Goal: Task Accomplishment & Management: Use online tool/utility

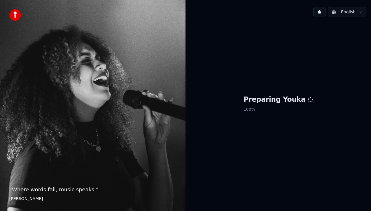
click at [361, 15] on html "“ Where words fail, music speaks. ” [PERSON_NAME] English Preparing Youka 100 %" at bounding box center [185, 105] width 371 height 211
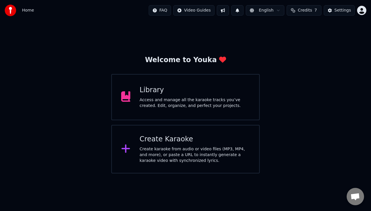
click at [187, 110] on div "Library Access and manage all the karaoke tracks you’ve created. Edit, organize…" at bounding box center [185, 97] width 148 height 46
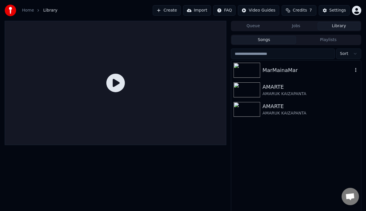
click at [271, 67] on div "MarMainaMar" at bounding box center [307, 70] width 90 height 8
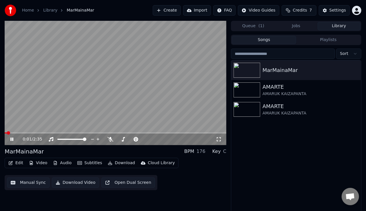
click at [21, 183] on button "Manual Sync" at bounding box center [28, 183] width 43 height 10
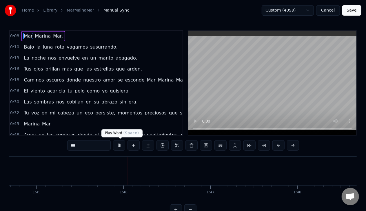
scroll to position [0, 9140]
click at [119, 147] on button at bounding box center [119, 145] width 12 height 10
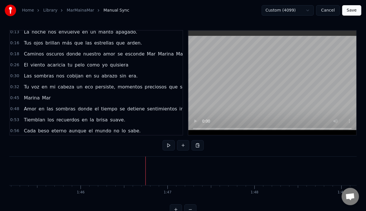
scroll to position [29, 0]
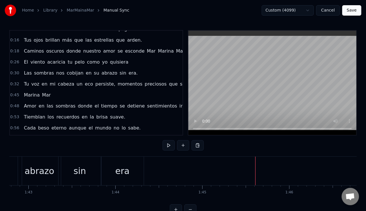
scroll to position [0, 8877]
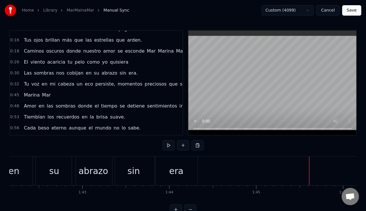
click at [52, 165] on div "su" at bounding box center [54, 171] width 10 height 13
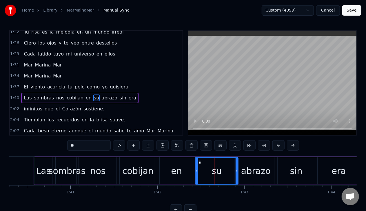
scroll to position [0, 8704]
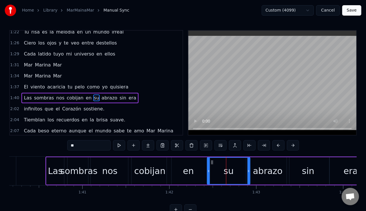
click at [55, 171] on div "Las" at bounding box center [55, 171] width 15 height 13
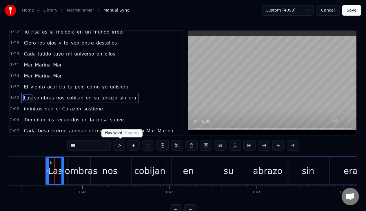
click at [117, 144] on button at bounding box center [119, 145] width 12 height 10
click at [77, 172] on div "sombras" at bounding box center [78, 171] width 37 height 13
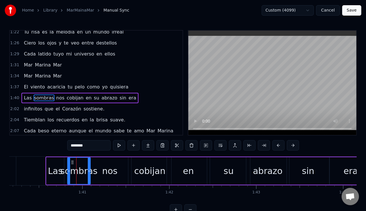
click at [59, 170] on div "Las" at bounding box center [55, 171] width 15 height 13
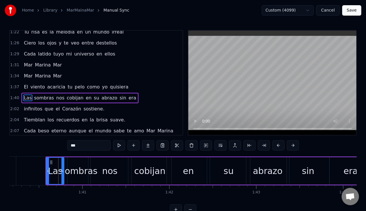
click at [69, 171] on div "sombras" at bounding box center [78, 171] width 37 height 13
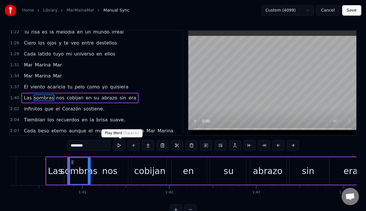
click at [119, 146] on button at bounding box center [119, 145] width 12 height 10
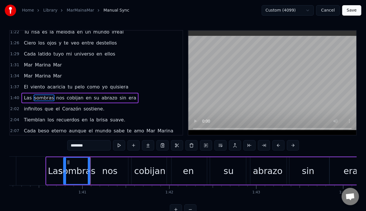
drag, startPoint x: 68, startPoint y: 171, endPoint x: 64, endPoint y: 171, distance: 4.1
click at [64, 171] on icon at bounding box center [65, 171] width 2 height 5
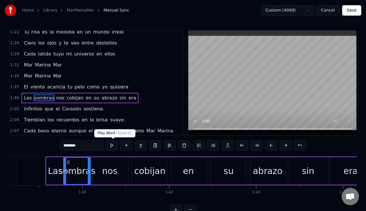
click at [110, 147] on button at bounding box center [112, 145] width 12 height 10
click at [63, 170] on div "sombras" at bounding box center [76, 171] width 37 height 13
click at [62, 171] on icon at bounding box center [63, 171] width 2 height 5
click at [57, 170] on div "Las" at bounding box center [55, 171] width 15 height 13
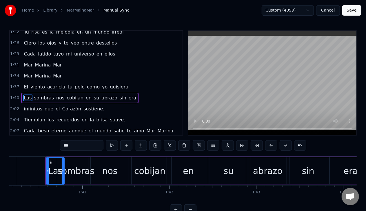
click at [63, 172] on icon at bounding box center [63, 171] width 2 height 5
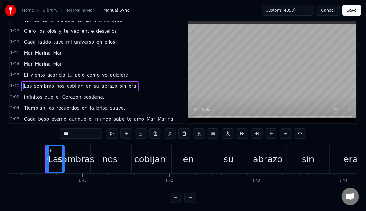
scroll to position [18, 0]
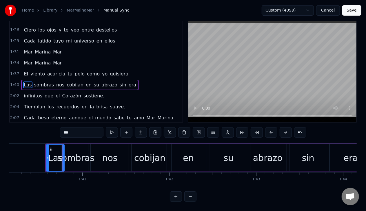
click at [173, 195] on button at bounding box center [176, 197] width 12 height 10
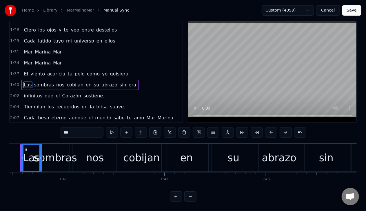
scroll to position [0, 10187]
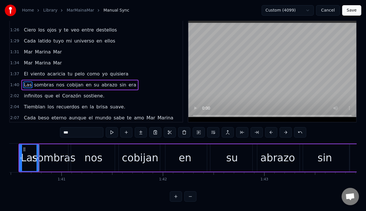
drag, startPoint x: 39, startPoint y: 155, endPoint x: 38, endPoint y: 157, distance: 3.0
click at [38, 157] on div at bounding box center [37, 158] width 2 height 26
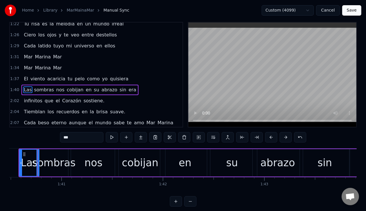
scroll to position [0, 10186]
click at [38, 165] on icon at bounding box center [37, 163] width 2 height 5
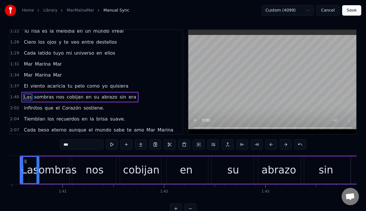
scroll to position [0, 10185]
click at [45, 173] on div "sombras" at bounding box center [55, 170] width 43 height 15
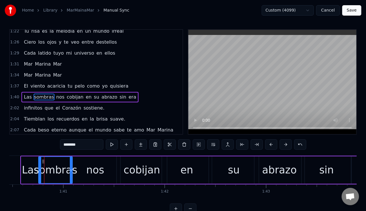
scroll to position [0, 0]
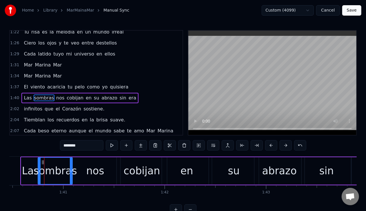
click at [40, 171] on circle at bounding box center [40, 171] width 0 height 0
click at [111, 145] on button at bounding box center [112, 145] width 12 height 10
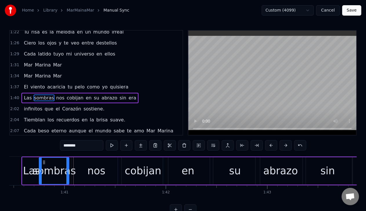
drag, startPoint x: 72, startPoint y: 171, endPoint x: 68, endPoint y: 173, distance: 4.9
click at [68, 173] on icon at bounding box center [67, 171] width 2 height 5
click at [38, 171] on icon at bounding box center [38, 171] width 2 height 5
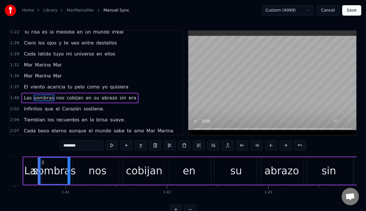
click at [31, 170] on div "Las" at bounding box center [32, 171] width 17 height 15
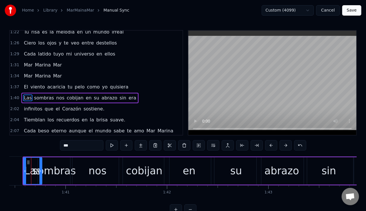
scroll to position [0, 10176]
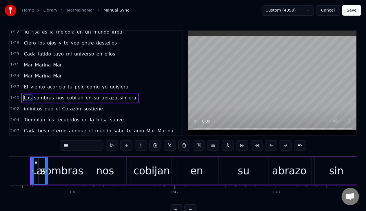
click at [47, 170] on icon at bounding box center [46, 171] width 2 height 5
click at [59, 169] on div "sombras" at bounding box center [61, 171] width 43 height 15
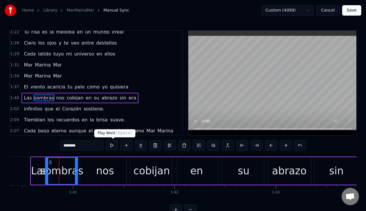
click at [113, 146] on button at bounding box center [112, 145] width 12 height 10
click at [98, 165] on div "nos" at bounding box center [105, 171] width 18 height 15
type input "***"
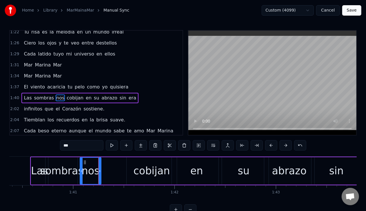
drag, startPoint x: 128, startPoint y: 170, endPoint x: 99, endPoint y: 172, distance: 29.0
click at [99, 172] on icon at bounding box center [99, 171] width 2 height 5
click at [110, 144] on button at bounding box center [112, 145] width 12 height 10
click at [98, 172] on icon at bounding box center [98, 171] width 2 height 5
click at [113, 148] on button at bounding box center [112, 145] width 12 height 10
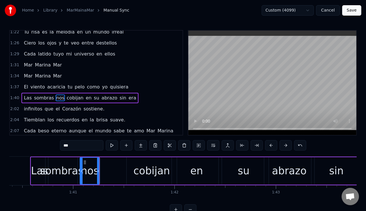
drag, startPoint x: 139, startPoint y: 174, endPoint x: 120, endPoint y: 173, distance: 19.4
click at [120, 173] on div "Las sombras nos cobijan en su abrazo sin era" at bounding box center [221, 171] width 382 height 29
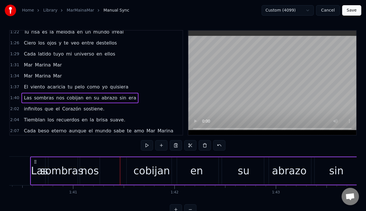
click at [138, 172] on div "cobijan" at bounding box center [152, 171] width 36 height 15
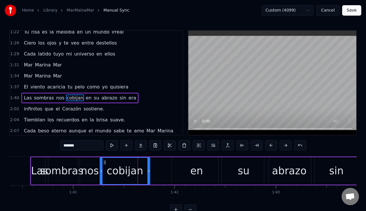
drag, startPoint x: 132, startPoint y: 163, endPoint x: 105, endPoint y: 167, distance: 26.6
click at [105, 166] on div "cobijan" at bounding box center [125, 171] width 50 height 26
click at [112, 147] on button at bounding box center [112, 145] width 12 height 10
drag, startPoint x: 147, startPoint y: 173, endPoint x: 135, endPoint y: 173, distance: 12.7
click at [135, 173] on icon at bounding box center [136, 171] width 2 height 5
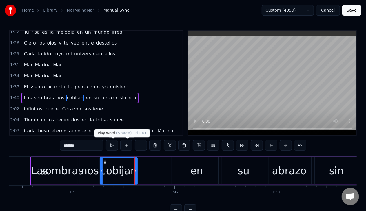
click at [112, 143] on button at bounding box center [112, 145] width 12 height 10
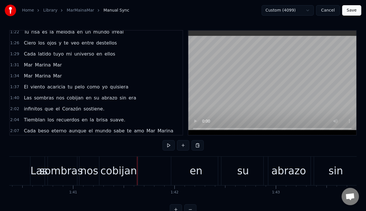
click at [120, 181] on div "cobijan" at bounding box center [118, 171] width 39 height 29
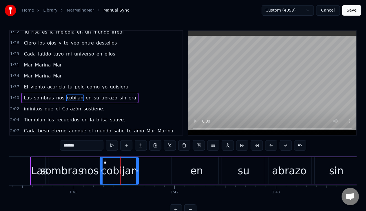
click at [114, 147] on button at bounding box center [112, 145] width 12 height 10
click at [193, 177] on div "en" at bounding box center [196, 171] width 13 height 15
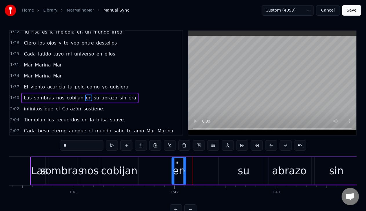
drag, startPoint x: 219, startPoint y: 171, endPoint x: 184, endPoint y: 172, distance: 35.1
click at [184, 172] on icon at bounding box center [184, 171] width 2 height 5
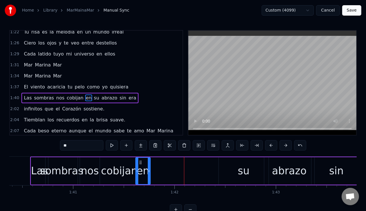
drag, startPoint x: 163, startPoint y: 165, endPoint x: 139, endPoint y: 168, distance: 24.0
click at [139, 168] on div "en" at bounding box center [143, 171] width 14 height 26
click at [111, 176] on div "cobijan" at bounding box center [119, 171] width 36 height 15
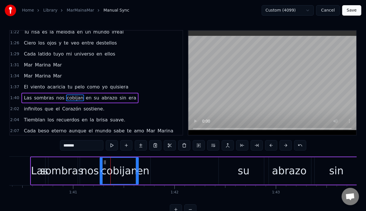
click at [143, 173] on div "en" at bounding box center [143, 171] width 13 height 15
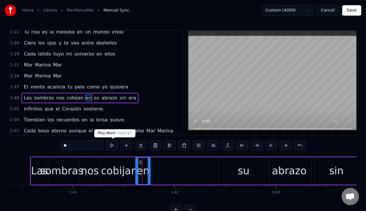
click at [111, 147] on button at bounding box center [112, 145] width 12 height 10
click at [241, 171] on div "su" at bounding box center [244, 171] width 12 height 15
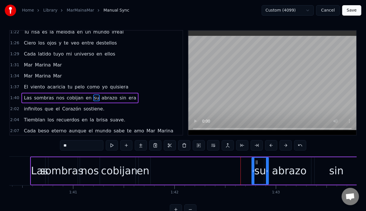
drag, startPoint x: 220, startPoint y: 171, endPoint x: 253, endPoint y: 174, distance: 33.1
click at [253, 174] on div at bounding box center [253, 171] width 2 height 26
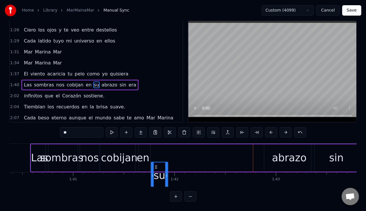
scroll to position [18, 0]
drag, startPoint x: 253, startPoint y: 164, endPoint x: 152, endPoint y: 149, distance: 101.2
click at [152, 149] on div "su" at bounding box center [157, 158] width 17 height 26
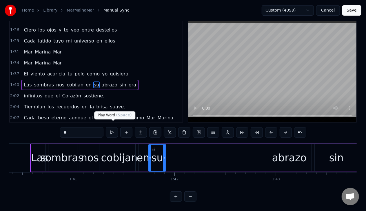
click at [110, 127] on button at bounding box center [112, 132] width 12 height 10
click at [151, 156] on icon at bounding box center [151, 158] width 2 height 5
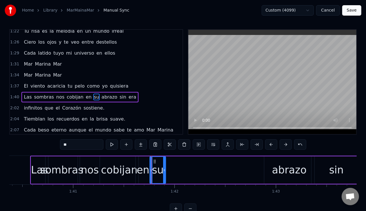
scroll to position [0, 0]
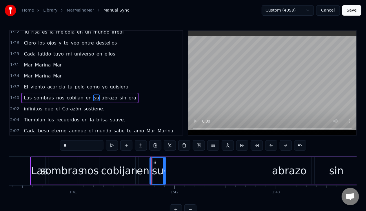
click at [145, 169] on div "en" at bounding box center [143, 171] width 13 height 15
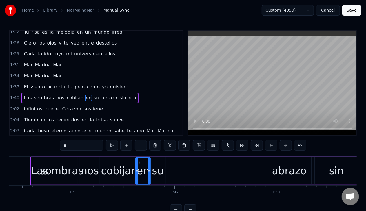
click at [156, 176] on div "su" at bounding box center [158, 171] width 12 height 15
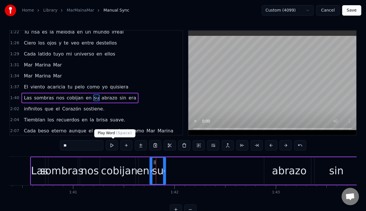
click at [116, 146] on button at bounding box center [112, 145] width 12 height 10
click at [145, 178] on div "en" at bounding box center [143, 171] width 13 height 15
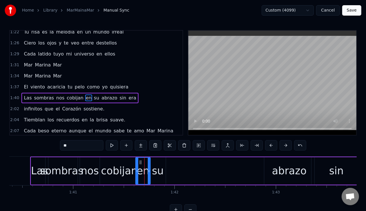
click at [155, 173] on div "su" at bounding box center [158, 171] width 12 height 15
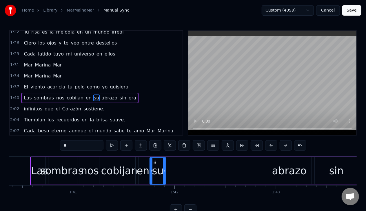
click at [281, 170] on div "abrazo" at bounding box center [289, 171] width 34 height 15
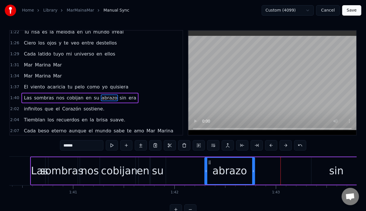
scroll to position [1, 0]
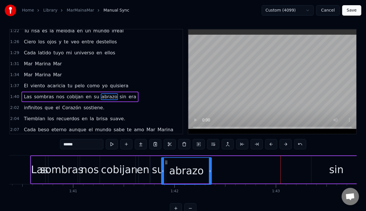
drag, startPoint x: 269, startPoint y: 161, endPoint x: 167, endPoint y: 171, distance: 103.0
click at [167, 171] on div "abrazo" at bounding box center [187, 171] width 50 height 26
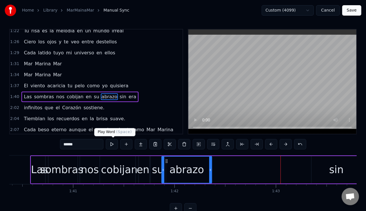
click at [112, 141] on button at bounding box center [112, 144] width 12 height 10
click at [212, 170] on icon at bounding box center [212, 170] width 2 height 5
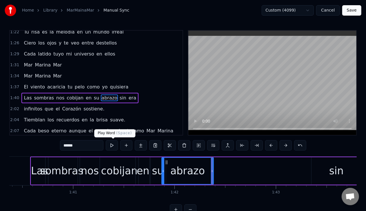
click at [112, 147] on button at bounding box center [112, 145] width 12 height 10
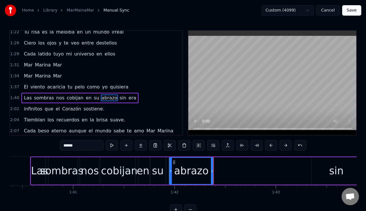
drag, startPoint x: 162, startPoint y: 171, endPoint x: 169, endPoint y: 173, distance: 7.7
click at [169, 173] on icon at bounding box center [170, 171] width 2 height 5
click at [160, 170] on div "su" at bounding box center [158, 171] width 12 height 15
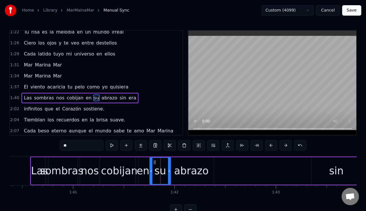
drag, startPoint x: 164, startPoint y: 171, endPoint x: 169, endPoint y: 173, distance: 5.1
click at [169, 173] on icon at bounding box center [169, 171] width 2 height 5
click at [110, 146] on button at bounding box center [112, 145] width 12 height 10
drag, startPoint x: 150, startPoint y: 172, endPoint x: 154, endPoint y: 172, distance: 4.1
click at [154, 172] on icon at bounding box center [155, 171] width 2 height 5
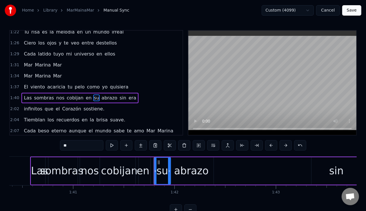
click at [147, 171] on div "en" at bounding box center [143, 171] width 13 height 15
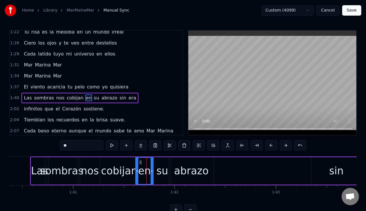
drag, startPoint x: 149, startPoint y: 172, endPoint x: 152, endPoint y: 173, distance: 3.0
click at [152, 173] on icon at bounding box center [152, 171] width 2 height 5
click at [114, 146] on button at bounding box center [112, 145] width 12 height 10
click at [157, 173] on div "su" at bounding box center [162, 172] width 17 height 28
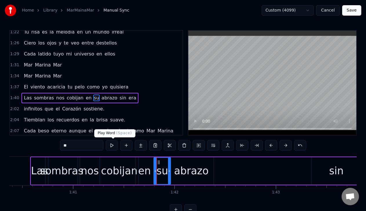
click at [109, 145] on button at bounding box center [112, 145] width 12 height 10
click at [176, 170] on div "abrazo" at bounding box center [191, 172] width 44 height 28
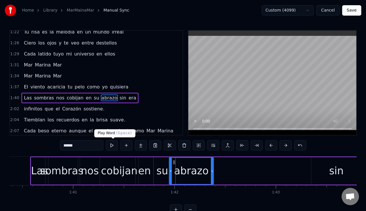
click at [112, 147] on button at bounding box center [112, 145] width 12 height 10
click at [324, 167] on div "sin" at bounding box center [336, 172] width 50 height 28
type input "***"
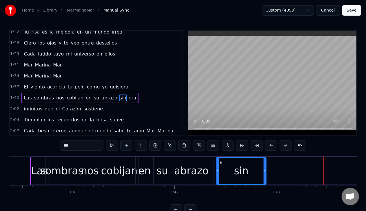
drag, startPoint x: 317, startPoint y: 163, endPoint x: 215, endPoint y: 162, distance: 101.7
click at [220, 163] on icon at bounding box center [221, 162] width 5 height 5
drag, startPoint x: 215, startPoint y: 162, endPoint x: 210, endPoint y: 163, distance: 4.7
click at [210, 163] on div "Las sombras nos cobijan en su abrazo sin era" at bounding box center [221, 171] width 382 height 29
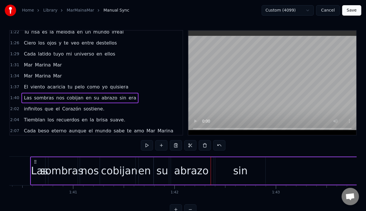
click at [217, 162] on div "sin" at bounding box center [240, 172] width 50 height 28
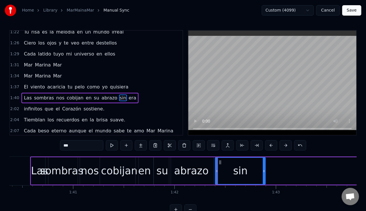
click at [206, 164] on div "abrazo" at bounding box center [191, 171] width 34 height 15
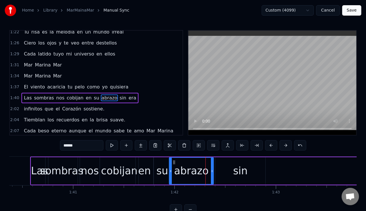
click at [220, 165] on div "sin" at bounding box center [240, 172] width 50 height 28
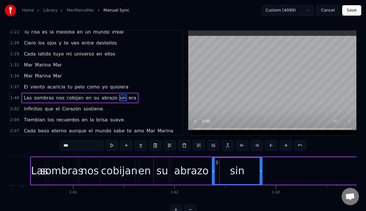
click at [217, 161] on icon at bounding box center [217, 162] width 5 height 5
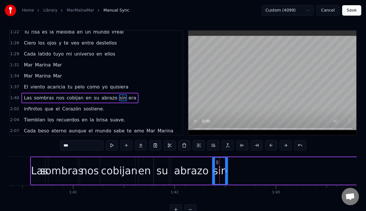
drag, startPoint x: 260, startPoint y: 171, endPoint x: 225, endPoint y: 171, distance: 35.0
click at [225, 172] on icon at bounding box center [226, 171] width 2 height 5
click at [110, 147] on button at bounding box center [112, 145] width 12 height 10
click at [114, 146] on button at bounding box center [112, 145] width 12 height 10
click at [111, 146] on button at bounding box center [112, 145] width 12 height 10
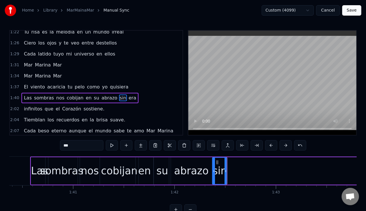
click at [189, 176] on div "abrazo" at bounding box center [191, 171] width 34 height 15
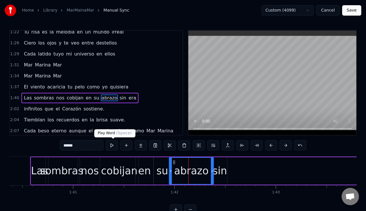
click at [112, 145] on button at bounding box center [112, 145] width 12 height 10
click at [218, 170] on div "sin" at bounding box center [219, 171] width 14 height 15
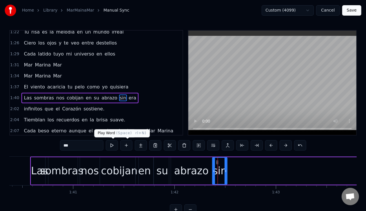
click at [117, 144] on button at bounding box center [112, 145] width 12 height 10
click at [122, 171] on div "cobijan" at bounding box center [119, 171] width 36 height 15
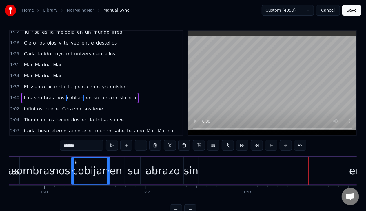
scroll to position [0, 10231]
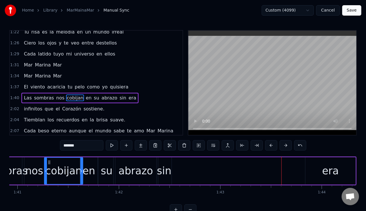
click at [314, 169] on div "era" at bounding box center [330, 172] width 50 height 28
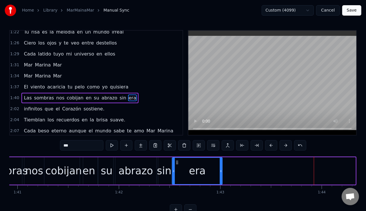
drag, startPoint x: 309, startPoint y: 160, endPoint x: 176, endPoint y: 162, distance: 133.3
click at [176, 162] on icon at bounding box center [177, 162] width 5 height 5
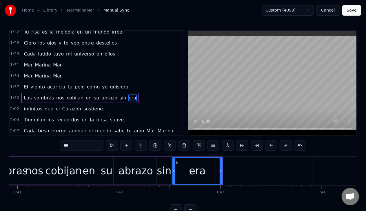
click at [178, 168] on div "era" at bounding box center [198, 171] width 50 height 26
click at [114, 148] on button at bounding box center [112, 145] width 12 height 10
click at [116, 148] on button at bounding box center [112, 145] width 12 height 10
drag, startPoint x: 221, startPoint y: 171, endPoint x: 231, endPoint y: 173, distance: 9.4
click at [231, 173] on icon at bounding box center [230, 171] width 2 height 5
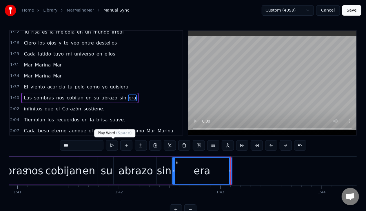
click at [114, 146] on button at bounding box center [112, 145] width 12 height 10
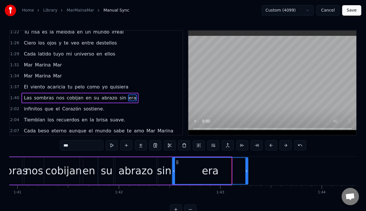
drag, startPoint x: 229, startPoint y: 171, endPoint x: 246, endPoint y: 169, distance: 16.6
click at [246, 169] on icon at bounding box center [246, 171] width 2 height 5
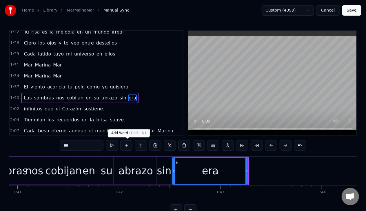
click at [112, 146] on button at bounding box center [112, 145] width 12 height 10
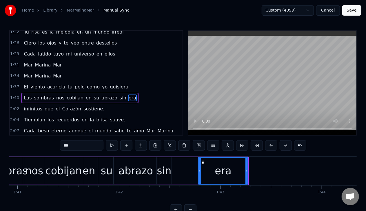
drag, startPoint x: 173, startPoint y: 171, endPoint x: 199, endPoint y: 168, distance: 26.0
click at [199, 168] on div at bounding box center [199, 171] width 2 height 26
click at [116, 145] on button at bounding box center [112, 145] width 12 height 10
click at [165, 170] on div "sin" at bounding box center [164, 171] width 14 height 15
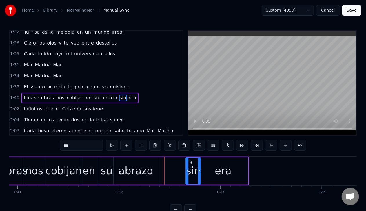
drag, startPoint x: 168, startPoint y: 162, endPoint x: 190, endPoint y: 166, distance: 22.2
click at [190, 166] on div "sin" at bounding box center [193, 171] width 14 height 26
drag, startPoint x: 186, startPoint y: 172, endPoint x: 179, endPoint y: 171, distance: 7.0
click at [185, 172] on icon at bounding box center [186, 171] width 2 height 5
click at [111, 147] on button at bounding box center [112, 145] width 12 height 10
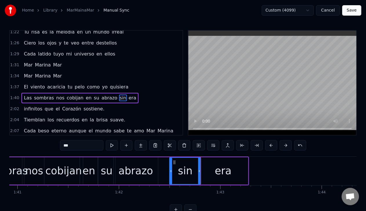
drag, startPoint x: 185, startPoint y: 170, endPoint x: 170, endPoint y: 172, distance: 15.8
click at [170, 172] on icon at bounding box center [171, 171] width 2 height 5
click at [113, 145] on button at bounding box center [112, 145] width 12 height 10
click at [198, 171] on icon at bounding box center [199, 171] width 2 height 5
click at [135, 174] on div "abrazo" at bounding box center [135, 171] width 34 height 15
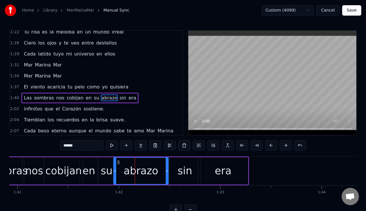
drag, startPoint x: 156, startPoint y: 171, endPoint x: 166, endPoint y: 172, distance: 10.5
click at [166, 172] on icon at bounding box center [167, 171] width 2 height 5
click at [185, 174] on div "sin" at bounding box center [185, 171] width 14 height 15
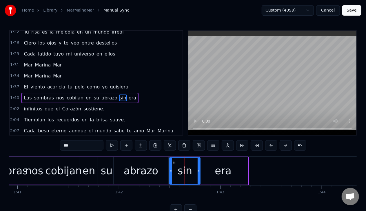
click at [162, 171] on div "abrazo" at bounding box center [141, 172] width 55 height 28
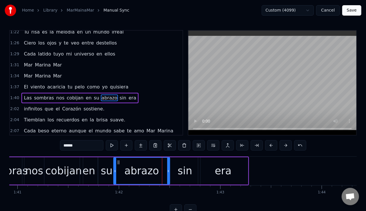
click at [168, 173] on icon at bounding box center [168, 171] width 2 height 5
click at [200, 173] on div "era" at bounding box center [223, 172] width 50 height 28
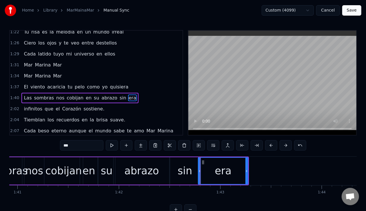
click at [198, 171] on icon at bounding box center [199, 171] width 2 height 5
click at [191, 170] on div "sin" at bounding box center [184, 172] width 31 height 28
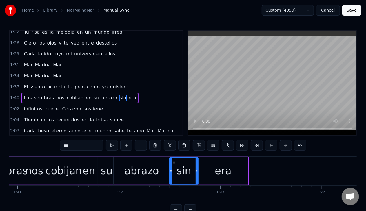
click at [196, 171] on icon at bounding box center [197, 171] width 2 height 5
click at [137, 168] on div "abrazo" at bounding box center [141, 171] width 34 height 15
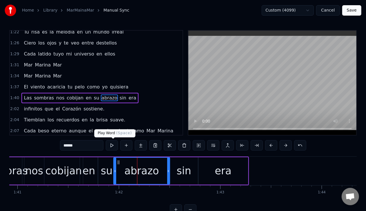
click at [109, 145] on button at bounding box center [112, 145] width 12 height 10
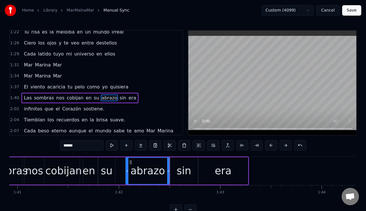
drag, startPoint x: 114, startPoint y: 170, endPoint x: 126, endPoint y: 170, distance: 12.2
click at [126, 170] on icon at bounding box center [127, 171] width 2 height 5
click at [110, 145] on button at bounding box center [112, 145] width 12 height 10
drag, startPoint x: 126, startPoint y: 173, endPoint x: 121, endPoint y: 173, distance: 5.0
click at [121, 173] on icon at bounding box center [122, 171] width 2 height 5
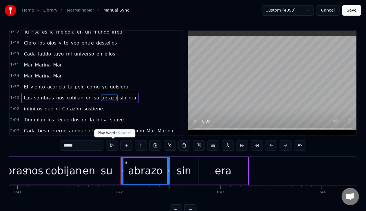
click at [110, 147] on button at bounding box center [112, 145] width 12 height 10
click at [109, 170] on div "su" at bounding box center [107, 171] width 12 height 15
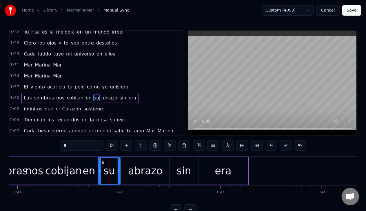
drag, startPoint x: 113, startPoint y: 171, endPoint x: 118, endPoint y: 171, distance: 5.2
click at [118, 171] on icon at bounding box center [119, 171] width 2 height 5
click at [109, 147] on button at bounding box center [112, 145] width 12 height 10
click at [111, 146] on button at bounding box center [112, 145] width 12 height 10
click at [136, 166] on div "abrazo" at bounding box center [145, 171] width 34 height 15
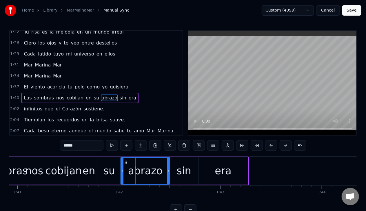
click at [30, 171] on div "nos" at bounding box center [34, 171] width 18 height 15
type input "***"
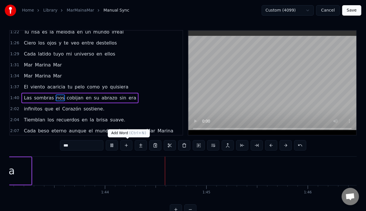
scroll to position [0, 10514]
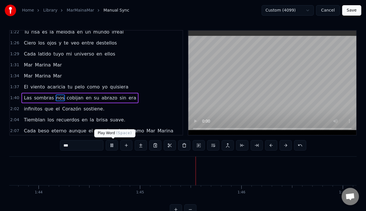
click at [114, 143] on button at bounding box center [112, 145] width 12 height 10
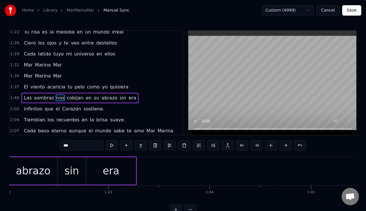
scroll to position [0, 10325]
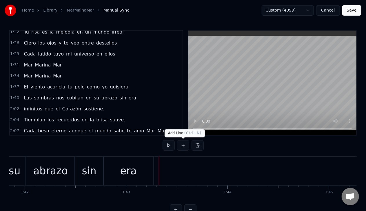
click at [183, 143] on button at bounding box center [183, 145] width 12 height 10
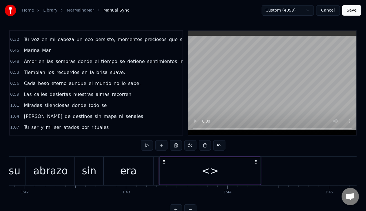
scroll to position [43, 0]
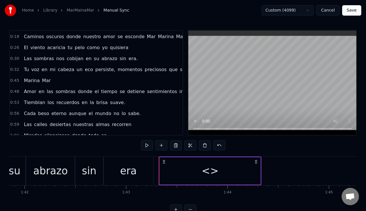
click at [23, 67] on span "Tu" at bounding box center [26, 69] width 6 height 7
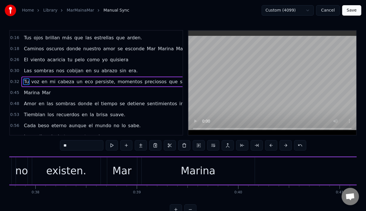
scroll to position [0, 3308]
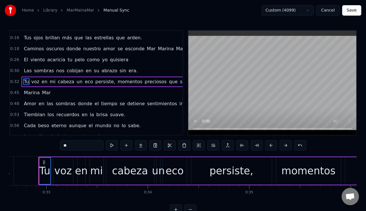
click at [34, 80] on span "voz" at bounding box center [35, 81] width 9 height 7
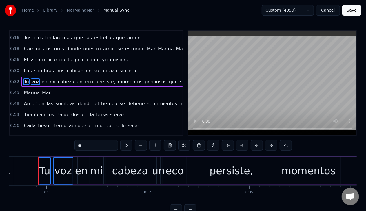
click at [43, 79] on span "en" at bounding box center [44, 81] width 7 height 7
click at [51, 79] on span "mi" at bounding box center [52, 81] width 7 height 7
click at [64, 81] on span "cabeza" at bounding box center [66, 81] width 18 height 7
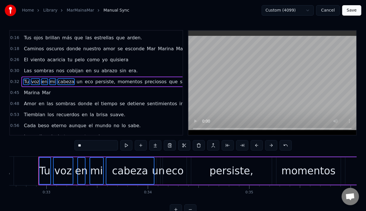
click at [76, 82] on span "un" at bounding box center [79, 81] width 7 height 7
click at [84, 81] on span "eco" at bounding box center [88, 81] width 9 height 7
click at [100, 83] on span "persiste," at bounding box center [105, 81] width 21 height 7
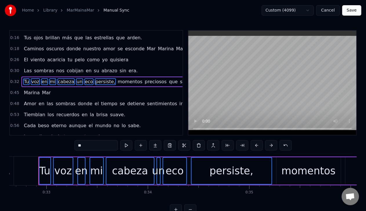
click at [122, 82] on span "momentos" at bounding box center [130, 81] width 26 height 7
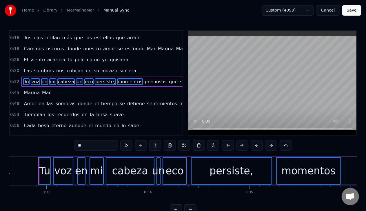
click at [146, 81] on span "preciosos" at bounding box center [155, 81] width 23 height 7
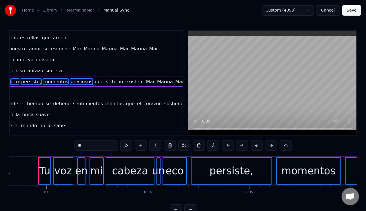
scroll to position [31, 75]
click at [93, 78] on span "que" at bounding box center [98, 81] width 10 height 7
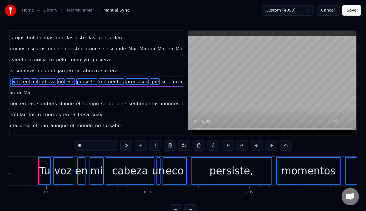
scroll to position [31, 12]
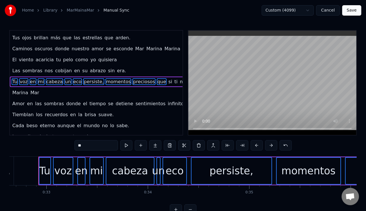
click at [168, 83] on span "si" at bounding box center [170, 81] width 5 height 7
click at [174, 81] on span "ti" at bounding box center [176, 81] width 4 height 7
click at [179, 81] on span "no" at bounding box center [182, 81] width 7 height 7
click at [187, 81] on span "existen." at bounding box center [196, 81] width 19 height 7
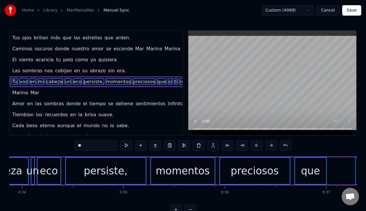
scroll to position [0, 3515]
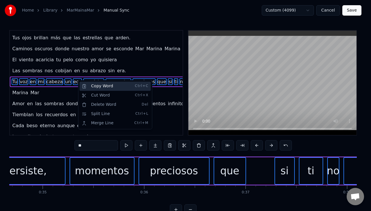
click at [87, 87] on div "Copy Word Ctrl+C" at bounding box center [114, 86] width 71 height 9
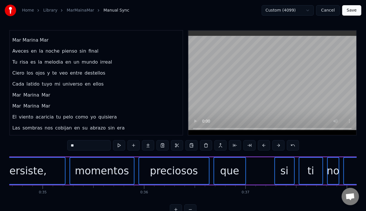
scroll to position [246, 12]
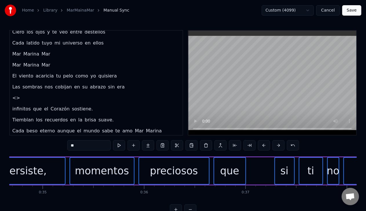
click at [14, 95] on span "<>" at bounding box center [16, 98] width 9 height 7
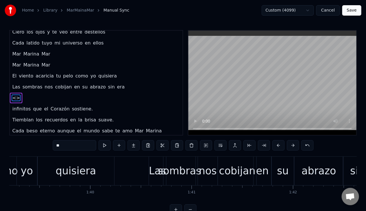
scroll to position [0, 10446]
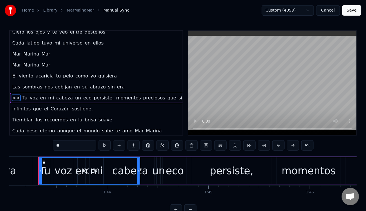
click at [14, 95] on span "<>" at bounding box center [16, 98] width 9 height 7
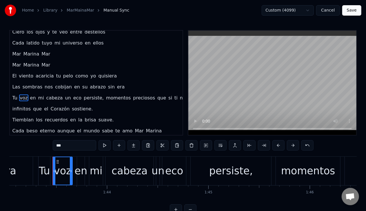
click at [14, 95] on span "Tu" at bounding box center [15, 98] width 6 height 7
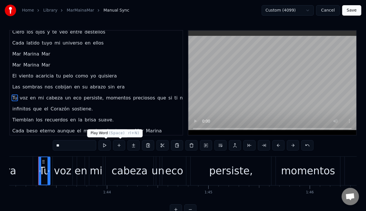
click at [106, 145] on button at bounding box center [104, 145] width 12 height 10
click at [106, 144] on button at bounding box center [104, 145] width 12 height 10
click at [106, 145] on button at bounding box center [104, 145] width 12 height 10
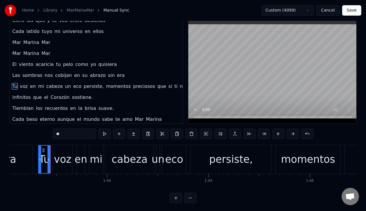
scroll to position [18, 0]
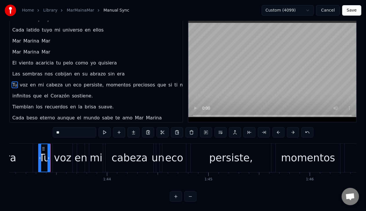
click at [175, 196] on button at bounding box center [176, 197] width 12 height 10
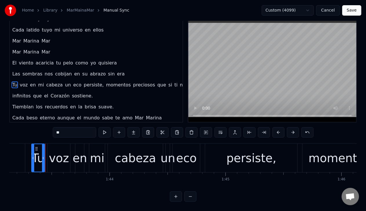
scroll to position [0, 11956]
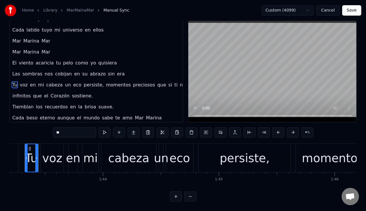
click at [31, 156] on div "Tu" at bounding box center [31, 158] width 13 height 17
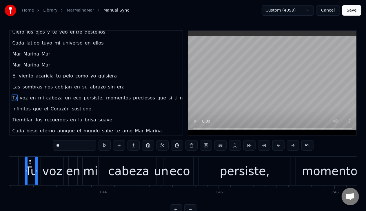
scroll to position [0, 11949]
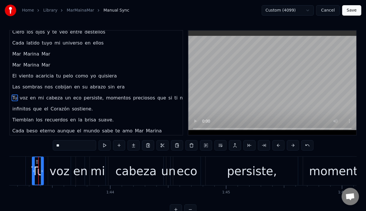
click at [43, 170] on icon at bounding box center [42, 171] width 2 height 5
click at [59, 173] on div "voz" at bounding box center [60, 171] width 20 height 17
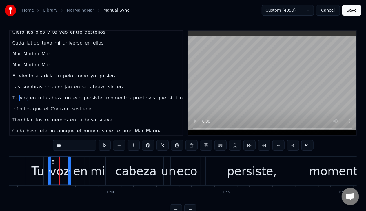
click at [39, 172] on div "Tu" at bounding box center [38, 171] width 13 height 17
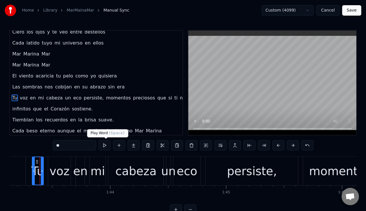
click at [104, 148] on button at bounding box center [104, 145] width 12 height 10
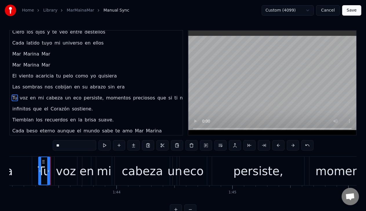
click at [60, 171] on div "voz" at bounding box center [66, 171] width 20 height 17
type input "***"
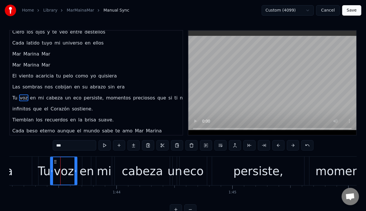
drag, startPoint x: 56, startPoint y: 170, endPoint x: 52, endPoint y: 170, distance: 4.1
click at [52, 170] on icon at bounding box center [52, 171] width 2 height 5
click at [103, 146] on button at bounding box center [104, 145] width 12 height 10
click at [73, 171] on icon at bounding box center [73, 171] width 2 height 5
click at [78, 171] on div at bounding box center [78, 171] width 0 height 29
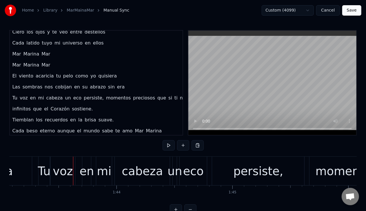
click at [60, 175] on div "voz" at bounding box center [63, 171] width 20 height 17
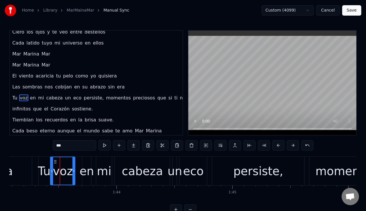
click at [85, 176] on div "en" at bounding box center [87, 171] width 14 height 17
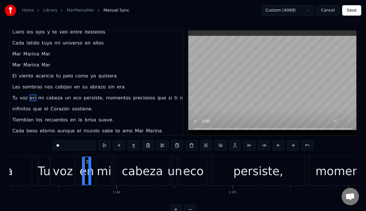
click at [58, 175] on div "voz" at bounding box center [63, 171] width 20 height 17
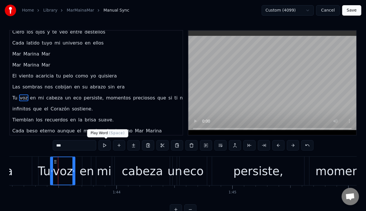
click at [105, 146] on button at bounding box center [104, 145] width 12 height 10
click at [72, 171] on icon at bounding box center [72, 171] width 2 height 5
click at [86, 172] on div "en" at bounding box center [87, 171] width 14 height 17
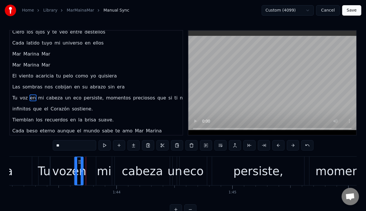
drag, startPoint x: 85, startPoint y: 162, endPoint x: 79, endPoint y: 161, distance: 6.4
click at [79, 161] on icon at bounding box center [79, 162] width 5 height 5
click at [102, 147] on button at bounding box center [104, 145] width 12 height 10
click at [97, 167] on div "mi" at bounding box center [104, 171] width 16 height 29
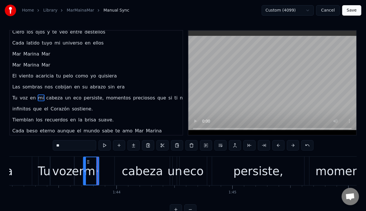
drag, startPoint x: 100, startPoint y: 160, endPoint x: 87, endPoint y: 159, distance: 13.1
click at [87, 159] on div "mi" at bounding box center [91, 172] width 15 height 28
click at [102, 146] on button at bounding box center [104, 145] width 12 height 10
click at [121, 163] on div "cabeza" at bounding box center [142, 171] width 55 height 29
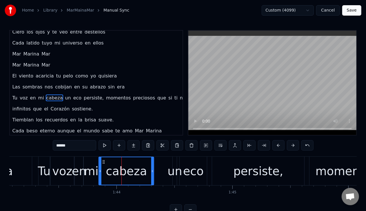
drag, startPoint x: 118, startPoint y: 161, endPoint x: 102, endPoint y: 159, distance: 16.1
click at [102, 159] on div "cabeza" at bounding box center [126, 172] width 54 height 28
click at [104, 144] on button at bounding box center [104, 145] width 12 height 10
drag, startPoint x: 99, startPoint y: 170, endPoint x: 114, endPoint y: 171, distance: 14.3
click at [114, 171] on icon at bounding box center [114, 171] width 2 height 5
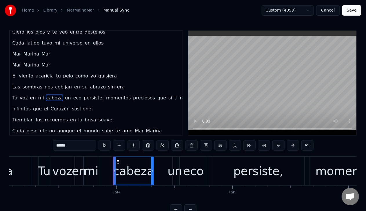
click at [93, 171] on div "mi" at bounding box center [91, 171] width 14 height 17
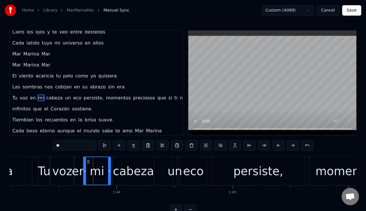
drag, startPoint x: 97, startPoint y: 171, endPoint x: 109, endPoint y: 173, distance: 11.7
click at [109, 173] on icon at bounding box center [109, 171] width 2 height 5
click at [106, 147] on button at bounding box center [104, 145] width 12 height 10
click at [123, 169] on div "cabeza" at bounding box center [133, 171] width 41 height 17
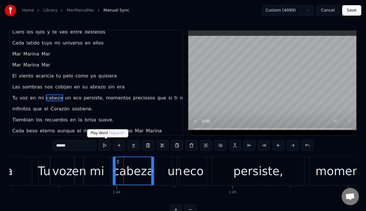
click at [105, 145] on button at bounding box center [104, 145] width 12 height 10
click at [174, 173] on div "un" at bounding box center [174, 171] width 15 height 17
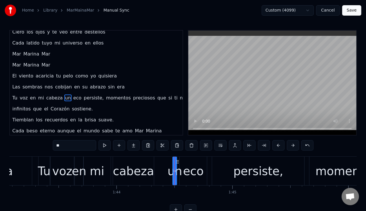
click at [149, 171] on div "cabeza" at bounding box center [133, 171] width 41 height 17
type input "******"
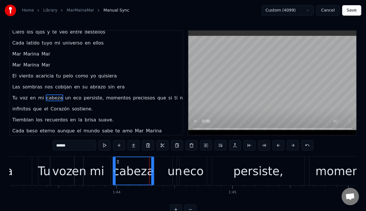
click at [172, 161] on div "Tu voz en mi cabeza un eco persiste, momentos preciosos que si ti no existen." at bounding box center [370, 171] width 664 height 29
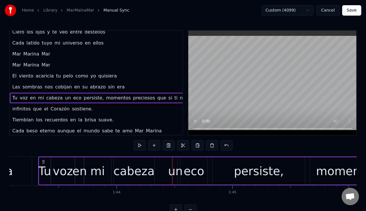
click at [175, 164] on div "un" at bounding box center [175, 171] width 15 height 17
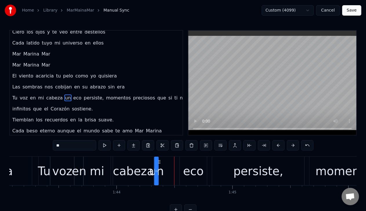
drag, startPoint x: 177, startPoint y: 163, endPoint x: 159, endPoint y: 163, distance: 18.3
click at [159, 163] on circle at bounding box center [158, 163] width 0 height 0
drag, startPoint x: 158, startPoint y: 171, endPoint x: 163, endPoint y: 172, distance: 5.9
click at [163, 172] on icon at bounding box center [163, 171] width 2 height 5
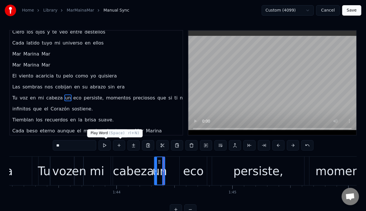
click at [109, 146] on button at bounding box center [104, 145] width 12 height 10
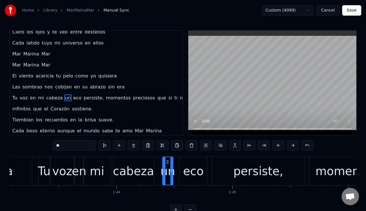
drag, startPoint x: 159, startPoint y: 161, endPoint x: 167, endPoint y: 162, distance: 8.2
click at [167, 162] on icon at bounding box center [167, 162] width 5 height 5
click at [105, 144] on button at bounding box center [104, 145] width 12 height 10
click at [149, 170] on div "cabeza" at bounding box center [133, 171] width 41 height 17
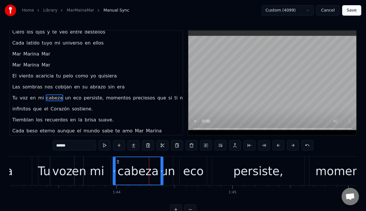
drag, startPoint x: 152, startPoint y: 171, endPoint x: 162, endPoint y: 173, distance: 9.4
click at [162, 173] on icon at bounding box center [161, 171] width 2 height 5
click at [106, 146] on button at bounding box center [104, 145] width 12 height 10
click at [170, 168] on div "un" at bounding box center [167, 171] width 15 height 17
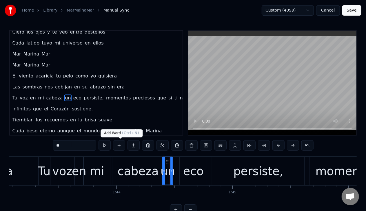
click at [109, 145] on button at bounding box center [104, 145] width 12 height 10
click at [191, 174] on div "eco" at bounding box center [193, 171] width 21 height 17
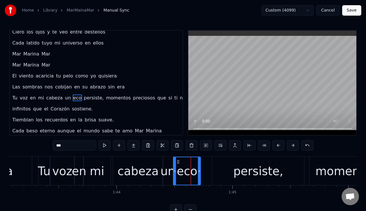
drag, startPoint x: 181, startPoint y: 161, endPoint x: 178, endPoint y: 160, distance: 3.5
click at [178, 160] on icon at bounding box center [178, 162] width 5 height 5
click at [103, 143] on button at bounding box center [104, 145] width 12 height 10
click at [201, 170] on icon at bounding box center [201, 171] width 2 height 5
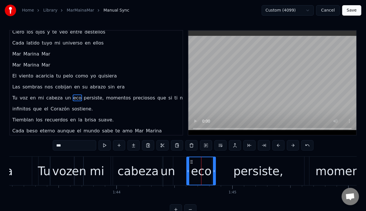
drag, startPoint x: 178, startPoint y: 160, endPoint x: 191, endPoint y: 161, distance: 13.3
click at [191, 161] on icon at bounding box center [191, 162] width 5 height 5
click at [108, 145] on button at bounding box center [104, 145] width 12 height 10
drag, startPoint x: 214, startPoint y: 169, endPoint x: 219, endPoint y: 169, distance: 4.9
click at [219, 169] on icon at bounding box center [219, 171] width 2 height 5
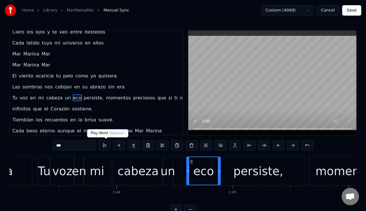
click at [105, 147] on button at bounding box center [104, 145] width 12 height 10
click at [258, 169] on div "persiste," at bounding box center [258, 171] width 50 height 17
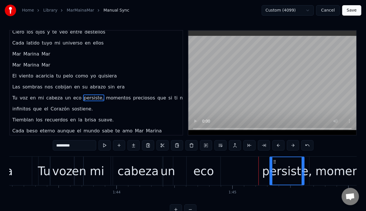
drag, startPoint x: 214, startPoint y: 170, endPoint x: 271, endPoint y: 168, distance: 57.7
click at [271, 168] on div at bounding box center [271, 172] width 2 height 28
click at [188, 163] on div "eco" at bounding box center [204, 171] width 34 height 29
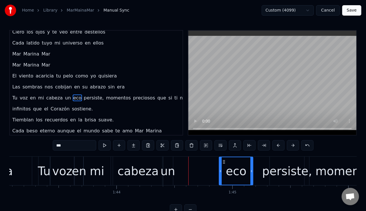
drag, startPoint x: 204, startPoint y: 165, endPoint x: 223, endPoint y: 165, distance: 18.5
click at [223, 165] on div "eco" at bounding box center [235, 172] width 33 height 28
click at [106, 149] on button at bounding box center [104, 145] width 12 height 10
drag, startPoint x: 220, startPoint y: 172, endPoint x: 215, endPoint y: 172, distance: 4.6
click at [215, 172] on icon at bounding box center [216, 171] width 2 height 5
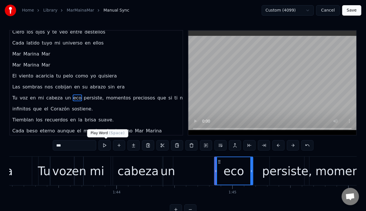
click at [109, 146] on button at bounding box center [104, 145] width 12 height 10
click at [169, 172] on div "un" at bounding box center [167, 171] width 15 height 17
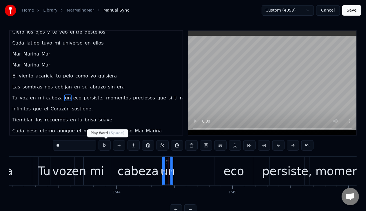
click at [105, 144] on button at bounding box center [104, 145] width 12 height 10
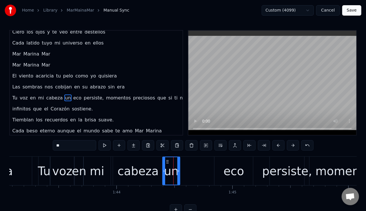
drag, startPoint x: 171, startPoint y: 172, endPoint x: 178, endPoint y: 171, distance: 7.0
click at [178, 171] on icon at bounding box center [178, 171] width 2 height 5
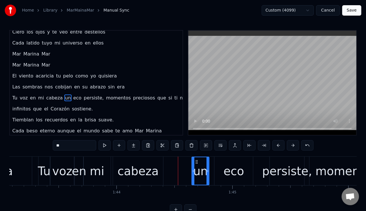
drag, startPoint x: 166, startPoint y: 162, endPoint x: 195, endPoint y: 162, distance: 29.3
click at [195, 162] on icon at bounding box center [196, 162] width 5 height 5
drag, startPoint x: 208, startPoint y: 171, endPoint x: 213, endPoint y: 170, distance: 5.8
click at [213, 170] on icon at bounding box center [213, 171] width 2 height 5
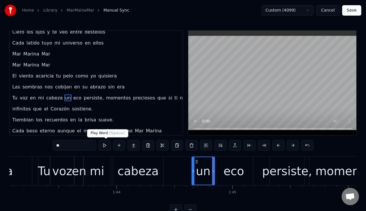
click at [107, 144] on button at bounding box center [104, 145] width 12 height 10
click at [211, 172] on icon at bounding box center [211, 171] width 2 height 5
click at [217, 170] on div "eco" at bounding box center [233, 171] width 39 height 29
type input "***"
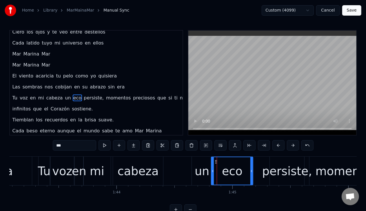
drag, startPoint x: 216, startPoint y: 171, endPoint x: 213, endPoint y: 172, distance: 3.2
click at [213, 172] on icon at bounding box center [212, 171] width 2 height 5
click at [180, 173] on div "Tu voz en mi cabeza un eco persiste, momentos preciosos que si ti no existen." at bounding box center [370, 171] width 664 height 29
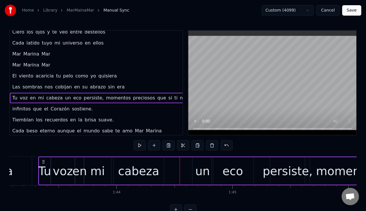
click at [205, 172] on div "un" at bounding box center [202, 171] width 15 height 17
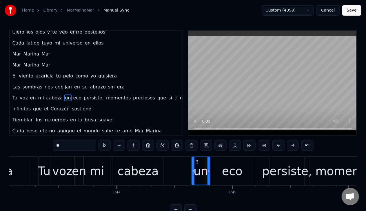
click at [209, 171] on icon at bounding box center [208, 171] width 2 height 5
click at [216, 171] on div "eco" at bounding box center [232, 171] width 42 height 29
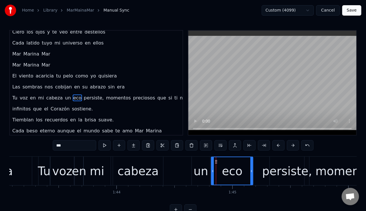
type input "***"
click at [211, 170] on icon at bounding box center [212, 171] width 2 height 5
click at [181, 172] on div "Tu voz en mi cabeza un eco persiste, momentos preciosos que si ti no existen." at bounding box center [370, 171] width 664 height 29
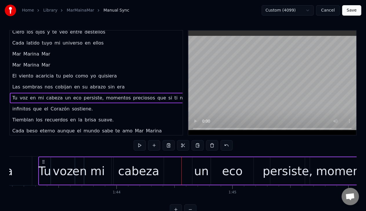
click at [144, 171] on div "cabeza" at bounding box center [138, 171] width 41 height 17
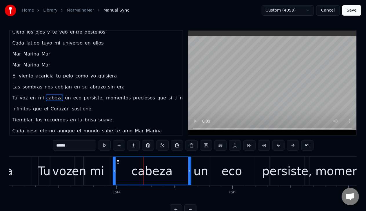
drag, startPoint x: 161, startPoint y: 170, endPoint x: 189, endPoint y: 174, distance: 28.1
click at [189, 174] on div at bounding box center [189, 172] width 2 height 28
click at [105, 147] on button at bounding box center [104, 145] width 12 height 10
click at [107, 147] on button at bounding box center [104, 145] width 12 height 10
drag, startPoint x: 189, startPoint y: 171, endPoint x: 184, endPoint y: 171, distance: 5.0
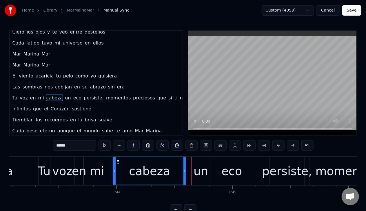
click at [184, 171] on icon at bounding box center [184, 171] width 2 height 5
click at [193, 172] on div "un" at bounding box center [201, 171] width 18 height 29
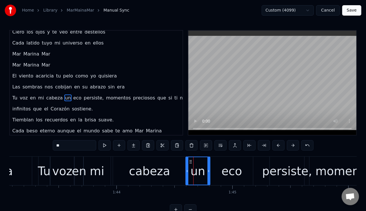
drag, startPoint x: 193, startPoint y: 171, endPoint x: 187, endPoint y: 171, distance: 6.1
click at [187, 171] on icon at bounding box center [187, 171] width 2 height 5
click at [107, 144] on button at bounding box center [104, 145] width 12 height 10
click at [130, 172] on div "cabeza" at bounding box center [149, 171] width 73 height 29
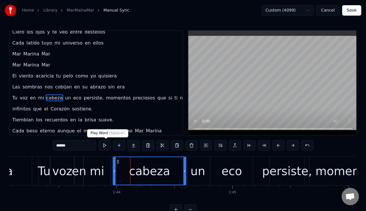
click at [108, 147] on button at bounding box center [104, 145] width 12 height 10
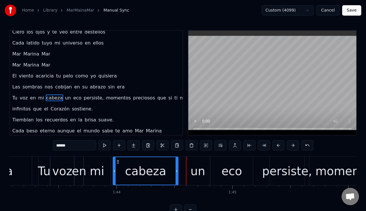
drag, startPoint x: 184, startPoint y: 174, endPoint x: 176, endPoint y: 174, distance: 7.5
click at [176, 174] on div at bounding box center [177, 172] width 2 height 28
click at [194, 163] on div "un" at bounding box center [197, 171] width 15 height 17
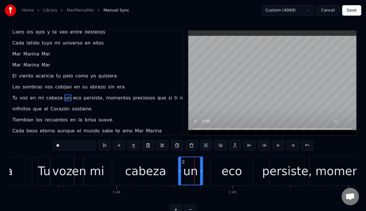
drag, startPoint x: 191, startPoint y: 162, endPoint x: 183, endPoint y: 161, distance: 7.3
click at [183, 161] on icon at bounding box center [183, 162] width 5 height 5
click at [137, 174] on div "cabeza" at bounding box center [145, 171] width 41 height 17
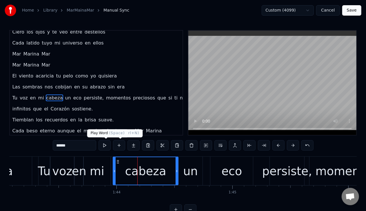
click at [107, 146] on button at bounding box center [104, 145] width 12 height 10
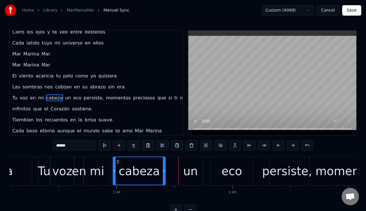
drag, startPoint x: 177, startPoint y: 171, endPoint x: 164, endPoint y: 172, distance: 12.8
click at [164, 172] on icon at bounding box center [164, 171] width 2 height 5
click at [107, 144] on button at bounding box center [104, 145] width 12 height 10
click at [180, 162] on div "un" at bounding box center [190, 171] width 24 height 29
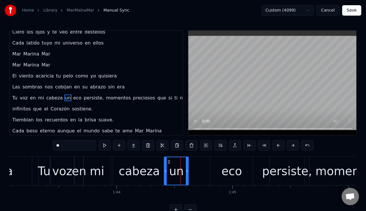
drag, startPoint x: 183, startPoint y: 162, endPoint x: 169, endPoint y: 164, distance: 14.3
click at [169, 164] on icon at bounding box center [169, 162] width 5 height 5
click at [105, 146] on button at bounding box center [104, 145] width 12 height 10
drag, startPoint x: 187, startPoint y: 171, endPoint x: 180, endPoint y: 171, distance: 7.0
click at [180, 171] on icon at bounding box center [180, 171] width 2 height 5
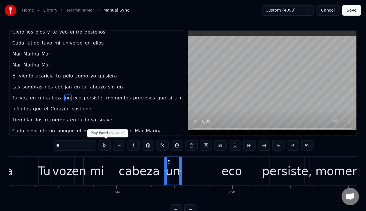
click at [103, 146] on button at bounding box center [104, 145] width 12 height 10
click at [214, 169] on div "eco" at bounding box center [231, 171] width 43 height 29
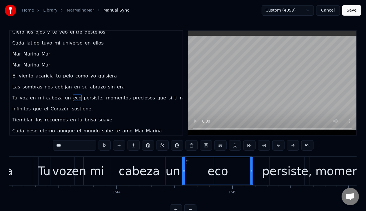
drag, startPoint x: 211, startPoint y: 171, endPoint x: 184, endPoint y: 172, distance: 27.2
click at [184, 172] on icon at bounding box center [184, 171] width 2 height 5
click at [169, 174] on div "un" at bounding box center [172, 171] width 15 height 17
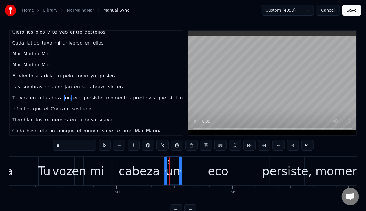
click at [162, 171] on div "cabeza" at bounding box center [139, 171] width 52 height 29
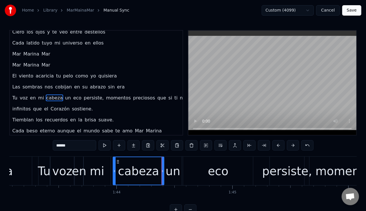
click at [162, 170] on icon at bounding box center [162, 171] width 2 height 5
click at [170, 170] on div "un" at bounding box center [172, 171] width 15 height 17
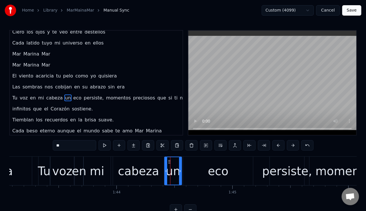
click at [166, 172] on icon at bounding box center [166, 171] width 2 height 5
click at [104, 149] on button at bounding box center [104, 145] width 12 height 10
click at [211, 180] on div "eco" at bounding box center [218, 171] width 70 height 29
type input "***"
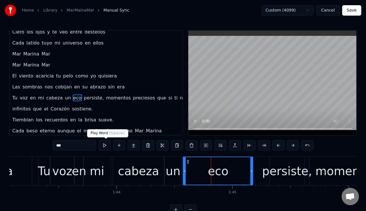
click at [107, 147] on button at bounding box center [104, 145] width 12 height 10
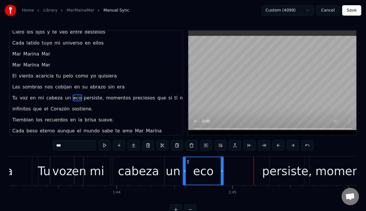
drag, startPoint x: 251, startPoint y: 171, endPoint x: 221, endPoint y: 176, distance: 30.0
click at [221, 176] on div at bounding box center [222, 172] width 2 height 28
click at [73, 95] on span "eco" at bounding box center [77, 98] width 9 height 7
click at [224, 170] on div "Tu voz en mi cabeza un eco persiste, momentos preciosos que si ti no existen." at bounding box center [370, 171] width 664 height 29
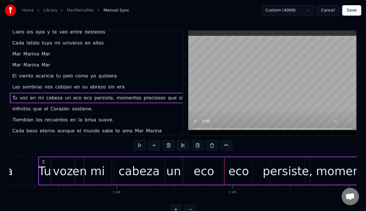
click at [233, 174] on div "eco" at bounding box center [238, 171] width 21 height 17
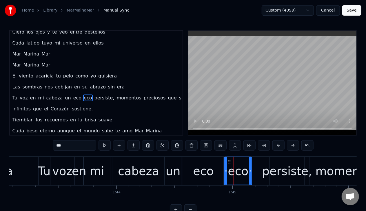
drag, startPoint x: 69, startPoint y: 144, endPoint x: 36, endPoint y: 141, distance: 33.5
click at [39, 140] on div "0:08 Mar [PERSON_NAME]. 0:10 Bajo [PERSON_NAME] rota vagamos susurrando. 0:13 L…" at bounding box center [182, 122] width 347 height 185
drag, startPoint x: 75, startPoint y: 146, endPoint x: 49, endPoint y: 145, distance: 25.5
click at [56, 144] on input "***" at bounding box center [74, 145] width 43 height 10
click at [105, 147] on button at bounding box center [104, 145] width 12 height 10
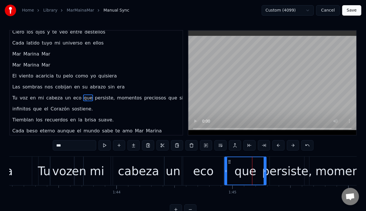
drag, startPoint x: 250, startPoint y: 172, endPoint x: 264, endPoint y: 173, distance: 14.0
click at [264, 173] on icon at bounding box center [265, 171] width 2 height 5
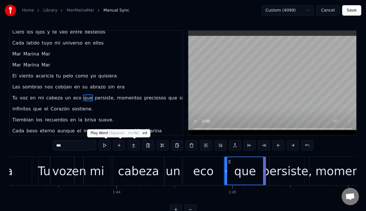
click at [104, 144] on button at bounding box center [104, 145] width 12 height 10
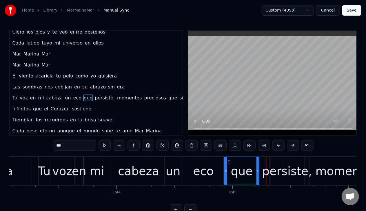
drag, startPoint x: 264, startPoint y: 174, endPoint x: 258, endPoint y: 173, distance: 6.7
click at [258, 173] on div at bounding box center [257, 172] width 2 height 28
drag, startPoint x: 225, startPoint y: 172, endPoint x: 232, endPoint y: 173, distance: 6.7
click at [232, 173] on icon at bounding box center [232, 171] width 2 height 5
click at [219, 173] on div "eco" at bounding box center [203, 171] width 40 height 29
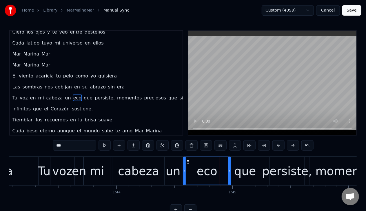
drag, startPoint x: 222, startPoint y: 171, endPoint x: 229, endPoint y: 171, distance: 7.6
click at [229, 171] on icon at bounding box center [229, 171] width 2 height 5
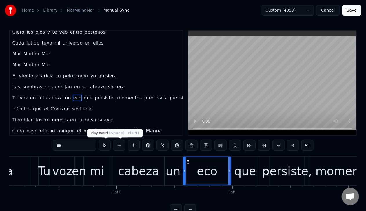
click at [103, 143] on button at bounding box center [104, 145] width 12 height 10
click at [240, 174] on div "que" at bounding box center [245, 171] width 22 height 17
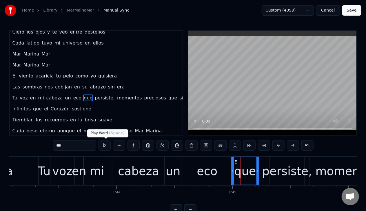
click at [105, 146] on button at bounding box center [104, 145] width 12 height 10
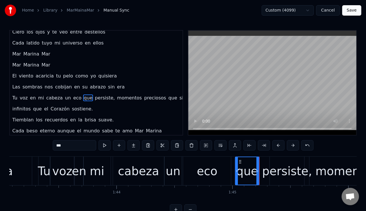
drag, startPoint x: 232, startPoint y: 174, endPoint x: 236, endPoint y: 175, distance: 4.1
click at [236, 175] on div at bounding box center [236, 172] width 2 height 28
click at [105, 144] on button at bounding box center [104, 145] width 12 height 10
click at [262, 171] on icon at bounding box center [262, 171] width 2 height 5
drag, startPoint x: 236, startPoint y: 170, endPoint x: 240, endPoint y: 170, distance: 4.1
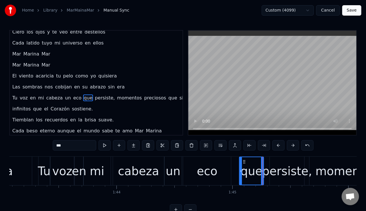
click at [240, 170] on icon at bounding box center [241, 171] width 2 height 5
click at [105, 145] on button at bounding box center [104, 145] width 12 height 10
click at [220, 170] on div "eco" at bounding box center [207, 171] width 48 height 29
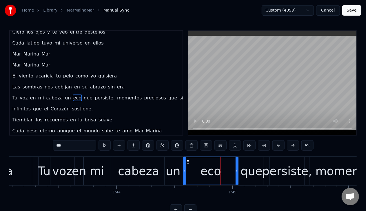
drag, startPoint x: 229, startPoint y: 171, endPoint x: 236, endPoint y: 171, distance: 7.3
click at [236, 171] on icon at bounding box center [236, 171] width 2 height 5
click at [107, 143] on button at bounding box center [104, 145] width 12 height 10
drag, startPoint x: 184, startPoint y: 170, endPoint x: 190, endPoint y: 171, distance: 6.4
click at [190, 171] on icon at bounding box center [191, 171] width 2 height 5
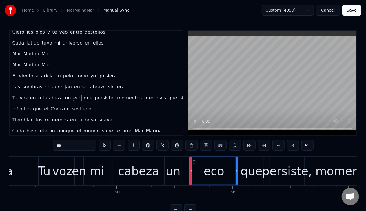
click at [174, 169] on div "un" at bounding box center [173, 171] width 15 height 17
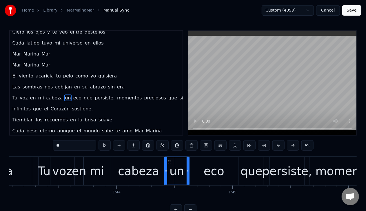
drag, startPoint x: 180, startPoint y: 170, endPoint x: 189, endPoint y: 170, distance: 9.0
click at [187, 170] on icon at bounding box center [188, 171] width 2 height 5
click at [106, 146] on button at bounding box center [104, 145] width 12 height 10
click at [213, 182] on div "eco" at bounding box center [213, 171] width 49 height 29
type input "***"
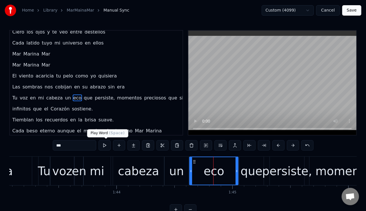
click at [106, 148] on button at bounding box center [104, 145] width 12 height 10
click at [194, 171] on div "eco" at bounding box center [214, 172] width 48 height 28
drag, startPoint x: 191, startPoint y: 170, endPoint x: 194, endPoint y: 170, distance: 2.9
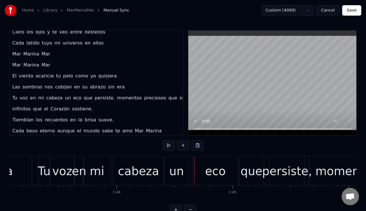
click at [185, 167] on div "un" at bounding box center [177, 171] width 24 height 29
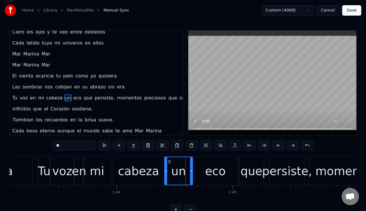
drag, startPoint x: 187, startPoint y: 170, endPoint x: 191, endPoint y: 171, distance: 4.3
click at [191, 171] on icon at bounding box center [191, 171] width 2 height 5
click at [105, 148] on button at bounding box center [104, 145] width 12 height 10
click at [218, 178] on div "eco" at bounding box center [215, 171] width 21 height 17
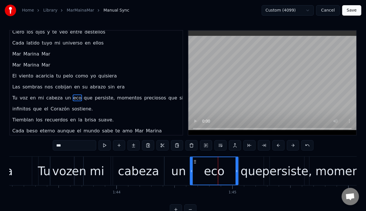
click at [191, 171] on icon at bounding box center [191, 171] width 2 height 5
click at [184, 170] on div "un" at bounding box center [178, 171] width 15 height 17
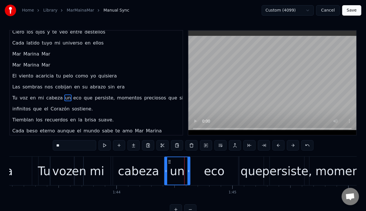
click at [188, 173] on icon at bounding box center [188, 171] width 2 height 5
click at [202, 171] on div "eco" at bounding box center [214, 171] width 48 height 29
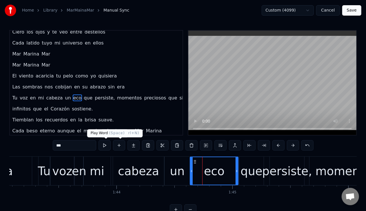
click at [105, 144] on button at bounding box center [104, 145] width 12 height 10
click at [247, 172] on div "que" at bounding box center [251, 171] width 22 height 17
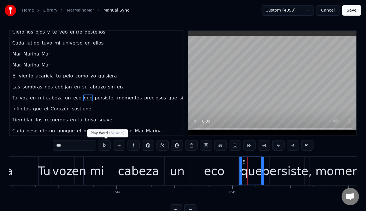
click at [109, 148] on button at bounding box center [104, 145] width 12 height 10
click at [271, 168] on div "persiste," at bounding box center [287, 171] width 50 height 17
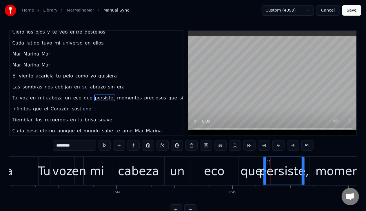
drag, startPoint x: 270, startPoint y: 171, endPoint x: 264, endPoint y: 171, distance: 6.4
click at [264, 171] on icon at bounding box center [265, 171] width 2 height 5
click at [108, 148] on button at bounding box center [104, 145] width 12 height 10
click at [323, 171] on div "momentos" at bounding box center [346, 171] width 62 height 17
type input "********"
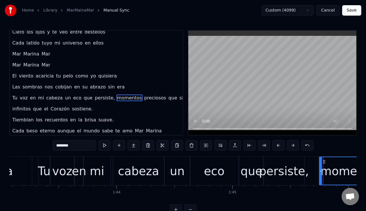
drag, startPoint x: 310, startPoint y: 172, endPoint x: 322, endPoint y: 173, distance: 12.5
click at [321, 171] on icon at bounding box center [320, 171] width 2 height 5
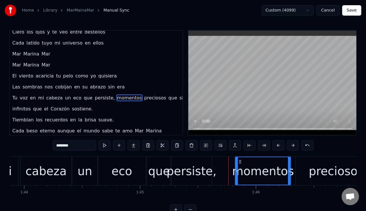
drag, startPoint x: 229, startPoint y: 171, endPoint x: 235, endPoint y: 171, distance: 5.8
click at [236, 172] on icon at bounding box center [236, 171] width 2 height 5
click at [212, 172] on div "Tu voz en mi cabeza un eco que persiste, momentos preciosos que si ti no existe…" at bounding box center [278, 171] width 664 height 29
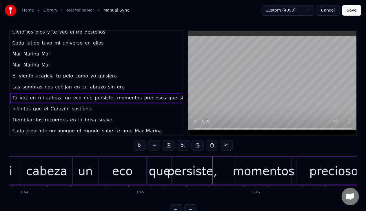
click at [205, 172] on div "persiste," at bounding box center [192, 171] width 50 height 17
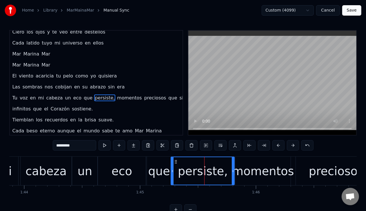
drag, startPoint x: 210, startPoint y: 173, endPoint x: 233, endPoint y: 176, distance: 22.9
click at [233, 176] on div at bounding box center [233, 172] width 2 height 28
click at [109, 144] on button at bounding box center [104, 145] width 12 height 10
click at [263, 174] on div "momentos" at bounding box center [263, 171] width 62 height 17
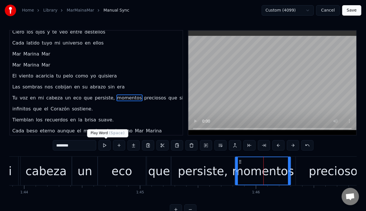
click at [106, 144] on button at bounding box center [104, 145] width 12 height 10
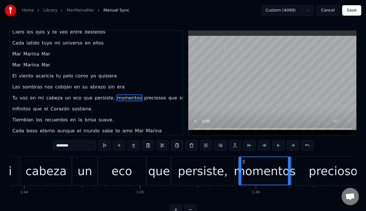
drag, startPoint x: 237, startPoint y: 171, endPoint x: 240, endPoint y: 172, distance: 3.5
click at [240, 172] on icon at bounding box center [240, 171] width 2 height 5
drag, startPoint x: 240, startPoint y: 171, endPoint x: 243, endPoint y: 171, distance: 3.2
click at [243, 171] on icon at bounding box center [242, 171] width 2 height 5
click at [227, 171] on div "persiste," at bounding box center [202, 171] width 63 height 29
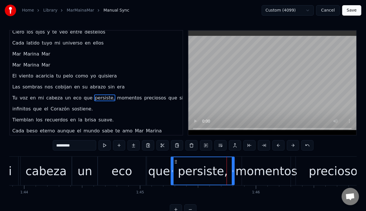
click at [231, 171] on div "persiste," at bounding box center [202, 172] width 63 height 28
drag, startPoint x: 232, startPoint y: 171, endPoint x: 238, endPoint y: 171, distance: 5.8
click at [238, 171] on icon at bounding box center [239, 171] width 2 height 5
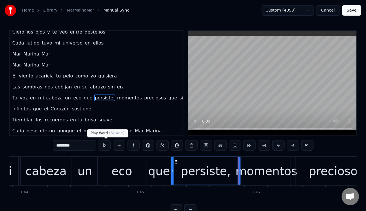
click at [105, 144] on button at bounding box center [104, 145] width 12 height 10
click at [254, 171] on div "momentos" at bounding box center [266, 171] width 62 height 17
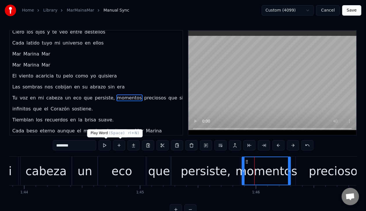
click at [106, 147] on button at bounding box center [104, 145] width 12 height 10
click at [321, 174] on div "preciosos" at bounding box center [336, 171] width 55 height 17
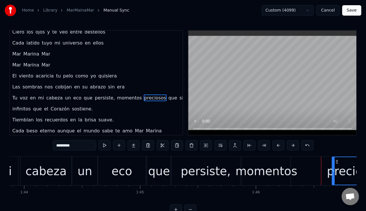
drag, startPoint x: 297, startPoint y: 172, endPoint x: 333, endPoint y: 173, distance: 36.2
click at [333, 173] on icon at bounding box center [333, 171] width 2 height 5
click at [282, 177] on div "momentos" at bounding box center [266, 171] width 62 height 17
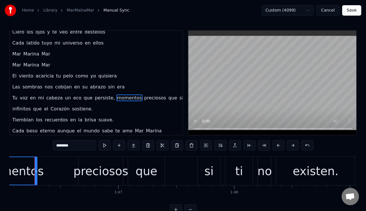
scroll to position [0, 12284]
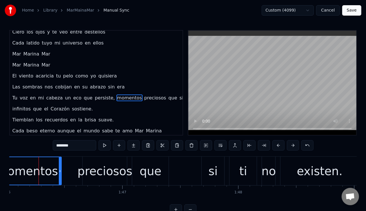
drag, startPoint x: 39, startPoint y: 171, endPoint x: 59, endPoint y: 173, distance: 20.3
click at [59, 173] on icon at bounding box center [60, 171] width 2 height 5
click at [110, 146] on button at bounding box center [104, 145] width 12 height 10
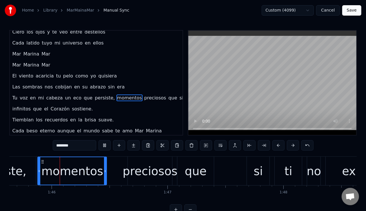
scroll to position [0, 12238]
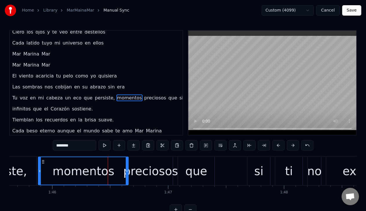
drag, startPoint x: 106, startPoint y: 171, endPoint x: 127, endPoint y: 172, distance: 20.6
click at [127, 172] on icon at bounding box center [127, 171] width 2 height 5
click at [104, 148] on button at bounding box center [104, 145] width 12 height 10
click at [138, 176] on div "preciosos" at bounding box center [150, 171] width 55 height 17
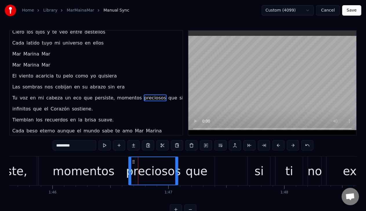
drag, startPoint x: 172, startPoint y: 171, endPoint x: 177, endPoint y: 171, distance: 5.0
click at [177, 171] on icon at bounding box center [176, 171] width 2 height 5
click at [107, 145] on button at bounding box center [104, 145] width 12 height 10
click at [185, 170] on div "que" at bounding box center [196, 171] width 36 height 29
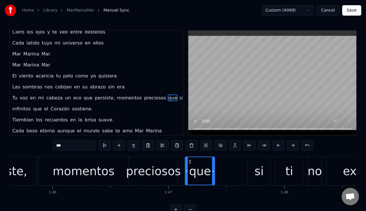
drag, startPoint x: 180, startPoint y: 171, endPoint x: 187, endPoint y: 171, distance: 7.0
click at [187, 171] on icon at bounding box center [186, 171] width 2 height 5
click at [154, 170] on div "preciosos" at bounding box center [153, 171] width 55 height 17
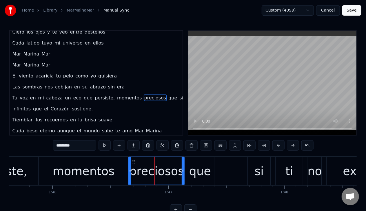
drag, startPoint x: 176, startPoint y: 171, endPoint x: 182, endPoint y: 171, distance: 6.4
click at [182, 171] on icon at bounding box center [183, 171] width 2 height 5
click at [108, 145] on button at bounding box center [104, 145] width 12 height 10
click at [201, 172] on div "que" at bounding box center [200, 171] width 22 height 17
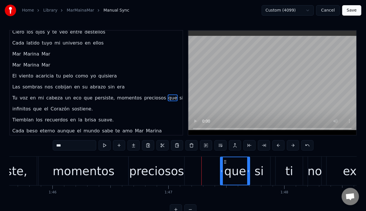
drag, startPoint x: 220, startPoint y: 162, endPoint x: 224, endPoint y: 163, distance: 4.7
click at [224, 163] on icon at bounding box center [225, 162] width 5 height 5
click at [174, 171] on div "preciosos" at bounding box center [156, 171] width 55 height 17
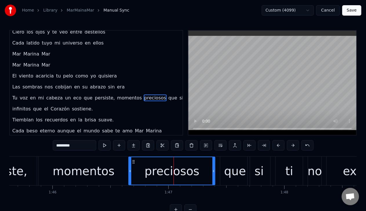
drag, startPoint x: 185, startPoint y: 171, endPoint x: 213, endPoint y: 169, distance: 28.2
click at [213, 169] on icon at bounding box center [213, 171] width 2 height 5
click at [105, 147] on button at bounding box center [104, 145] width 12 height 10
drag, startPoint x: 214, startPoint y: 172, endPoint x: 210, endPoint y: 172, distance: 3.8
click at [210, 172] on icon at bounding box center [210, 171] width 2 height 5
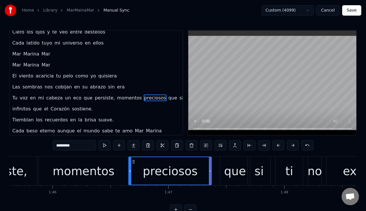
click at [224, 167] on div "que" at bounding box center [235, 171] width 30 height 29
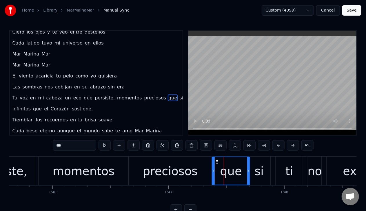
drag, startPoint x: 221, startPoint y: 169, endPoint x: 213, endPoint y: 171, distance: 8.4
click at [213, 171] on div at bounding box center [213, 172] width 2 height 28
click at [103, 147] on button at bounding box center [104, 145] width 12 height 10
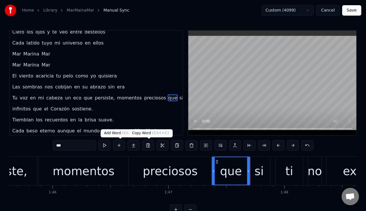
click at [185, 166] on div "preciosos" at bounding box center [170, 171] width 55 height 17
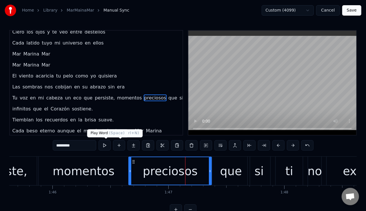
click at [103, 144] on button at bounding box center [104, 145] width 12 height 10
click at [258, 173] on div "si" at bounding box center [258, 171] width 9 height 17
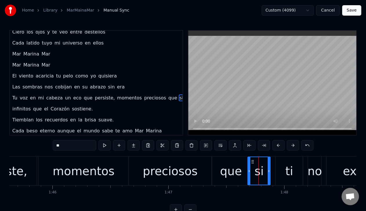
click at [105, 150] on button at bounding box center [104, 145] width 12 height 10
drag, startPoint x: 268, startPoint y: 171, endPoint x: 281, endPoint y: 172, distance: 12.5
click at [281, 172] on icon at bounding box center [280, 171] width 2 height 5
click at [72, 149] on input "**" at bounding box center [74, 145] width 43 height 10
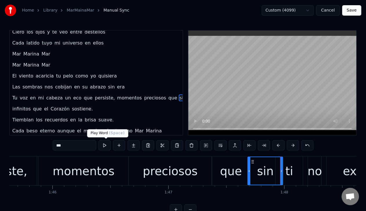
click at [105, 145] on button at bounding box center [104, 145] width 12 height 10
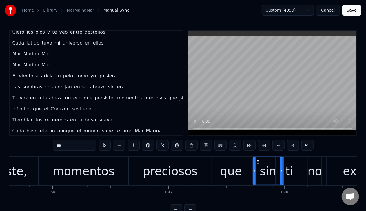
drag, startPoint x: 249, startPoint y: 171, endPoint x: 254, endPoint y: 173, distance: 5.2
click at [254, 173] on icon at bounding box center [254, 171] width 2 height 5
click at [291, 170] on div "ti" at bounding box center [289, 171] width 8 height 17
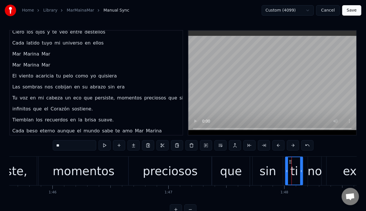
drag, startPoint x: 277, startPoint y: 171, endPoint x: 287, endPoint y: 170, distance: 9.9
click at [287, 170] on icon at bounding box center [287, 171] width 2 height 5
drag, startPoint x: 302, startPoint y: 171, endPoint x: 307, endPoint y: 171, distance: 4.6
click at [307, 171] on icon at bounding box center [306, 171] width 2 height 5
click at [272, 177] on div "sin" at bounding box center [268, 171] width 17 height 17
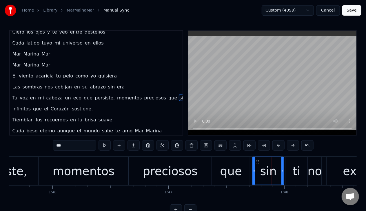
click at [282, 171] on icon at bounding box center [282, 171] width 2 height 5
click at [104, 149] on button at bounding box center [104, 145] width 12 height 10
click at [313, 171] on div "no" at bounding box center [315, 171] width 14 height 17
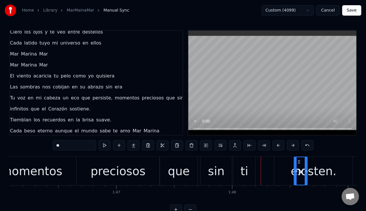
scroll to position [0, 12291]
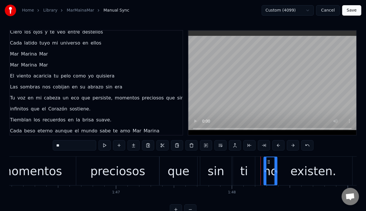
drag, startPoint x: 313, startPoint y: 162, endPoint x: 269, endPoint y: 162, distance: 44.6
click at [269, 162] on circle at bounding box center [269, 162] width 0 height 0
click at [298, 169] on div "existen." at bounding box center [313, 171] width 46 height 17
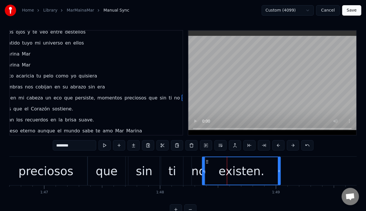
scroll to position [0, 12383]
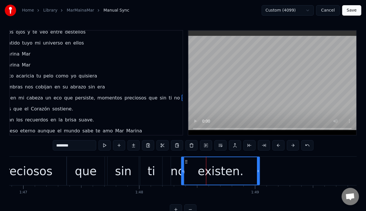
click at [231, 168] on div "existen." at bounding box center [221, 171] width 46 height 17
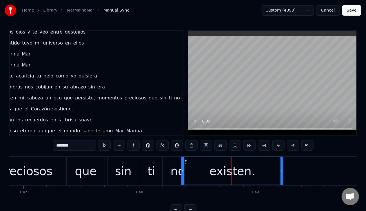
drag, startPoint x: 258, startPoint y: 171, endPoint x: 282, endPoint y: 170, distance: 23.5
click at [282, 170] on icon at bounding box center [281, 171] width 2 height 5
drag, startPoint x: 183, startPoint y: 171, endPoint x: 194, endPoint y: 172, distance: 11.0
click at [193, 172] on icon at bounding box center [192, 171] width 2 height 5
click at [179, 169] on div "no" at bounding box center [178, 171] width 14 height 17
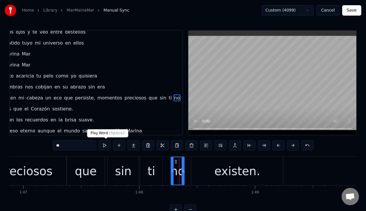
click at [105, 145] on button at bounding box center [104, 145] width 12 height 10
click at [177, 173] on div "no" at bounding box center [178, 171] width 14 height 17
click at [221, 165] on div "existen." at bounding box center [237, 171] width 46 height 17
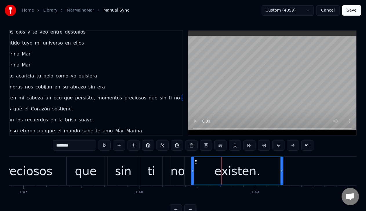
click at [103, 148] on button at bounding box center [104, 145] width 12 height 10
drag, startPoint x: 282, startPoint y: 171, endPoint x: 287, endPoint y: 172, distance: 5.0
click at [287, 172] on icon at bounding box center [286, 171] width 2 height 5
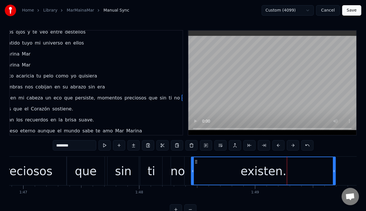
drag, startPoint x: 286, startPoint y: 171, endPoint x: 326, endPoint y: 173, distance: 40.0
click at [333, 174] on div at bounding box center [334, 172] width 2 height 28
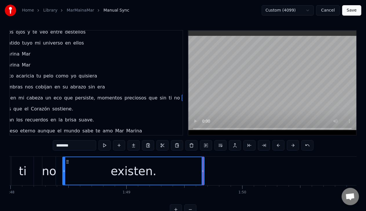
scroll to position [0, 12461]
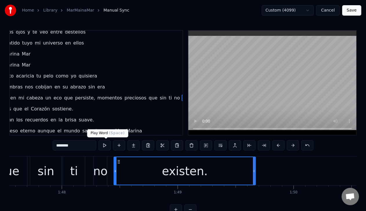
click at [106, 145] on button at bounding box center [104, 145] width 12 height 10
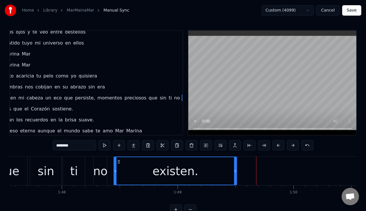
drag, startPoint x: 253, startPoint y: 172, endPoint x: 234, endPoint y: 171, distance: 18.8
click at [234, 171] on div "existen." at bounding box center [175, 172] width 122 height 28
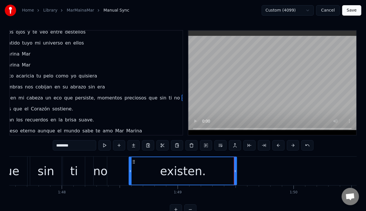
drag, startPoint x: 114, startPoint y: 170, endPoint x: 129, endPoint y: 169, distance: 15.1
click at [129, 169] on icon at bounding box center [130, 171] width 2 height 5
click at [106, 147] on button at bounding box center [104, 145] width 12 height 10
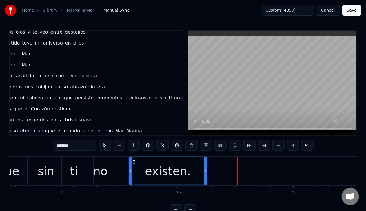
drag, startPoint x: 235, startPoint y: 173, endPoint x: 206, endPoint y: 173, distance: 29.5
click at [205, 174] on div at bounding box center [205, 172] width 2 height 28
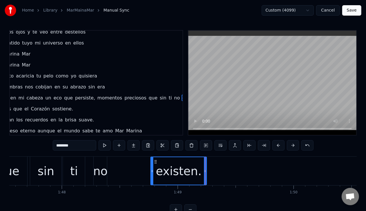
drag, startPoint x: 130, startPoint y: 173, endPoint x: 152, endPoint y: 174, distance: 21.5
click at [152, 174] on div at bounding box center [152, 172] width 2 height 28
click at [105, 147] on button at bounding box center [104, 145] width 12 height 10
click at [98, 171] on div "no" at bounding box center [100, 171] width 14 height 17
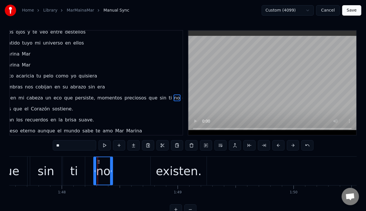
drag, startPoint x: 106, startPoint y: 173, endPoint x: 112, endPoint y: 174, distance: 6.5
click at [112, 174] on div at bounding box center [111, 172] width 2 height 28
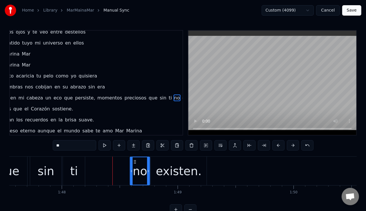
drag, startPoint x: 98, startPoint y: 163, endPoint x: 135, endPoint y: 167, distance: 36.8
click at [135, 167] on div "no" at bounding box center [139, 172] width 19 height 28
click at [104, 147] on button at bounding box center [104, 145] width 12 height 10
click at [146, 172] on icon at bounding box center [146, 171] width 2 height 5
click at [154, 172] on div "existen." at bounding box center [179, 171] width 56 height 29
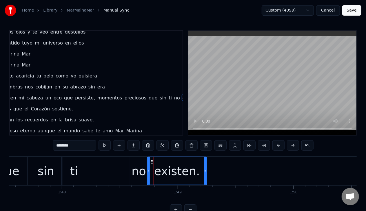
drag, startPoint x: 153, startPoint y: 171, endPoint x: 149, endPoint y: 172, distance: 3.5
click at [149, 172] on icon at bounding box center [148, 171] width 2 height 5
click at [134, 173] on div "no" at bounding box center [139, 171] width 14 height 17
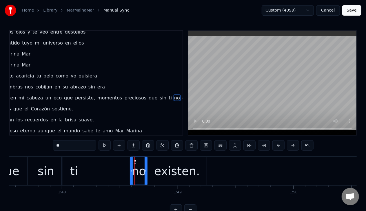
click at [107, 148] on button at bounding box center [104, 145] width 12 height 10
click at [128, 171] on icon at bounding box center [128, 171] width 2 height 5
click at [101, 149] on button at bounding box center [104, 145] width 12 height 10
drag, startPoint x: 127, startPoint y: 172, endPoint x: 122, endPoint y: 172, distance: 5.8
click at [122, 172] on icon at bounding box center [122, 171] width 2 height 5
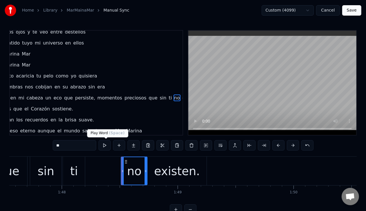
click at [104, 150] on button at bounding box center [104, 145] width 12 height 10
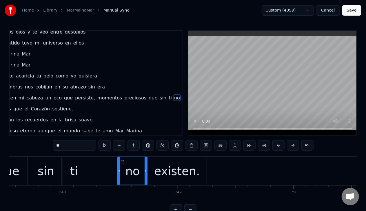
drag, startPoint x: 122, startPoint y: 171, endPoint x: 118, endPoint y: 171, distance: 3.5
click at [118, 172] on icon at bounding box center [119, 171] width 2 height 5
drag, startPoint x: 145, startPoint y: 172, endPoint x: 140, endPoint y: 172, distance: 4.6
click at [141, 172] on icon at bounding box center [141, 171] width 2 height 5
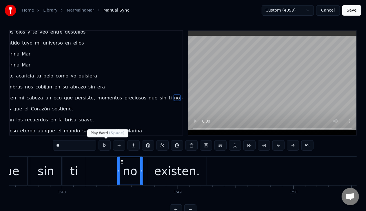
click at [108, 149] on button at bounding box center [104, 145] width 12 height 10
click at [157, 173] on div "existen." at bounding box center [176, 171] width 59 height 29
type input "********"
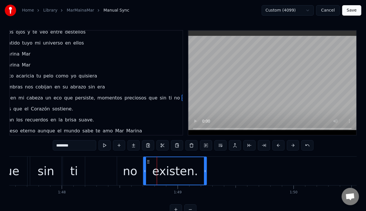
click at [145, 172] on icon at bounding box center [145, 171] width 2 height 5
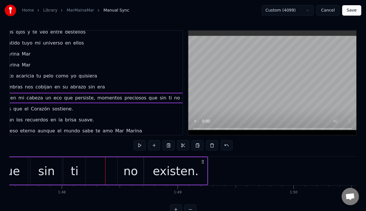
click at [73, 169] on div "ti" at bounding box center [75, 171] width 8 height 17
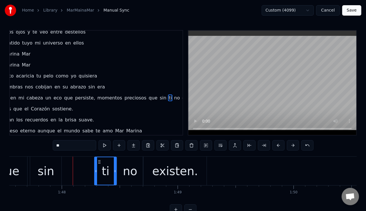
drag, startPoint x: 67, startPoint y: 162, endPoint x: 99, endPoint y: 164, distance: 31.6
click at [99, 164] on icon at bounding box center [99, 162] width 5 height 5
click at [103, 146] on button at bounding box center [104, 145] width 12 height 10
click at [51, 168] on div "sin" at bounding box center [46, 171] width 17 height 17
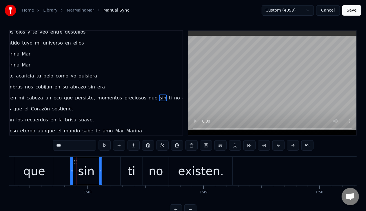
scroll to position [0, 12433]
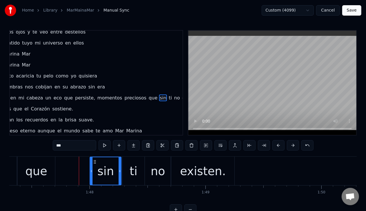
drag, startPoint x: 44, startPoint y: 162, endPoint x: 95, endPoint y: 166, distance: 51.4
click at [95, 166] on div "sin" at bounding box center [105, 172] width 31 height 28
click at [107, 148] on button at bounding box center [104, 145] width 12 height 10
drag, startPoint x: 120, startPoint y: 170, endPoint x: 112, endPoint y: 170, distance: 8.1
click at [112, 170] on icon at bounding box center [111, 171] width 2 height 5
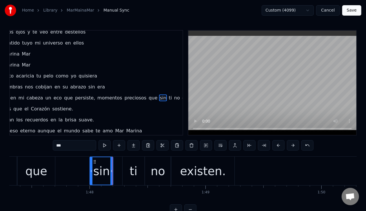
click at [126, 171] on div "ti" at bounding box center [134, 171] width 22 height 29
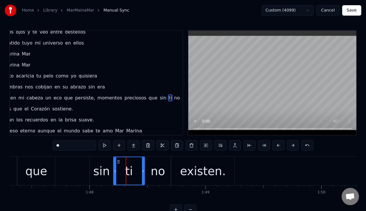
drag, startPoint x: 122, startPoint y: 170, endPoint x: 114, endPoint y: 171, distance: 8.7
click at [114, 171] on icon at bounding box center [115, 171] width 2 height 5
click at [105, 147] on button at bounding box center [104, 145] width 12 height 10
click at [98, 169] on div "sin" at bounding box center [101, 171] width 17 height 17
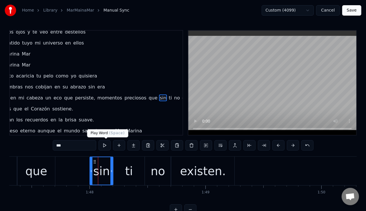
click at [103, 146] on button at bounding box center [104, 145] width 12 height 10
click at [40, 174] on div "que" at bounding box center [36, 171] width 22 height 17
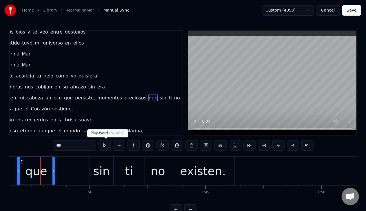
click at [106, 148] on button at bounding box center [104, 145] width 12 height 10
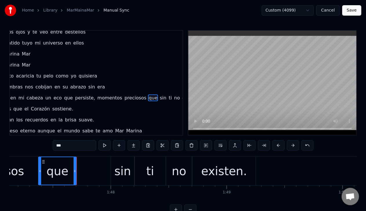
type input "*********"
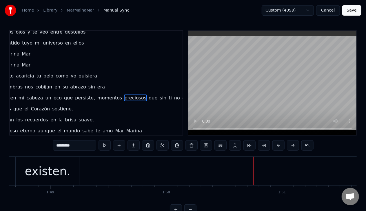
scroll to position [0, 12567]
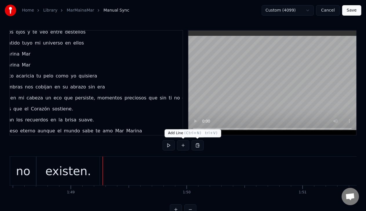
click at [184, 146] on button at bounding box center [183, 145] width 12 height 10
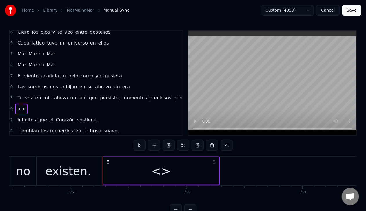
scroll to position [246, 0]
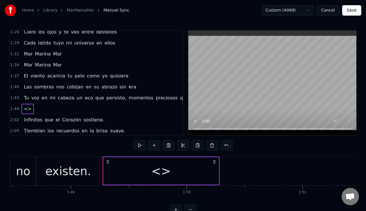
click at [24, 63] on span "Mar" at bounding box center [28, 65] width 10 height 7
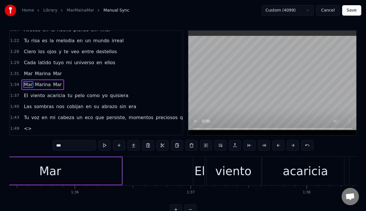
scroll to position [0, 10901]
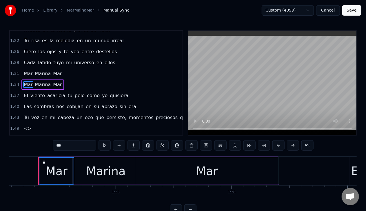
click at [39, 81] on span "Marina" at bounding box center [42, 84] width 17 height 7
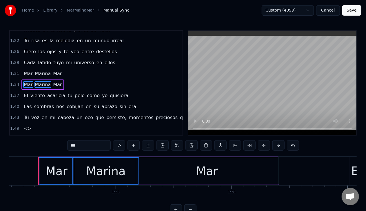
scroll to position [226, 0]
click at [54, 82] on span "Mar" at bounding box center [57, 85] width 10 height 7
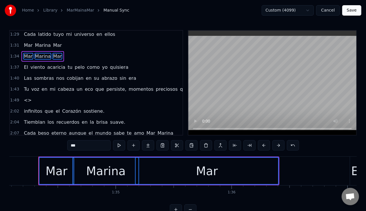
click at [28, 97] on span "<>" at bounding box center [27, 100] width 9 height 7
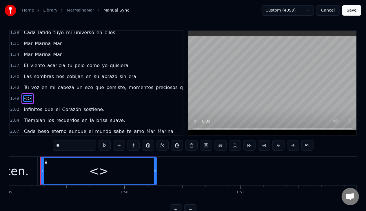
scroll to position [0, 12632]
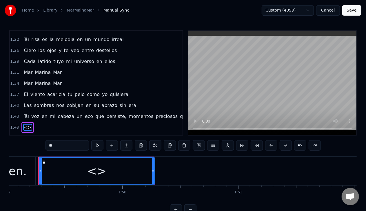
click at [24, 80] on span "Mar" at bounding box center [28, 83] width 10 height 7
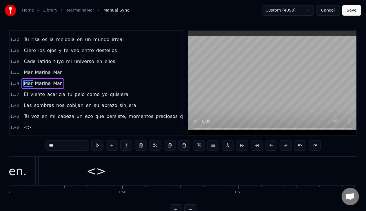
scroll to position [226, 0]
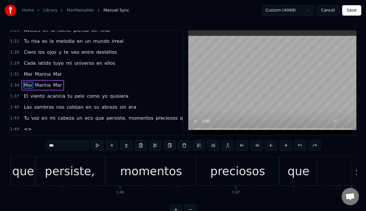
drag, startPoint x: 36, startPoint y: 83, endPoint x: 41, endPoint y: 83, distance: 4.6
click at [37, 83] on span "Marina" at bounding box center [42, 85] width 17 height 7
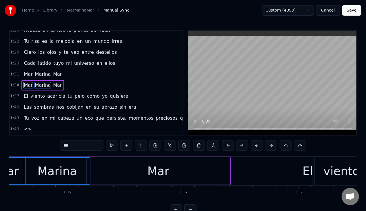
scroll to position [0, 10901]
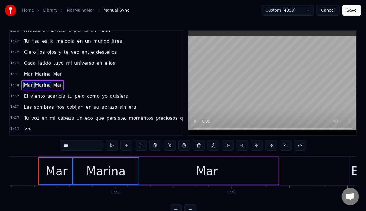
click at [57, 82] on span "Mar" at bounding box center [57, 85] width 10 height 7
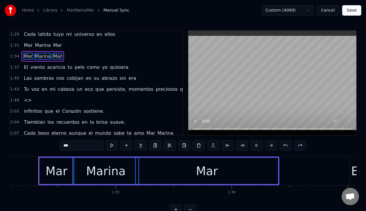
click at [25, 97] on span "<>" at bounding box center [27, 100] width 9 height 7
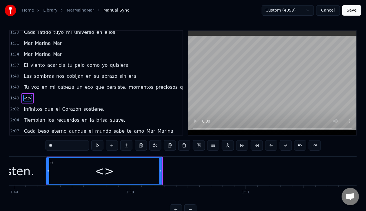
scroll to position [0, 12632]
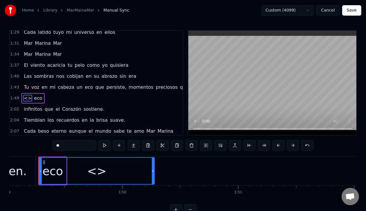
click at [37, 95] on span "eco" at bounding box center [37, 98] width 9 height 7
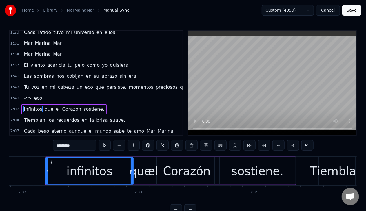
scroll to position [0, 14129]
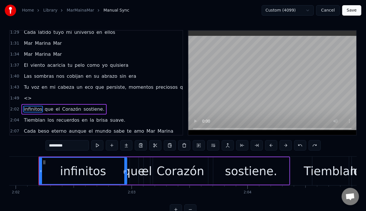
click at [28, 51] on span "Mar" at bounding box center [28, 54] width 10 height 7
type input "***"
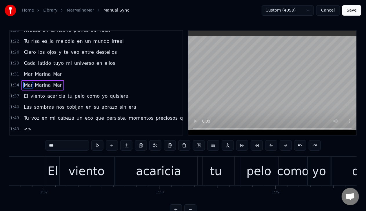
scroll to position [0, 10901]
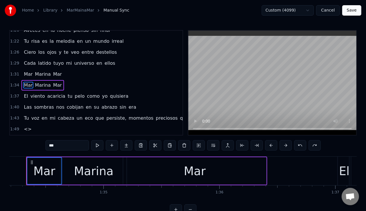
click at [39, 82] on span "Marina" at bounding box center [42, 85] width 17 height 7
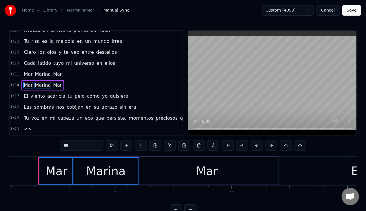
click at [52, 82] on span "Mar" at bounding box center [57, 85] width 10 height 7
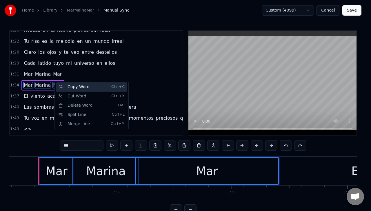
click at [61, 89] on div "Copy Word Ctrl+C" at bounding box center [91, 87] width 71 height 9
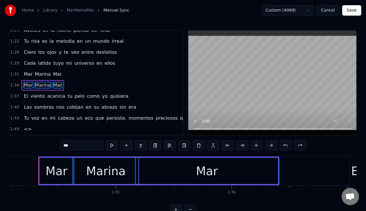
click at [29, 126] on div "<>" at bounding box center [27, 129] width 12 height 10
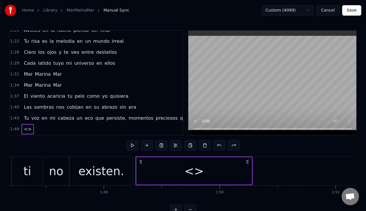
scroll to position [0, 12632]
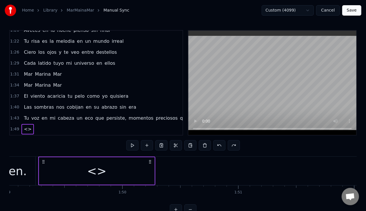
click at [44, 173] on div "<>" at bounding box center [96, 172] width 115 height 28
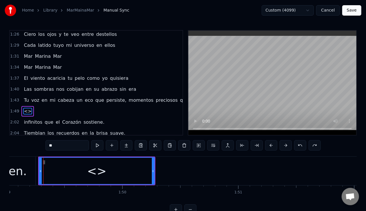
scroll to position [257, 0]
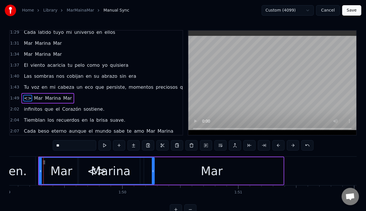
click at [26, 95] on span "<>" at bounding box center [27, 98] width 9 height 7
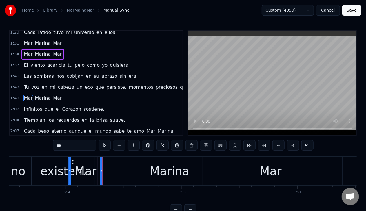
scroll to position [0, 12568]
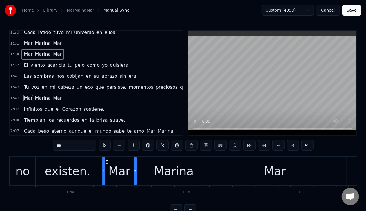
drag, startPoint x: 48, startPoint y: 163, endPoint x: 107, endPoint y: 166, distance: 59.2
click at [107, 147] on button at bounding box center [104, 145] width 12 height 10
drag, startPoint x: 138, startPoint y: 172, endPoint x: 150, endPoint y: 172, distance: 11.6
click at [150, 172] on icon at bounding box center [149, 171] width 2 height 5
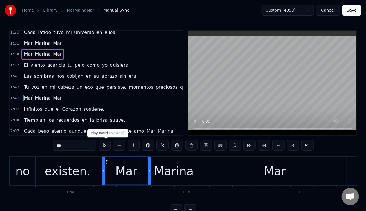
click at [108, 147] on button at bounding box center [104, 145] width 12 height 10
click at [171, 175] on div "Marina" at bounding box center [173, 171] width 39 height 17
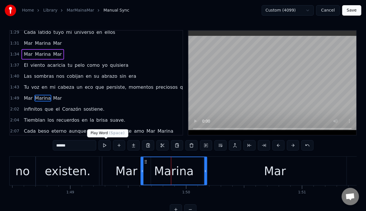
click at [105, 148] on button at bounding box center [104, 145] width 12 height 10
click at [120, 176] on div "Mar" at bounding box center [127, 171] width 22 height 17
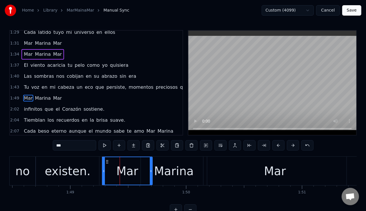
click at [151, 172] on icon at bounding box center [151, 171] width 2 height 5
click at [148, 172] on icon at bounding box center [148, 171] width 2 height 5
click at [157, 172] on div "Marina" at bounding box center [173, 171] width 39 height 17
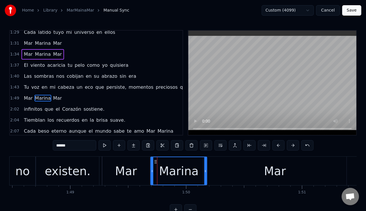
drag, startPoint x: 141, startPoint y: 172, endPoint x: 151, endPoint y: 174, distance: 10.0
click at [151, 174] on div at bounding box center [152, 172] width 2 height 28
click at [152, 172] on icon at bounding box center [152, 171] width 2 height 5
click at [104, 147] on button at bounding box center [104, 145] width 12 height 10
click at [116, 166] on div "Mar" at bounding box center [126, 171] width 22 height 17
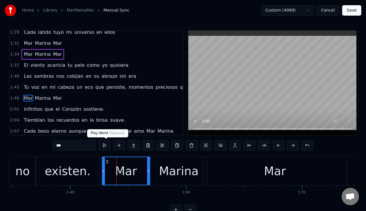
click at [103, 149] on button at bounding box center [104, 145] width 12 height 10
click at [175, 177] on div "Marina" at bounding box center [178, 171] width 39 height 17
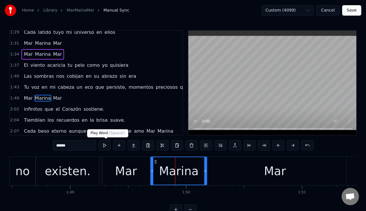
click at [101, 145] on button at bounding box center [104, 145] width 12 height 10
click at [271, 173] on div "Mar" at bounding box center [275, 171] width 22 height 17
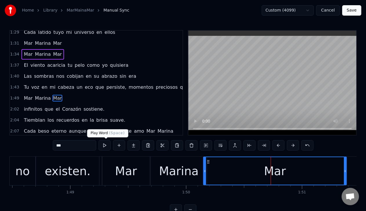
click at [104, 144] on button at bounding box center [104, 145] width 12 height 10
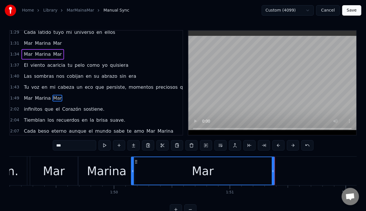
scroll to position [0, 12620]
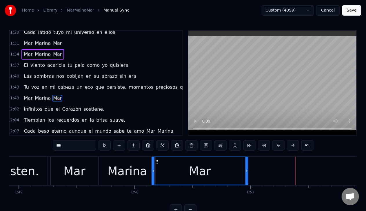
drag, startPoint x: 293, startPoint y: 169, endPoint x: 246, endPoint y: 174, distance: 47.1
click at [246, 174] on div at bounding box center [246, 172] width 2 height 28
drag, startPoint x: 153, startPoint y: 172, endPoint x: 161, endPoint y: 173, distance: 7.9
click at [161, 173] on icon at bounding box center [161, 171] width 2 height 5
click at [146, 174] on div "Marina" at bounding box center [127, 171] width 56 height 29
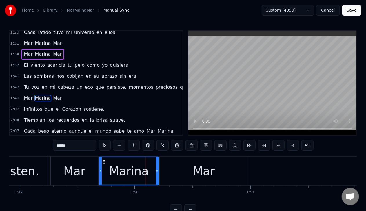
click at [158, 173] on icon at bounding box center [157, 171] width 2 height 5
click at [107, 148] on button at bounding box center [104, 145] width 12 height 10
click at [178, 174] on div "Mar" at bounding box center [204, 171] width 88 height 29
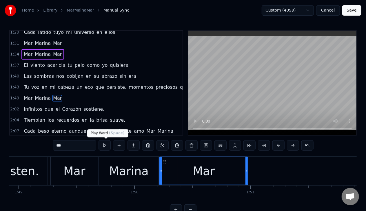
click at [105, 145] on button at bounding box center [104, 145] width 12 height 10
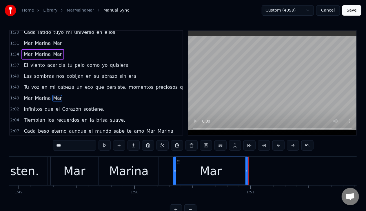
drag, startPoint x: 161, startPoint y: 170, endPoint x: 175, endPoint y: 173, distance: 14.2
click at [175, 173] on icon at bounding box center [175, 171] width 2 height 5
click at [108, 145] on button at bounding box center [104, 145] width 12 height 10
click at [145, 177] on div "Marina" at bounding box center [128, 171] width 39 height 17
type input "******"
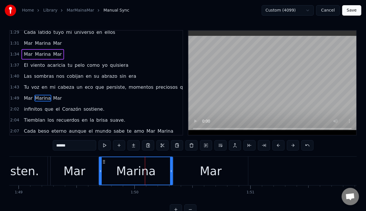
drag, startPoint x: 157, startPoint y: 172, endPoint x: 171, endPoint y: 173, distance: 14.2
click at [171, 173] on icon at bounding box center [171, 171] width 2 height 5
click at [102, 146] on button at bounding box center [104, 145] width 12 height 10
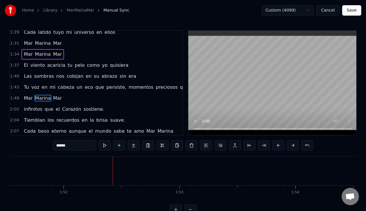
scroll to position [0, 12933]
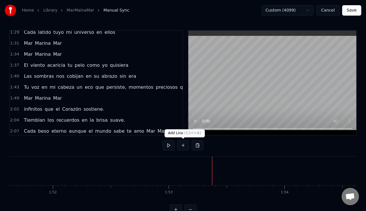
click at [184, 147] on button at bounding box center [183, 145] width 12 height 10
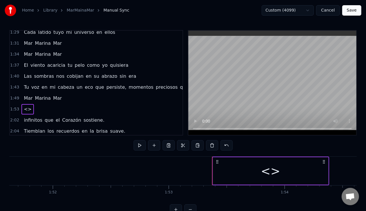
click at [26, 95] on span "Mar" at bounding box center [28, 98] width 10 height 7
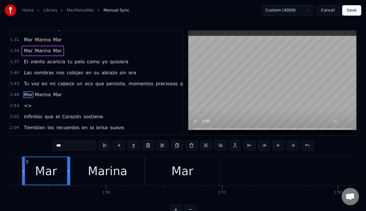
scroll to position [0, 12632]
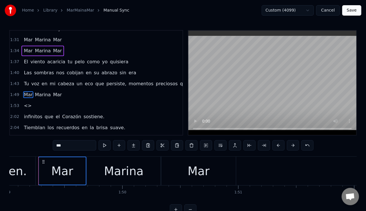
click at [37, 92] on span "Marina" at bounding box center [42, 95] width 17 height 7
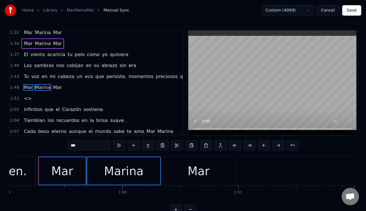
click at [52, 85] on span "Mar" at bounding box center [57, 87] width 10 height 7
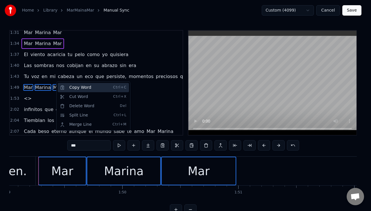
click at [67, 89] on div "Copy Word Ctrl+C" at bounding box center [93, 87] width 71 height 9
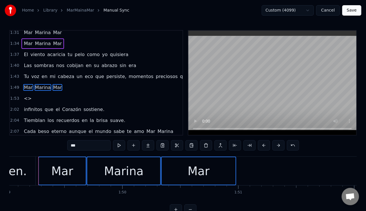
click at [28, 95] on span "<>" at bounding box center [27, 98] width 9 height 7
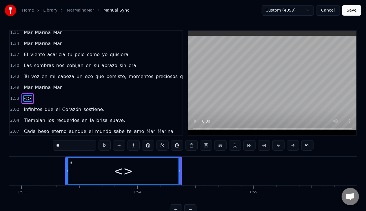
scroll to position [0, 13107]
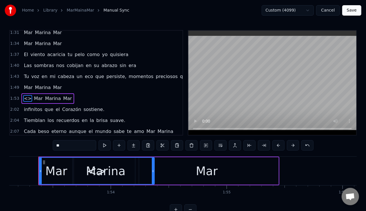
drag, startPoint x: 28, startPoint y: 90, endPoint x: 27, endPoint y: 95, distance: 5.3
click at [27, 95] on span "<>" at bounding box center [27, 98] width 9 height 7
click at [33, 95] on span "Mar" at bounding box center [38, 98] width 10 height 7
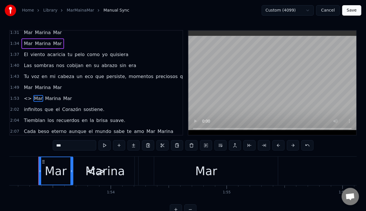
drag, startPoint x: 25, startPoint y: 94, endPoint x: 28, endPoint y: 95, distance: 3.9
click at [25, 95] on span "<>" at bounding box center [27, 98] width 9 height 7
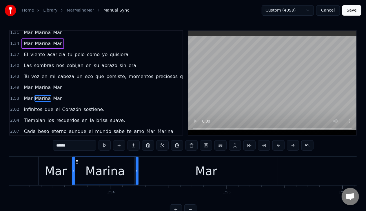
click at [56, 177] on div "Mar" at bounding box center [56, 171] width 22 height 17
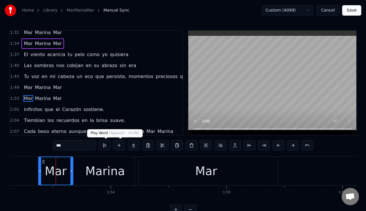
click at [108, 145] on button at bounding box center [104, 145] width 12 height 10
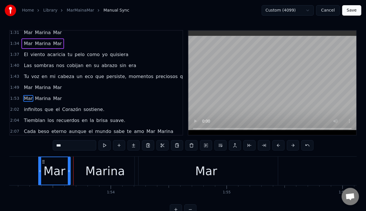
click at [68, 171] on icon at bounding box center [69, 171] width 2 height 5
click at [76, 171] on div "Marina" at bounding box center [105, 171] width 66 height 29
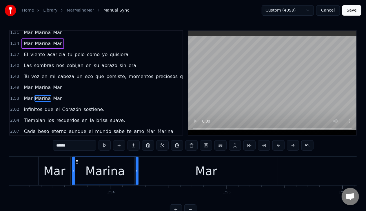
click at [63, 169] on div "Mar" at bounding box center [54, 171] width 22 height 17
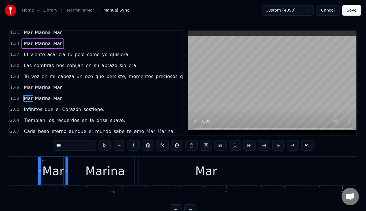
click at [67, 169] on icon at bounding box center [66, 171] width 2 height 5
click at [77, 171] on div "Marina" at bounding box center [105, 171] width 66 height 29
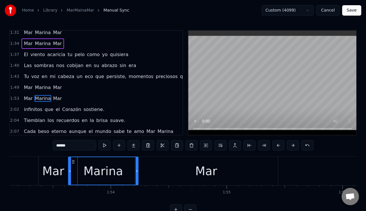
drag, startPoint x: 73, startPoint y: 171, endPoint x: 70, endPoint y: 171, distance: 3.5
click at [70, 171] on icon at bounding box center [70, 171] width 2 height 5
click at [105, 148] on button at bounding box center [104, 145] width 12 height 10
click at [135, 173] on icon at bounding box center [134, 171] width 2 height 5
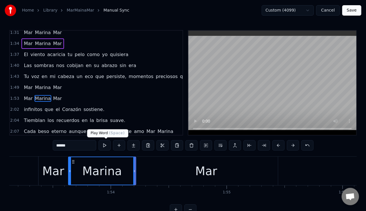
click at [170, 173] on div "Mar" at bounding box center [206, 171] width 143 height 29
type input "***"
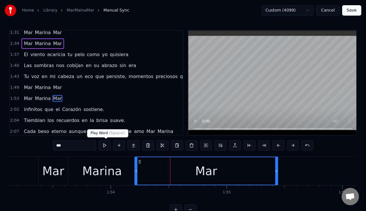
click at [104, 145] on button at bounding box center [104, 145] width 12 height 10
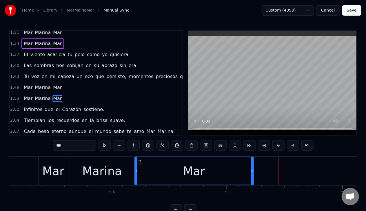
drag, startPoint x: 277, startPoint y: 171, endPoint x: 253, endPoint y: 172, distance: 23.8
click at [253, 174] on div at bounding box center [252, 172] width 2 height 28
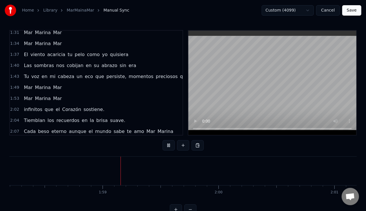
scroll to position [0, 13704]
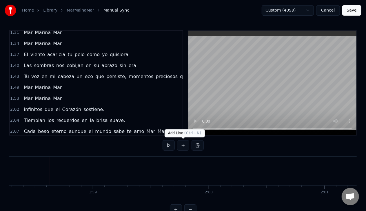
click at [181, 148] on button at bounding box center [183, 145] width 12 height 10
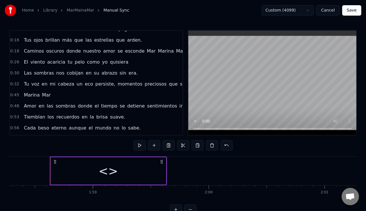
scroll to position [58, 0]
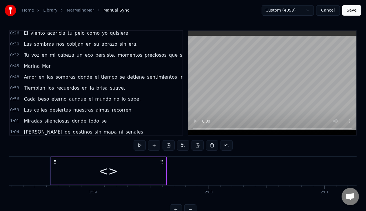
click at [30, 76] on span "Amor" at bounding box center [30, 77] width 14 height 7
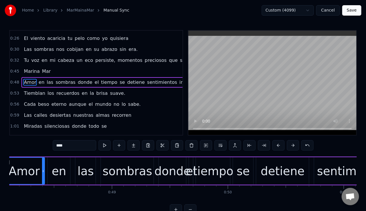
scroll to position [0, 5539]
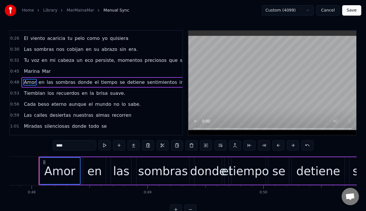
click at [39, 82] on span "en" at bounding box center [41, 82] width 7 height 7
click at [46, 82] on span "las" at bounding box center [50, 82] width 8 height 7
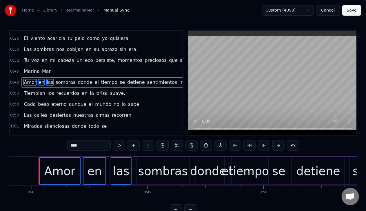
click at [55, 81] on span "sombras" at bounding box center [65, 82] width 21 height 7
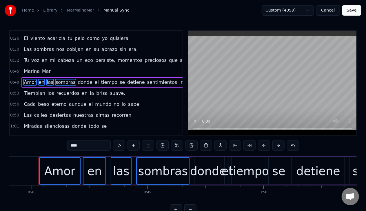
click at [79, 82] on span "donde" at bounding box center [85, 82] width 16 height 7
drag, startPoint x: 87, startPoint y: 81, endPoint x: 102, endPoint y: 83, distance: 14.8
click at [94, 81] on span "el" at bounding box center [96, 82] width 5 height 7
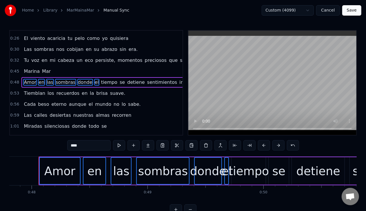
click at [101, 82] on span "tiempo" at bounding box center [109, 82] width 17 height 7
click at [119, 81] on span "se" at bounding box center [122, 82] width 6 height 7
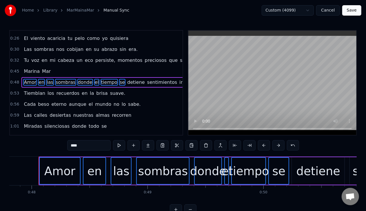
click at [127, 80] on span "detiene" at bounding box center [136, 82] width 19 height 7
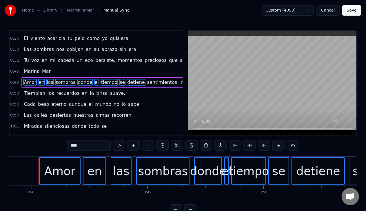
click at [147, 82] on span "sentimientos" at bounding box center [162, 82] width 31 height 7
click at [179, 82] on span "infinitos" at bounding box center [189, 82] width 20 height 7
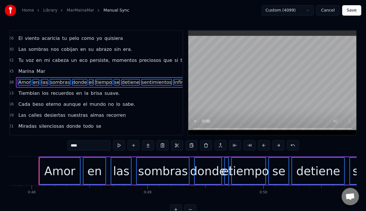
scroll to position [53, 4]
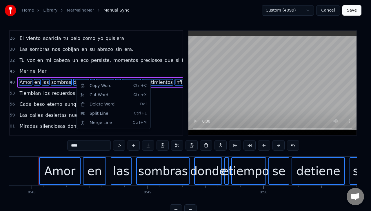
click at [156, 91] on html "Home Library MarMainaMar Manual Sync Custom (4099) Cancel Save 0:08 Mar Marina …" at bounding box center [185, 112] width 371 height 224
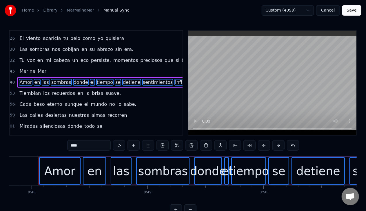
click at [174, 82] on span "infinitos" at bounding box center [184, 82] width 20 height 7
click at [142, 79] on span "sentimientos" at bounding box center [157, 82] width 31 height 7
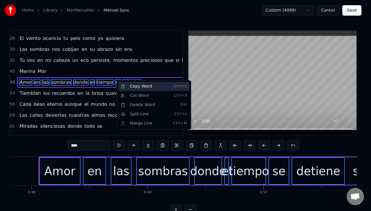
click at [129, 86] on div "Copy Word Ctrl+C" at bounding box center [153, 86] width 71 height 9
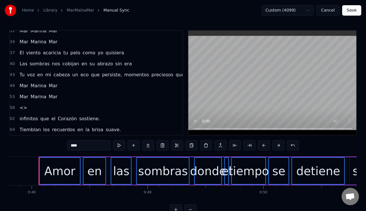
scroll to position [279, 4]
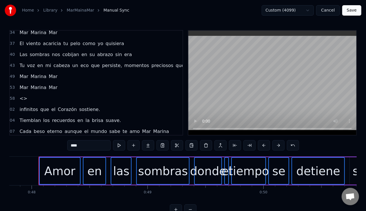
click at [22, 95] on span "<>" at bounding box center [23, 98] width 9 height 7
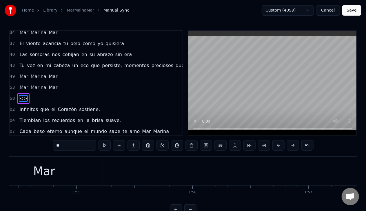
scroll to position [0, 13716]
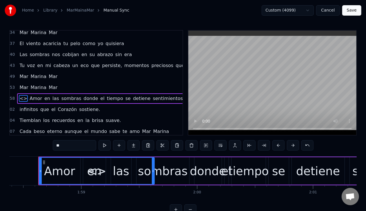
click at [20, 95] on span "<>" at bounding box center [23, 98] width 9 height 7
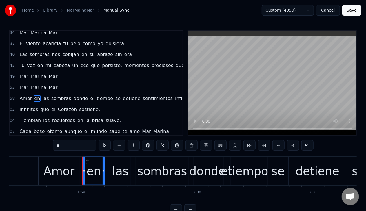
click at [61, 171] on div "Amor" at bounding box center [58, 171] width 31 height 17
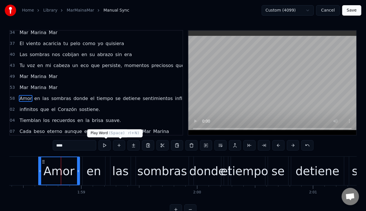
click at [105, 146] on button at bounding box center [104, 145] width 12 height 10
click at [99, 168] on div "en" at bounding box center [94, 171] width 14 height 17
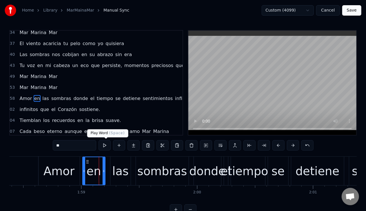
click at [105, 142] on button at bounding box center [104, 145] width 12 height 10
click at [125, 176] on div "las" at bounding box center [120, 171] width 16 height 17
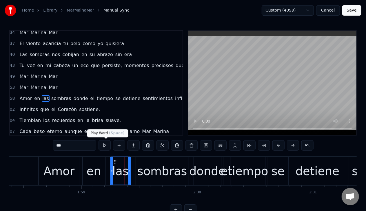
click at [103, 147] on button at bounding box center [104, 145] width 12 height 10
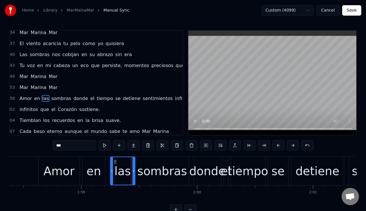
drag, startPoint x: 130, startPoint y: 173, endPoint x: 134, endPoint y: 173, distance: 4.4
click at [134, 173] on icon at bounding box center [133, 171] width 2 height 5
click at [103, 147] on button at bounding box center [104, 145] width 12 height 10
click at [144, 175] on div "sombras" at bounding box center [162, 171] width 50 height 17
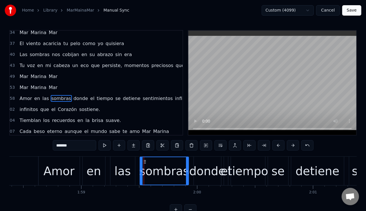
drag, startPoint x: 137, startPoint y: 173, endPoint x: 141, endPoint y: 172, distance: 4.1
click at [141, 172] on icon at bounding box center [141, 171] width 2 height 5
click at [132, 171] on div "las" at bounding box center [122, 171] width 25 height 29
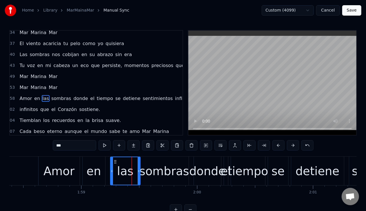
drag, startPoint x: 134, startPoint y: 171, endPoint x: 138, endPoint y: 173, distance: 4.2
click at [138, 173] on icon at bounding box center [139, 171] width 2 height 5
click at [105, 150] on button at bounding box center [104, 145] width 12 height 10
click at [113, 173] on icon at bounding box center [113, 171] width 2 height 5
click at [96, 169] on div "en" at bounding box center [94, 171] width 14 height 17
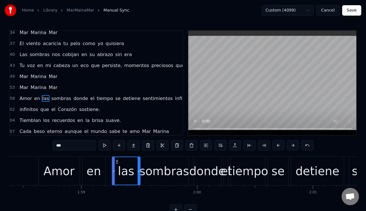
type input "**"
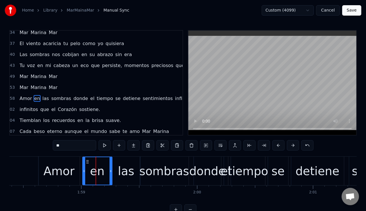
drag, startPoint x: 103, startPoint y: 172, endPoint x: 110, endPoint y: 174, distance: 7.2
click at [110, 174] on div at bounding box center [110, 172] width 2 height 28
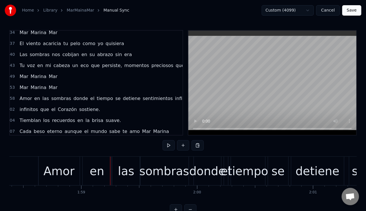
click at [104, 171] on div "en" at bounding box center [97, 171] width 29 height 29
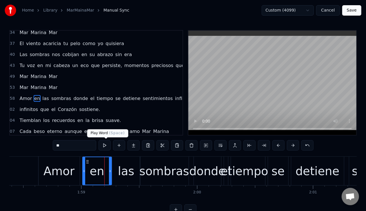
click at [104, 147] on button at bounding box center [104, 145] width 12 height 10
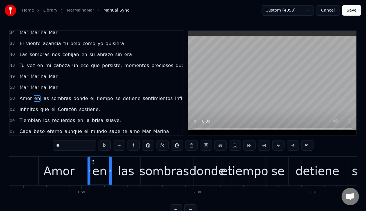
drag, startPoint x: 83, startPoint y: 170, endPoint x: 88, endPoint y: 171, distance: 5.1
click at [89, 171] on icon at bounding box center [89, 171] width 2 height 5
click at [75, 169] on div "Amor" at bounding box center [59, 171] width 41 height 29
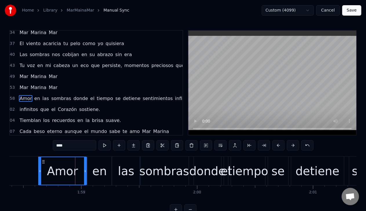
drag, startPoint x: 78, startPoint y: 171, endPoint x: 85, endPoint y: 171, distance: 7.0
click at [85, 171] on icon at bounding box center [85, 171] width 2 height 5
click at [104, 173] on div "en" at bounding box center [99, 171] width 14 height 17
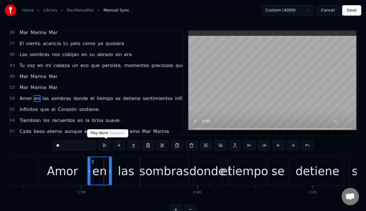
click at [103, 145] on button at bounding box center [104, 145] width 12 height 10
click at [122, 171] on div "las" at bounding box center [126, 171] width 16 height 17
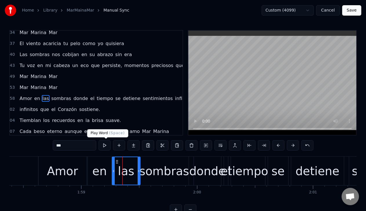
click at [106, 147] on button at bounding box center [104, 145] width 12 height 10
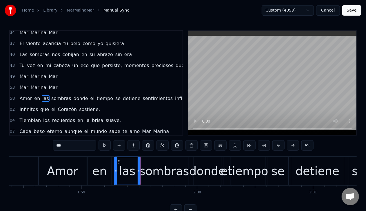
click at [116, 169] on icon at bounding box center [116, 171] width 2 height 5
click at [107, 167] on div "en" at bounding box center [100, 171] width 24 height 29
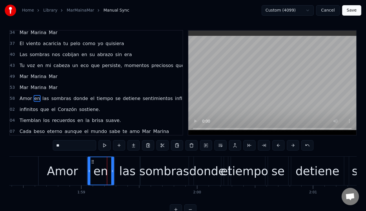
click at [112, 170] on icon at bounding box center [112, 171] width 2 height 5
click at [151, 175] on div "sombras" at bounding box center [164, 171] width 50 height 17
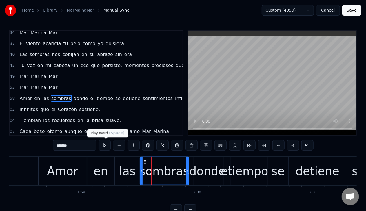
click at [106, 144] on button at bounding box center [104, 145] width 12 height 10
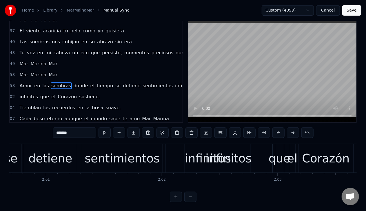
scroll to position [18, 0]
click at [216, 156] on div "infinitos" at bounding box center [228, 158] width 46 height 17
type input "*********"
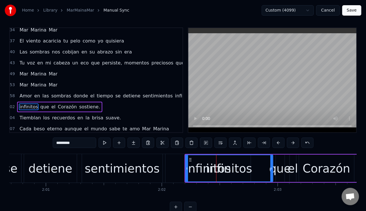
scroll to position [0, 0]
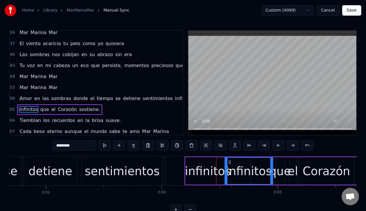
drag, startPoint x: 188, startPoint y: 171, endPoint x: 225, endPoint y: 175, distance: 37.9
click at [225, 175] on div at bounding box center [226, 171] width 2 height 26
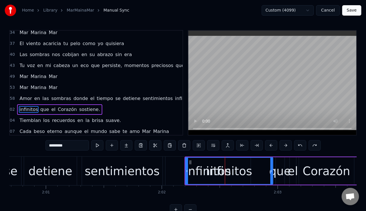
click at [174, 95] on span "infinitos" at bounding box center [184, 98] width 20 height 7
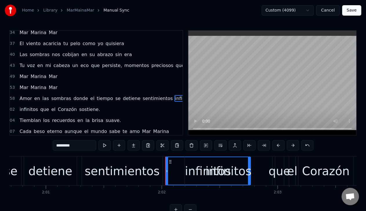
click at [174, 95] on span "infinitos" at bounding box center [184, 98] width 20 height 7
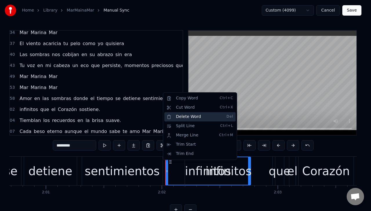
click at [178, 117] on div "Delete Word Del" at bounding box center [199, 116] width 71 height 9
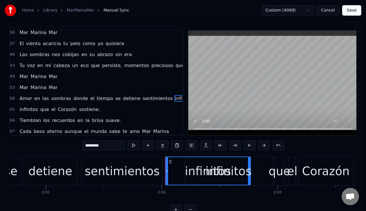
drag, startPoint x: 102, startPoint y: 145, endPoint x: 72, endPoint y: 143, distance: 29.9
click at [72, 143] on div "0:08 Mar [PERSON_NAME]. 0:10 Bajo [PERSON_NAME] rota vagamos susurrando. 0:13 L…" at bounding box center [182, 122] width 347 height 185
click at [148, 95] on span "sentimientos" at bounding box center [157, 98] width 31 height 7
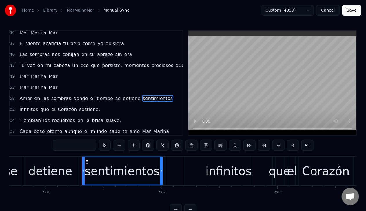
type input "**********"
click at [182, 173] on div at bounding box center [207, 171] width 85 height 29
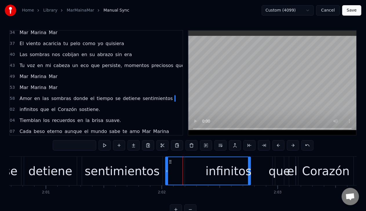
type input "*********"
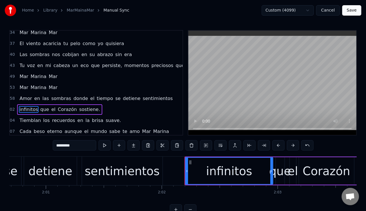
click at [172, 170] on div at bounding box center [208, 171] width 86 height 29
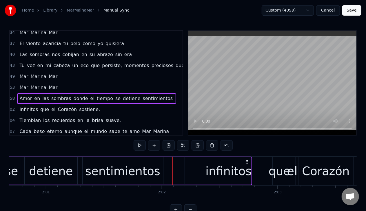
click at [154, 169] on div "sentimientos" at bounding box center [122, 171] width 75 height 17
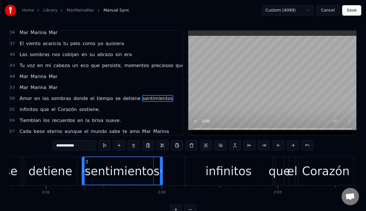
click at [156, 172] on div "sentimientos" at bounding box center [122, 172] width 80 height 28
click at [178, 172] on div at bounding box center [208, 171] width 86 height 29
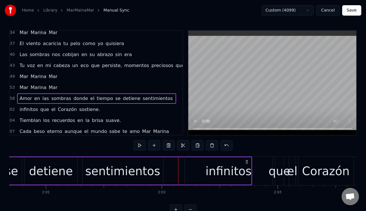
click at [110, 174] on div "sentimientos" at bounding box center [122, 171] width 75 height 17
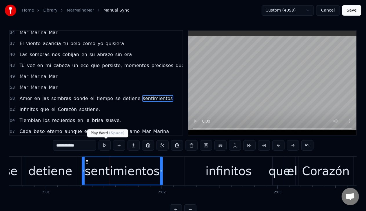
click at [106, 147] on button at bounding box center [104, 145] width 12 height 10
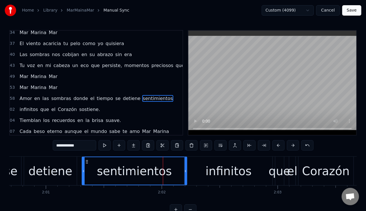
drag, startPoint x: 161, startPoint y: 170, endPoint x: 186, endPoint y: 170, distance: 25.2
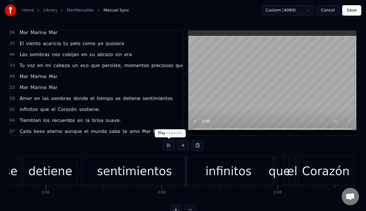
click at [168, 149] on button at bounding box center [168, 145] width 12 height 10
click at [118, 179] on div "sentimientos" at bounding box center [134, 171] width 75 height 17
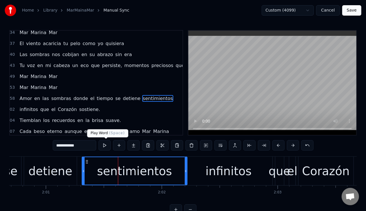
click at [107, 146] on button at bounding box center [104, 145] width 12 height 10
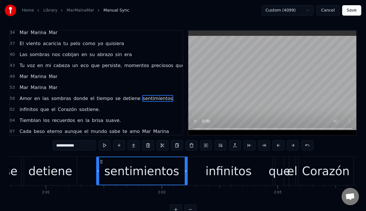
drag, startPoint x: 83, startPoint y: 172, endPoint x: 98, endPoint y: 175, distance: 14.7
click at [98, 175] on div at bounding box center [98, 172] width 2 height 28
click at [109, 147] on button at bounding box center [104, 145] width 12 height 10
drag, startPoint x: 185, startPoint y: 171, endPoint x: 180, endPoint y: 172, distance: 5.9
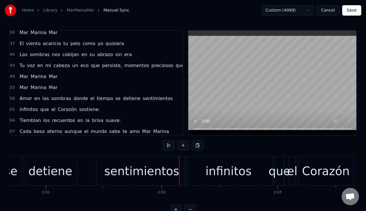
click at [165, 169] on div "sentimientos" at bounding box center [141, 171] width 75 height 17
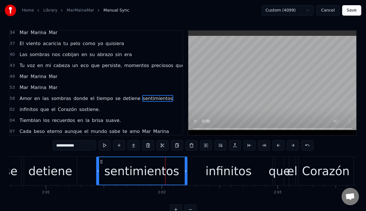
drag, startPoint x: 187, startPoint y: 172, endPoint x: 182, endPoint y: 173, distance: 5.4
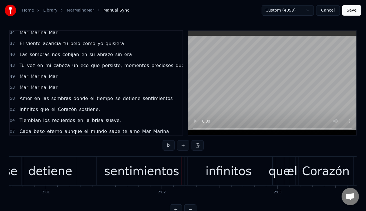
click at [165, 173] on div "sentimientos" at bounding box center [141, 171] width 75 height 17
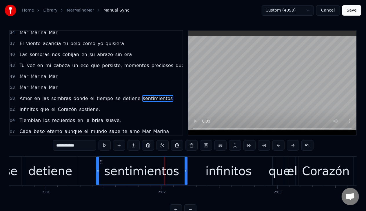
drag, startPoint x: 185, startPoint y: 171, endPoint x: 167, endPoint y: 169, distance: 18.4
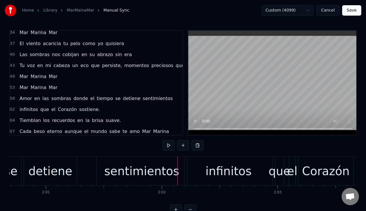
click at [152, 166] on div "sentimientos" at bounding box center [141, 171] width 75 height 17
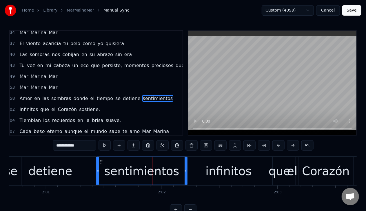
click at [184, 172] on div "sentimientos" at bounding box center [142, 172] width 90 height 28
click at [184, 172] on div at bounding box center [184, 171] width 0 height 29
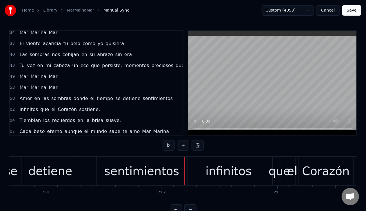
click at [200, 178] on div "infinitos" at bounding box center [228, 171] width 87 height 29
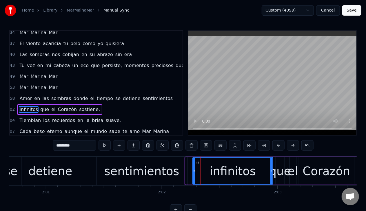
drag, startPoint x: 187, startPoint y: 171, endPoint x: 194, endPoint y: 173, distance: 7.4
click at [194, 173] on icon at bounding box center [194, 171] width 2 height 5
click at [179, 172] on div "sentimientos" at bounding box center [141, 171] width 91 height 29
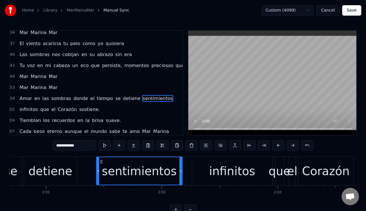
drag, startPoint x: 185, startPoint y: 170, endPoint x: 180, endPoint y: 171, distance: 5.0
click at [180, 171] on icon at bounding box center [181, 171] width 2 height 5
click at [105, 145] on button at bounding box center [104, 145] width 12 height 10
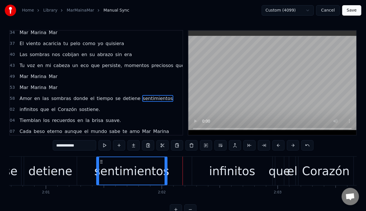
drag, startPoint x: 181, startPoint y: 171, endPoint x: 165, endPoint y: 173, distance: 15.5
click at [166, 174] on div at bounding box center [166, 172] width 2 height 28
click at [105, 147] on button at bounding box center [104, 145] width 12 height 10
click at [215, 173] on div "infinitos" at bounding box center [232, 171] width 46 height 17
type input "*********"
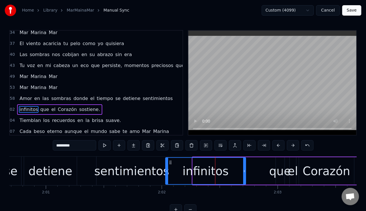
drag, startPoint x: 197, startPoint y: 161, endPoint x: 170, endPoint y: 162, distance: 27.2
click at [170, 162] on icon at bounding box center [170, 162] width 5 height 5
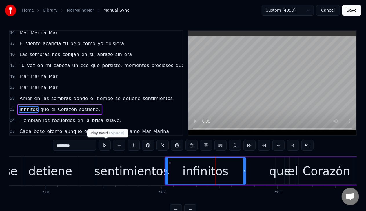
click at [103, 147] on button at bounding box center [104, 145] width 12 height 10
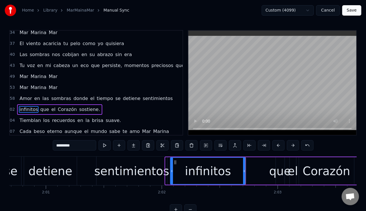
drag, startPoint x: 168, startPoint y: 171, endPoint x: 173, endPoint y: 172, distance: 4.4
click at [173, 172] on icon at bounding box center [172, 171] width 2 height 5
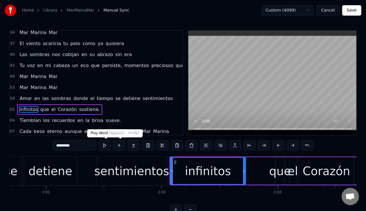
click at [107, 146] on button at bounding box center [104, 145] width 12 height 10
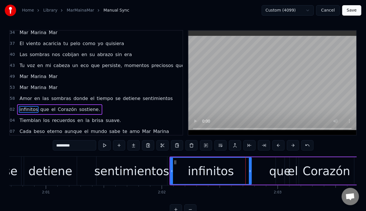
drag, startPoint x: 244, startPoint y: 172, endPoint x: 250, endPoint y: 172, distance: 5.8
click at [250, 172] on icon at bounding box center [250, 171] width 2 height 5
click at [170, 170] on icon at bounding box center [170, 171] width 2 height 5
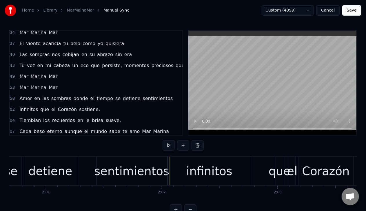
click at [169, 147] on button at bounding box center [168, 145] width 12 height 10
click at [169, 146] on button at bounding box center [168, 145] width 12 height 10
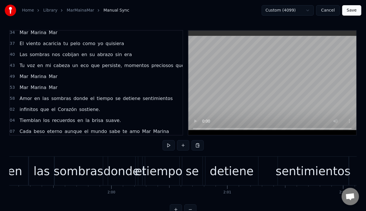
scroll to position [0, 13812]
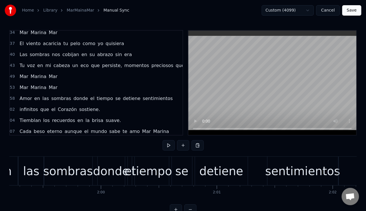
click at [207, 173] on div "detiene" at bounding box center [221, 171] width 44 height 17
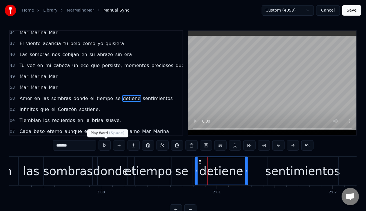
click at [107, 146] on button at bounding box center [104, 145] width 12 height 10
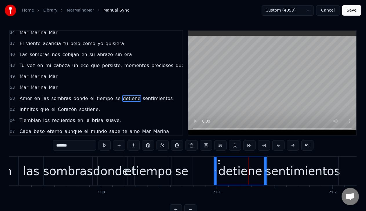
drag, startPoint x: 199, startPoint y: 162, endPoint x: 218, endPoint y: 169, distance: 20.2
click at [218, 169] on div "detiene" at bounding box center [240, 172] width 52 height 28
click at [106, 148] on button at bounding box center [104, 145] width 12 height 10
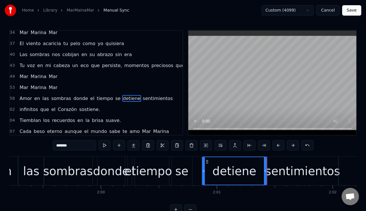
drag, startPoint x: 215, startPoint y: 171, endPoint x: 204, endPoint y: 173, distance: 11.5
click at [204, 173] on icon at bounding box center [203, 171] width 2 height 5
click at [105, 147] on button at bounding box center [104, 145] width 12 height 10
drag, startPoint x: 264, startPoint y: 172, endPoint x: 260, endPoint y: 173, distance: 4.7
click at [260, 173] on icon at bounding box center [260, 171] width 2 height 5
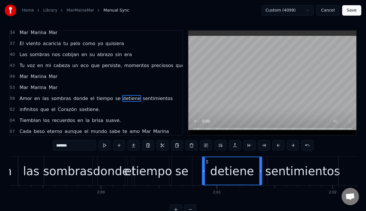
click at [270, 171] on div "sentimientos" at bounding box center [302, 171] width 75 height 17
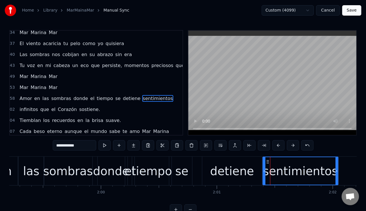
drag, startPoint x: 269, startPoint y: 172, endPoint x: 264, endPoint y: 172, distance: 4.3
click at [264, 173] on icon at bounding box center [264, 171] width 2 height 5
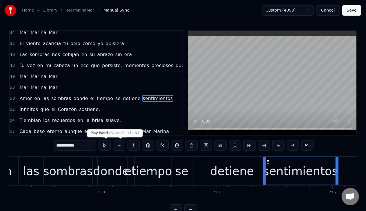
click at [106, 147] on button at bounding box center [104, 145] width 12 height 10
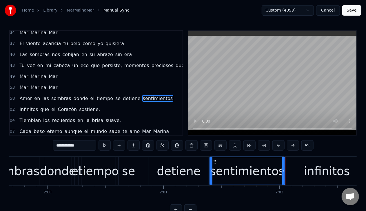
scroll to position [0, 13855]
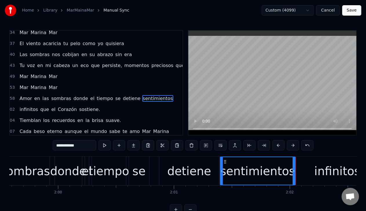
click at [192, 172] on div "detiene" at bounding box center [189, 171] width 44 height 17
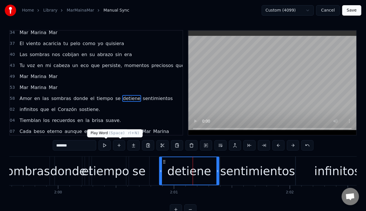
click at [107, 145] on button at bounding box center [104, 145] width 12 height 10
click at [139, 173] on div "se" at bounding box center [138, 171] width 13 height 17
type input "**"
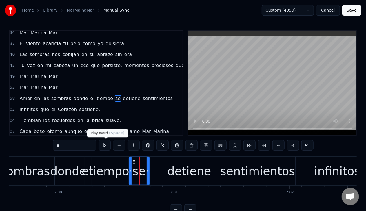
click at [107, 149] on button at bounding box center [104, 145] width 12 height 10
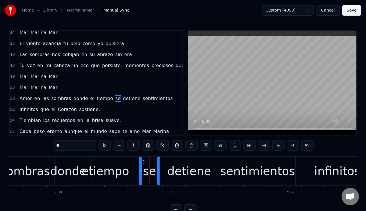
drag, startPoint x: 133, startPoint y: 162, endPoint x: 146, endPoint y: 163, distance: 12.8
click at [147, 164] on icon at bounding box center [144, 162] width 5 height 5
click at [158, 174] on div at bounding box center [157, 172] width 2 height 28
click at [162, 171] on icon at bounding box center [161, 171] width 2 height 5
drag, startPoint x: 162, startPoint y: 171, endPoint x: 158, endPoint y: 170, distance: 3.6
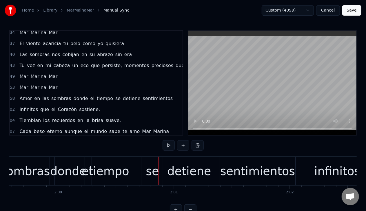
click at [151, 170] on div "se" at bounding box center [152, 171] width 13 height 17
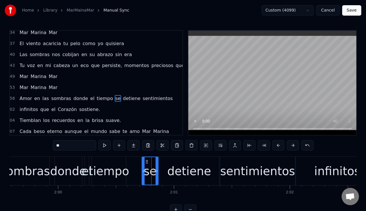
drag, startPoint x: 162, startPoint y: 173, endPoint x: 158, endPoint y: 174, distance: 3.9
click at [158, 174] on div at bounding box center [157, 172] width 2 height 28
click at [106, 147] on button at bounding box center [104, 145] width 12 height 10
click at [180, 166] on div "detiene" at bounding box center [189, 171] width 44 height 17
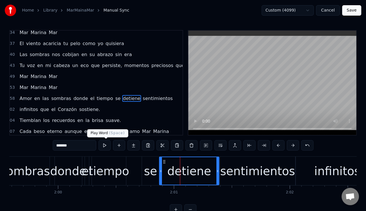
click at [105, 147] on button at bounding box center [104, 145] width 12 height 10
click at [111, 171] on div "tiempo" at bounding box center [109, 171] width 41 height 17
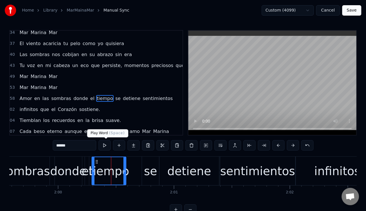
click at [103, 146] on button at bounding box center [104, 145] width 12 height 10
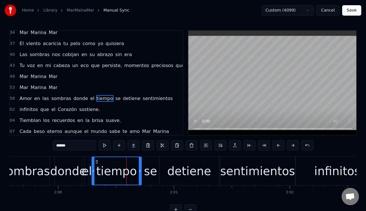
drag, startPoint x: 124, startPoint y: 173, endPoint x: 139, endPoint y: 176, distance: 15.7
click at [139, 176] on div at bounding box center [140, 172] width 2 height 28
click at [106, 146] on button at bounding box center [104, 145] width 12 height 10
click at [94, 171] on icon at bounding box center [94, 171] width 2 height 5
click at [104, 148] on button at bounding box center [104, 145] width 12 height 10
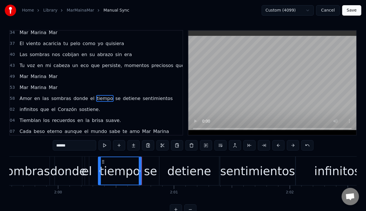
drag, startPoint x: 94, startPoint y: 171, endPoint x: 99, endPoint y: 172, distance: 5.3
click at [99, 172] on icon at bounding box center [99, 171] width 2 height 5
drag, startPoint x: 139, startPoint y: 170, endPoint x: 136, endPoint y: 169, distance: 3.6
click at [136, 169] on icon at bounding box center [136, 171] width 2 height 5
click at [148, 173] on div "se" at bounding box center [150, 171] width 13 height 17
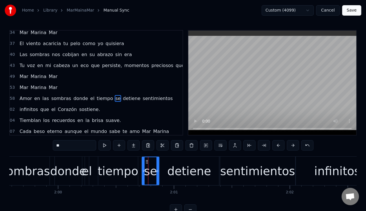
click at [132, 169] on div "tiempo" at bounding box center [118, 171] width 41 height 17
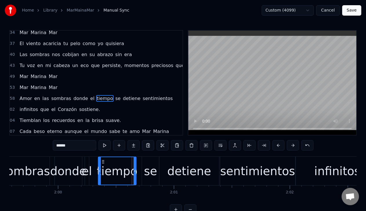
click at [134, 169] on icon at bounding box center [135, 171] width 2 height 5
click at [149, 177] on div "se" at bounding box center [150, 171] width 13 height 17
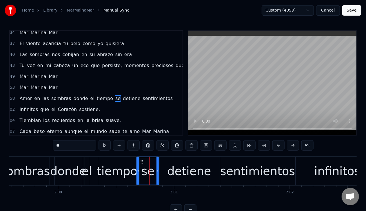
drag, startPoint x: 143, startPoint y: 170, endPoint x: 138, endPoint y: 173, distance: 5.8
click at [138, 173] on icon at bounding box center [138, 171] width 2 height 5
click at [107, 176] on div "tiempo" at bounding box center [117, 171] width 41 height 17
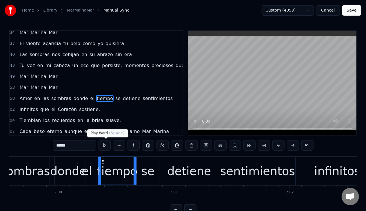
click at [104, 147] on button at bounding box center [104, 145] width 12 height 10
click at [152, 171] on div "se" at bounding box center [147, 171] width 13 height 17
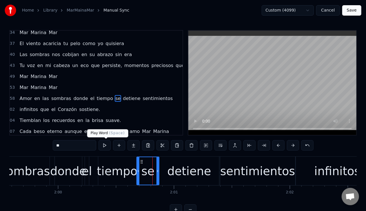
click at [106, 145] on button at bounding box center [104, 145] width 12 height 10
click at [98, 175] on div "tiempo" at bounding box center [117, 171] width 39 height 29
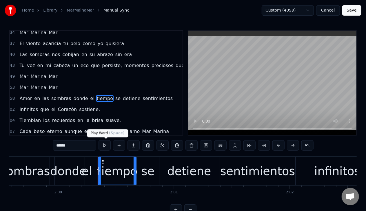
click at [100, 148] on button at bounding box center [104, 145] width 12 height 10
click at [87, 172] on div "el" at bounding box center [87, 171] width 10 height 17
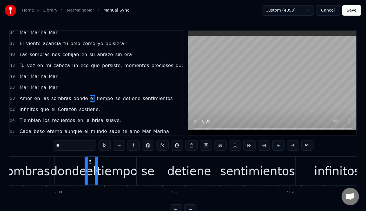
drag, startPoint x: 88, startPoint y: 171, endPoint x: 96, endPoint y: 171, distance: 8.7
click at [96, 171] on icon at bounding box center [96, 171] width 2 height 5
click at [102, 149] on button at bounding box center [104, 145] width 12 height 10
click at [70, 177] on div "donde" at bounding box center [68, 171] width 36 height 17
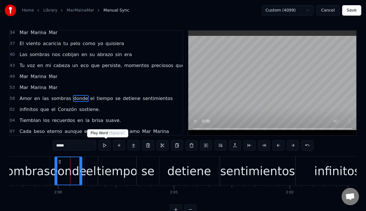
click at [104, 148] on button at bounding box center [104, 145] width 12 height 10
click at [29, 166] on div "sombras" at bounding box center [25, 171] width 50 height 17
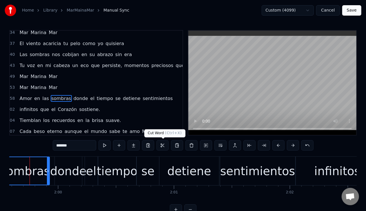
scroll to position [0, 13846]
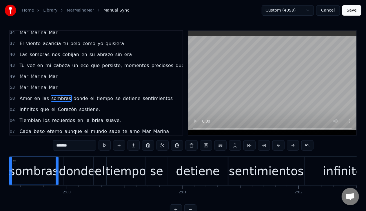
click at [29, 169] on div "sombras" at bounding box center [34, 171] width 50 height 17
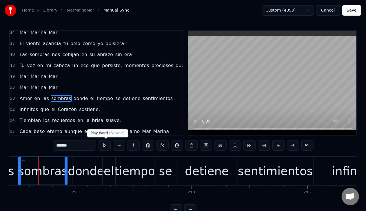
click at [105, 149] on button at bounding box center [104, 145] width 12 height 10
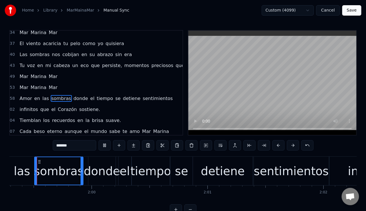
scroll to position [0, 13817]
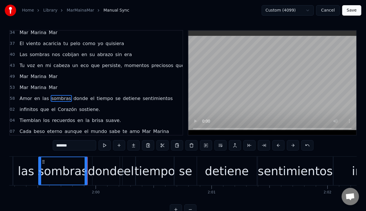
click at [103, 171] on div "donde" at bounding box center [106, 171] width 36 height 17
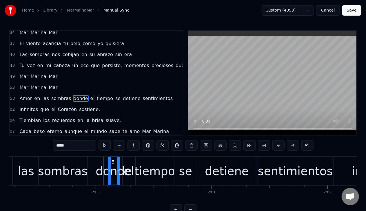
drag, startPoint x: 93, startPoint y: 170, endPoint x: 108, endPoint y: 171, distance: 15.7
click at [108, 171] on icon at bounding box center [109, 171] width 2 height 5
click at [121, 174] on div at bounding box center [121, 172] width 2 height 28
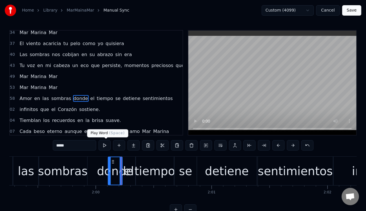
click at [108, 149] on button at bounding box center [104, 145] width 12 height 10
click at [131, 173] on div "donde" at bounding box center [115, 171] width 36 height 17
click at [130, 176] on div "donde" at bounding box center [115, 171] width 36 height 17
click at [126, 169] on div "donde" at bounding box center [115, 171] width 36 height 17
click at [130, 167] on div "donde" at bounding box center [115, 171] width 36 height 17
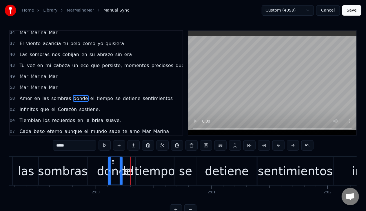
click at [135, 179] on div "el" at bounding box center [128, 171] width 13 height 29
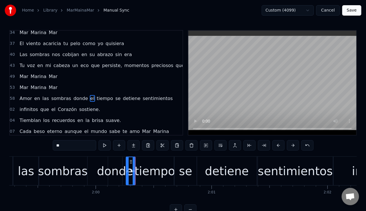
drag, startPoint x: 123, startPoint y: 170, endPoint x: 126, endPoint y: 170, distance: 3.5
click at [126, 170] on icon at bounding box center [127, 171] width 2 height 5
click at [118, 171] on div "donde" at bounding box center [115, 171] width 36 height 17
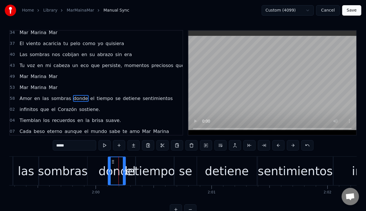
drag, startPoint x: 120, startPoint y: 171, endPoint x: 123, endPoint y: 172, distance: 3.2
click at [123, 172] on icon at bounding box center [124, 171] width 2 height 5
click at [70, 169] on div "sombras" at bounding box center [63, 171] width 50 height 17
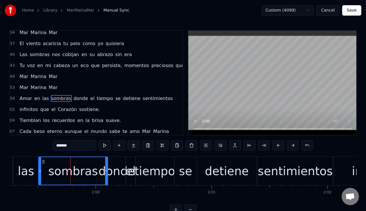
drag, startPoint x: 85, startPoint y: 170, endPoint x: 106, endPoint y: 174, distance: 20.8
click at [106, 174] on div at bounding box center [106, 172] width 2 height 28
click at [106, 147] on button at bounding box center [104, 145] width 12 height 10
click at [49, 176] on div "sombras" at bounding box center [73, 172] width 69 height 28
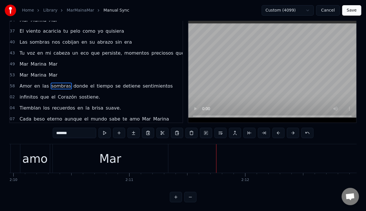
scroll to position [18, 0]
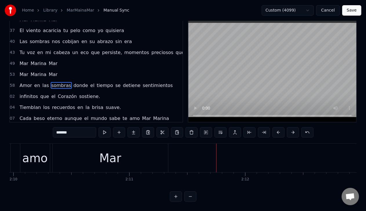
click at [109, 115] on span "sabe" at bounding box center [115, 118] width 12 height 7
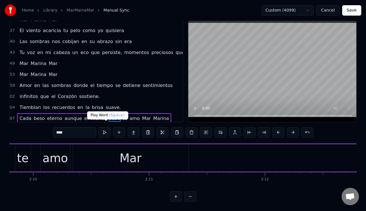
scroll to position [0, 14954]
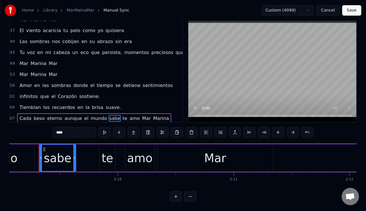
click at [108, 154] on div "te" at bounding box center [108, 158] width 12 height 17
type input "**"
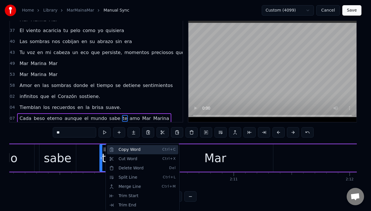
click at [119, 152] on div "Copy Word Ctrl+C" at bounding box center [142, 149] width 71 height 9
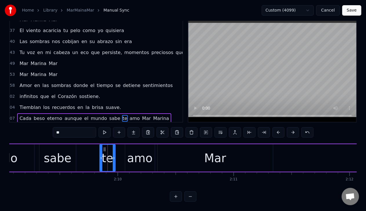
click at [79, 154] on div "Cada beso eterno aunque el mundo sabe te amo Mar Marina" at bounding box center [355, 158] width 1106 height 29
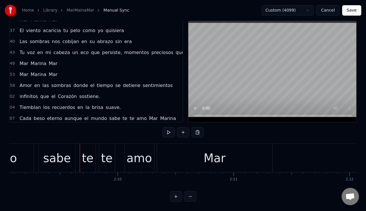
click at [84, 151] on div "te" at bounding box center [88, 158] width 12 height 17
click at [80, 151] on div at bounding box center [80, 158] width 0 height 29
click at [90, 154] on div "te" at bounding box center [88, 158] width 12 height 17
click at [85, 154] on div at bounding box center [84, 158] width 0 height 29
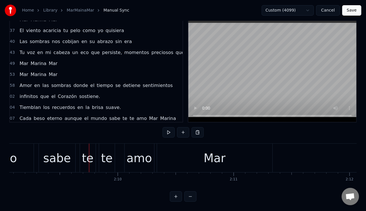
click at [85, 155] on div "te" at bounding box center [88, 158] width 12 height 17
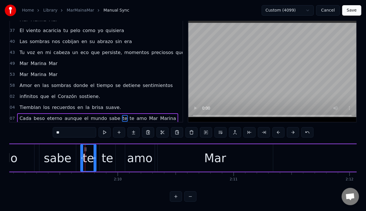
drag, startPoint x: 41, startPoint y: 126, endPoint x: 43, endPoint y: 129, distance: 3.9
click at [39, 126] on div "0:08 Mar [PERSON_NAME]. 0:10 Bajo [PERSON_NAME] rota vagamos susurrando. 0:13 L…" at bounding box center [182, 109] width 347 height 185
click at [114, 158] on div "te" at bounding box center [108, 159] width 16 height 28
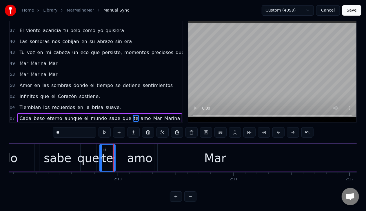
click at [90, 155] on div "que" at bounding box center [88, 158] width 22 height 17
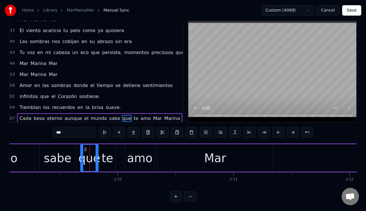
click at [97, 156] on icon at bounding box center [97, 158] width 2 height 5
click at [79, 156] on icon at bounding box center [80, 158] width 2 height 5
click at [105, 129] on button at bounding box center [104, 132] width 12 height 10
click at [153, 115] on span "Mar" at bounding box center [158, 118] width 10 height 7
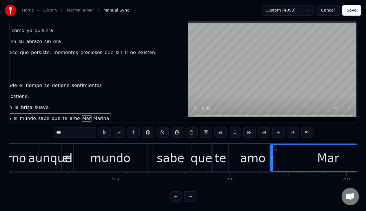
scroll to position [0, 14861]
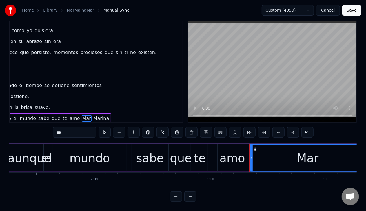
click at [93, 115] on span "Marina" at bounding box center [101, 118] width 17 height 7
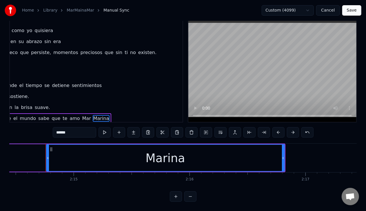
scroll to position [0, 15584]
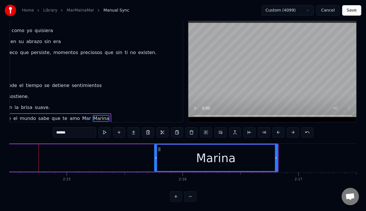
drag, startPoint x: 41, startPoint y: 152, endPoint x: 156, endPoint y: 152, distance: 115.0
click at [156, 156] on icon at bounding box center [156, 158] width 2 height 5
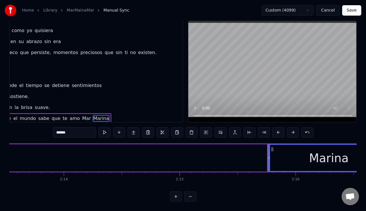
scroll to position [0, 15468]
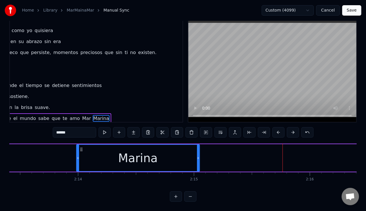
drag, startPoint x: 253, startPoint y: 149, endPoint x: 64, endPoint y: 158, distance: 189.4
click at [77, 158] on div "Marina" at bounding box center [138, 158] width 123 height 26
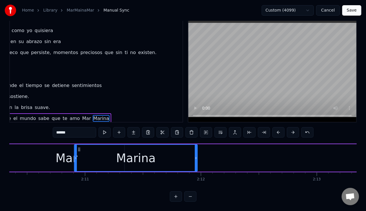
scroll to position [0, 15101]
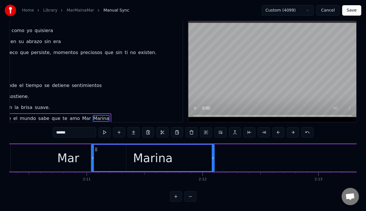
drag, startPoint x: 61, startPoint y: 146, endPoint x: 94, endPoint y: 156, distance: 34.7
click at [94, 156] on div "Marina" at bounding box center [153, 158] width 123 height 26
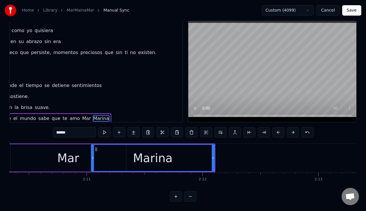
click at [70, 159] on div "Mar" at bounding box center [68, 158] width 22 height 17
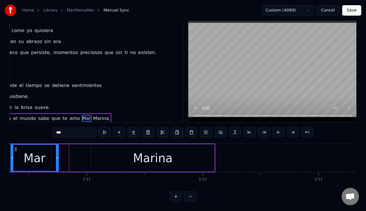
drag, startPoint x: 124, startPoint y: 154, endPoint x: 57, endPoint y: 160, distance: 67.8
click at [56, 156] on div at bounding box center [57, 158] width 2 height 26
click at [102, 145] on div "Marina" at bounding box center [152, 159] width 123 height 28
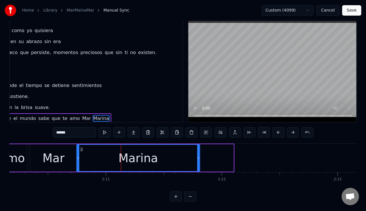
scroll to position [0, 15081]
drag, startPoint x: 96, startPoint y: 144, endPoint x: 83, endPoint y: 146, distance: 12.7
click at [83, 147] on icon at bounding box center [83, 149] width 5 height 5
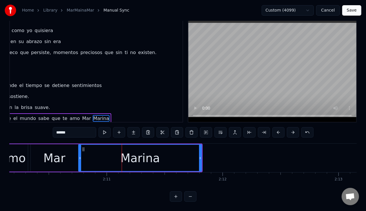
click at [200, 157] on div at bounding box center [200, 158] width 2 height 26
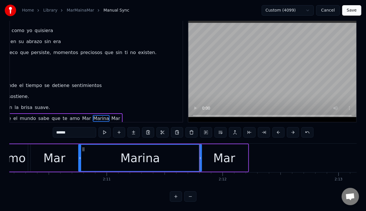
click at [178, 153] on div "Marina" at bounding box center [140, 158] width 123 height 26
click at [218, 156] on div "Mar" at bounding box center [224, 158] width 22 height 17
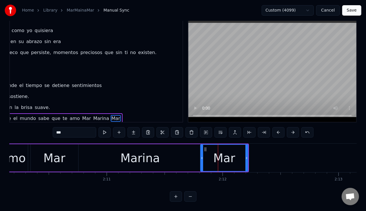
click at [177, 161] on div "Marina" at bounding box center [139, 159] width 123 height 28
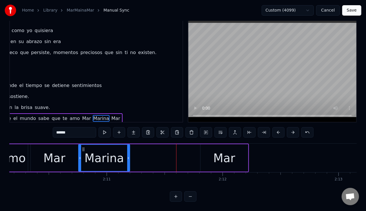
drag, startPoint x: 200, startPoint y: 152, endPoint x: 128, endPoint y: 160, distance: 72.3
click at [128, 160] on div at bounding box center [128, 158] width 2 height 26
click at [229, 153] on div "Mar" at bounding box center [224, 158] width 22 height 17
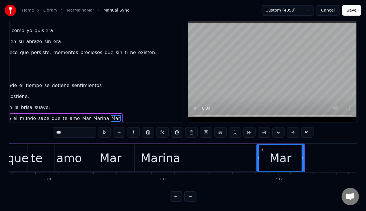
scroll to position [0, 15011]
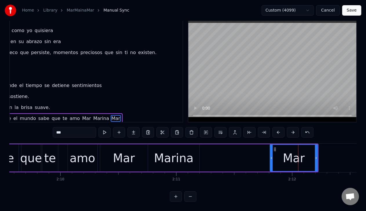
click at [90, 152] on div "amo" at bounding box center [82, 158] width 25 height 17
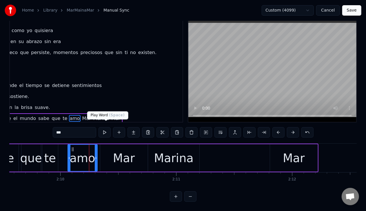
click at [106, 130] on button at bounding box center [104, 132] width 12 height 10
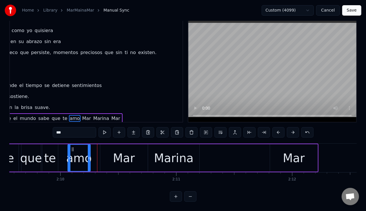
drag, startPoint x: 96, startPoint y: 153, endPoint x: 90, endPoint y: 156, distance: 6.9
click at [89, 156] on icon at bounding box center [89, 158] width 2 height 5
click at [108, 152] on div "Mar" at bounding box center [124, 159] width 48 height 28
type input "***"
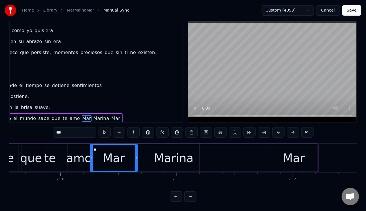
drag, startPoint x: 100, startPoint y: 142, endPoint x: 96, endPoint y: 142, distance: 4.4
click at [95, 145] on div "Mar" at bounding box center [113, 158] width 47 height 26
click at [108, 127] on button at bounding box center [104, 132] width 12 height 10
drag, startPoint x: 136, startPoint y: 153, endPoint x: 120, endPoint y: 152, distance: 16.5
click at [120, 156] on icon at bounding box center [120, 158] width 2 height 5
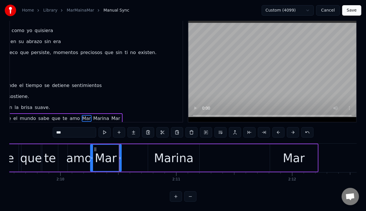
click at [109, 129] on button at bounding box center [104, 132] width 12 height 10
drag, startPoint x: 120, startPoint y: 154, endPoint x: 114, endPoint y: 154, distance: 6.4
click at [114, 156] on icon at bounding box center [113, 158] width 2 height 5
click at [144, 155] on div "Cada beso eterno aunque el mundo sabe que te amo Mar Marina Mar" at bounding box center [32, 158] width 574 height 29
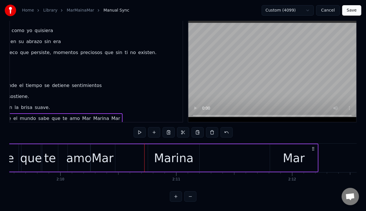
click at [176, 157] on div "Marina" at bounding box center [173, 158] width 39 height 17
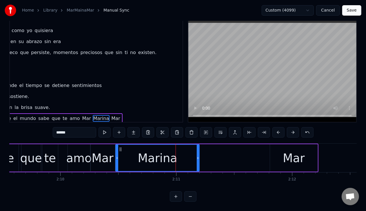
drag, startPoint x: 149, startPoint y: 154, endPoint x: 117, endPoint y: 151, distance: 32.6
click at [117, 151] on div at bounding box center [117, 158] width 2 height 26
click at [112, 154] on div "Mar" at bounding box center [103, 158] width 22 height 17
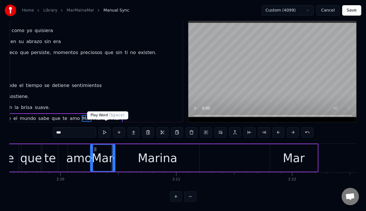
click at [107, 127] on button at bounding box center [104, 132] width 12 height 10
click at [147, 164] on div "Marina" at bounding box center [158, 159] width 84 height 28
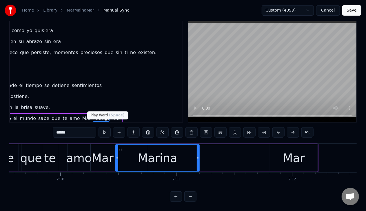
click at [102, 127] on button at bounding box center [104, 132] width 12 height 10
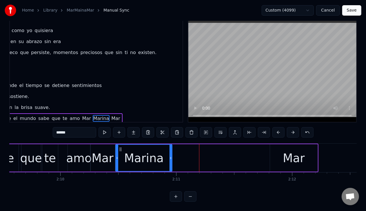
drag, startPoint x: 198, startPoint y: 152, endPoint x: 172, endPoint y: 152, distance: 26.1
click at [171, 156] on icon at bounding box center [170, 158] width 2 height 5
click at [104, 130] on button at bounding box center [104, 132] width 12 height 10
click at [278, 147] on div "Mar" at bounding box center [294, 159] width 48 height 28
type input "***"
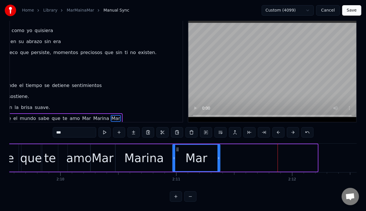
drag, startPoint x: 274, startPoint y: 143, endPoint x: 177, endPoint y: 149, distance: 97.2
click at [177, 148] on div "Mar" at bounding box center [196, 158] width 47 height 26
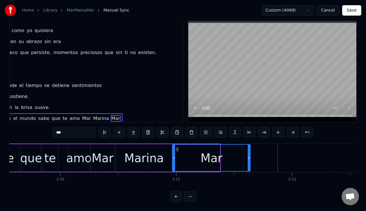
drag, startPoint x: 220, startPoint y: 154, endPoint x: 249, endPoint y: 154, distance: 29.6
click at [249, 156] on icon at bounding box center [249, 158] width 2 height 5
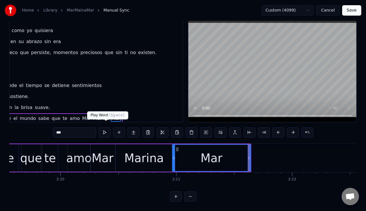
click at [107, 128] on button at bounding box center [104, 132] width 12 height 10
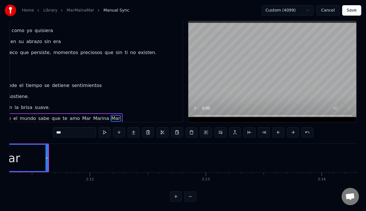
scroll to position [0, 15220]
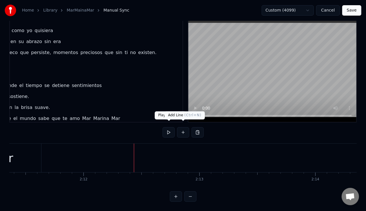
click at [179, 129] on button at bounding box center [183, 132] width 12 height 10
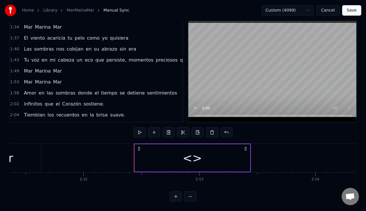
scroll to position [279, 0]
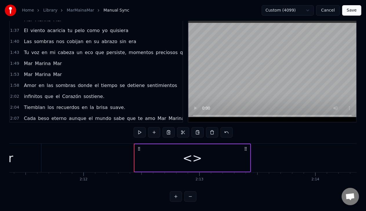
click at [23, 71] on span "Mar" at bounding box center [28, 74] width 10 height 7
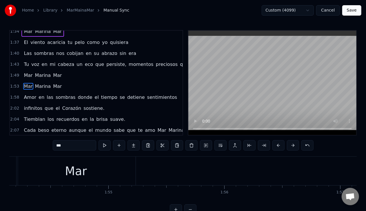
scroll to position [0, 13107]
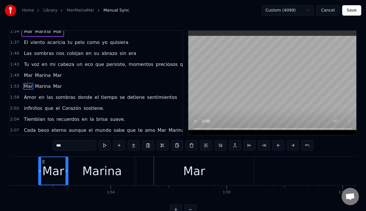
click at [23, 83] on span "Mar" at bounding box center [28, 86] width 10 height 7
click at [39, 83] on span "Marina" at bounding box center [42, 86] width 17 height 7
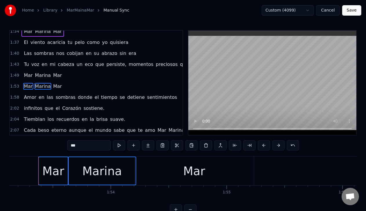
click at [53, 83] on span "Mar" at bounding box center [57, 86] width 10 height 7
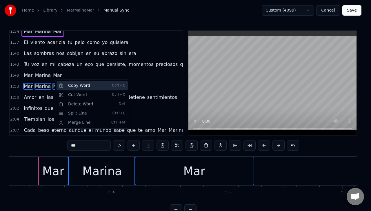
click at [65, 84] on div "Copy Word Ctrl+C" at bounding box center [91, 85] width 71 height 9
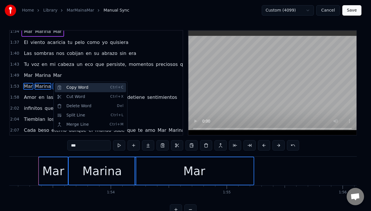
click at [60, 90] on div "Copy Word Ctrl+C" at bounding box center [90, 87] width 71 height 9
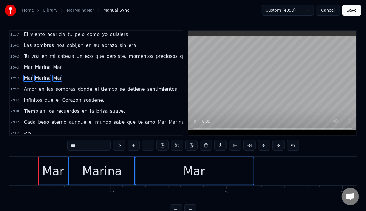
scroll to position [289, 0]
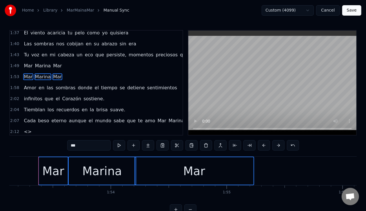
click at [25, 129] on span "<>" at bounding box center [27, 132] width 9 height 7
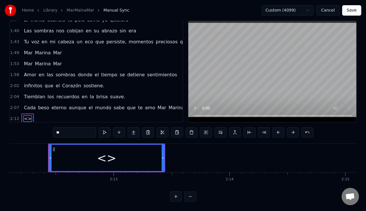
scroll to position [0, 15315]
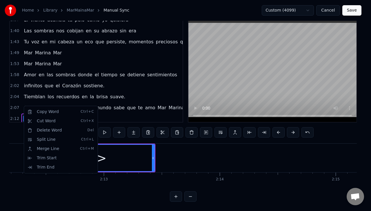
click at [107, 158] on html "Home Library MarMainaMar Manual Sync Custom (4099) Cancel Save 0:08 Mar Marina …" at bounding box center [185, 99] width 371 height 224
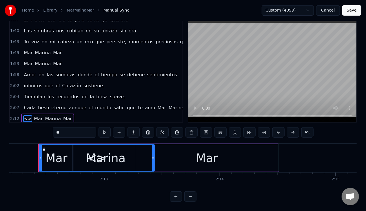
click at [23, 116] on span "<>" at bounding box center [27, 119] width 9 height 7
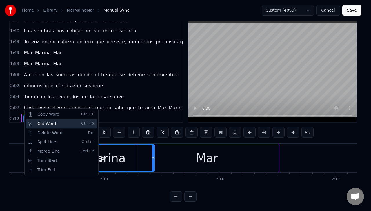
click at [30, 124] on div "Cut Word Ctrl+X" at bounding box center [61, 123] width 71 height 9
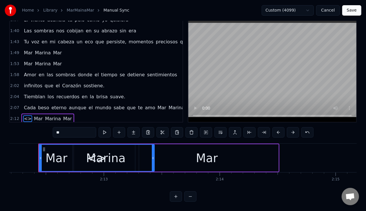
click at [24, 116] on span "<>" at bounding box center [27, 119] width 9 height 7
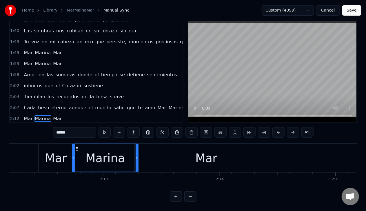
click at [42, 152] on div "Mar" at bounding box center [56, 158] width 34 height 29
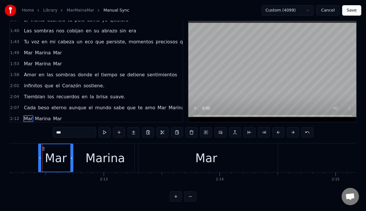
click at [107, 129] on button at bounding box center [104, 132] width 12 height 10
click at [110, 150] on div "Marina" at bounding box center [104, 158] width 39 height 17
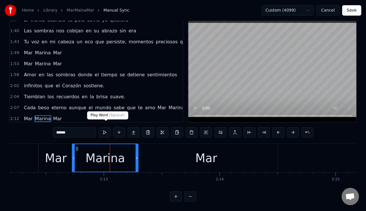
click at [103, 129] on button at bounding box center [104, 132] width 12 height 10
click at [164, 153] on div "Mar" at bounding box center [206, 158] width 143 height 29
type input "***"
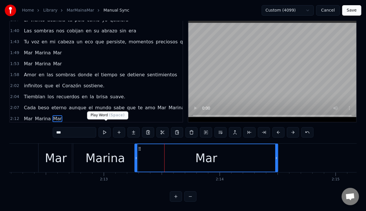
click at [103, 130] on button at bounding box center [104, 132] width 12 height 10
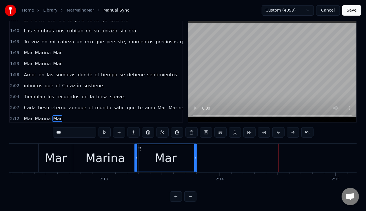
drag, startPoint x: 275, startPoint y: 153, endPoint x: 195, endPoint y: 139, distance: 81.7
click at [195, 144] on div "Mar" at bounding box center [165, 158] width 63 height 29
click at [107, 130] on button at bounding box center [104, 132] width 12 height 10
click at [198, 154] on div "Mar Marina Mar" at bounding box center [118, 158] width 160 height 29
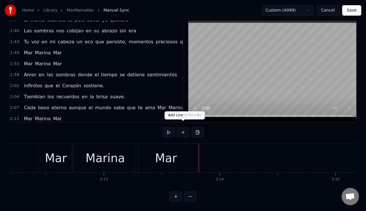
click at [182, 129] on button at bounding box center [183, 132] width 12 height 10
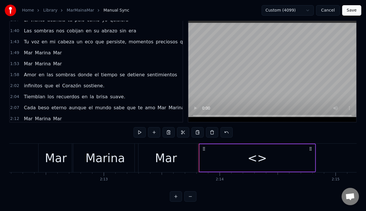
click at [28, 116] on span "Mar" at bounding box center [28, 119] width 10 height 7
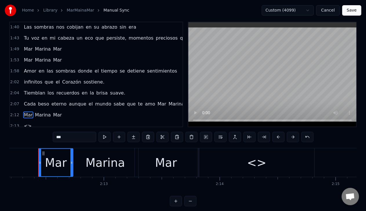
scroll to position [300, 0]
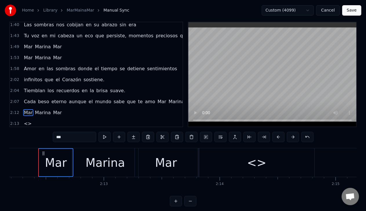
click at [39, 109] on span "Marina" at bounding box center [42, 112] width 17 height 7
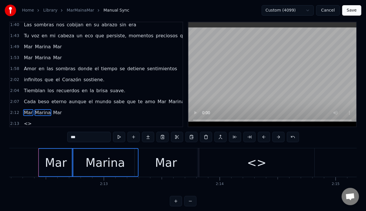
click at [53, 109] on span "Mar" at bounding box center [57, 112] width 10 height 7
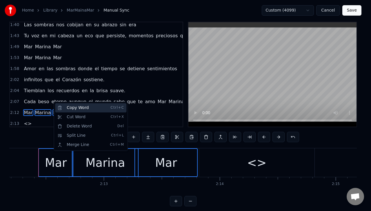
click at [63, 109] on div "Copy Word Ctrl+C" at bounding box center [90, 107] width 71 height 9
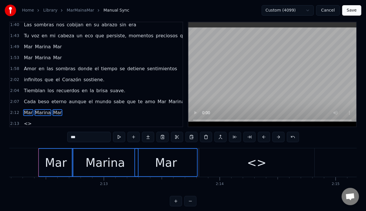
click at [24, 120] on span "<>" at bounding box center [27, 123] width 9 height 7
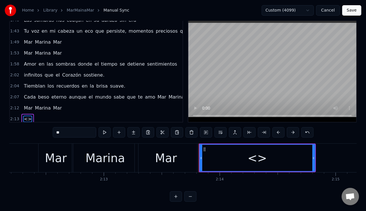
scroll to position [18, 0]
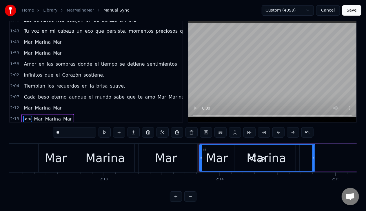
click at [27, 116] on span "<>" at bounding box center [27, 119] width 9 height 7
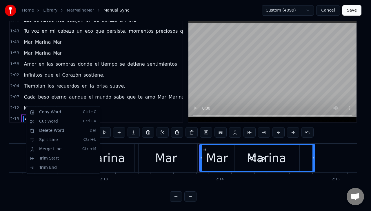
click at [27, 107] on div "Copy Word Ctrl+C Cut Word Ctrl+X Delete Word Del Split Line Ctrl+L Merge Line C…" at bounding box center [63, 140] width 74 height 68
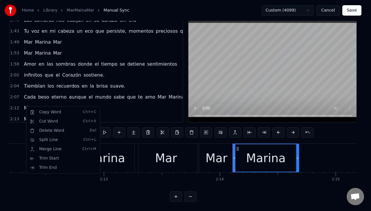
click at [206, 154] on html "Home Library MarMainaMar Manual Sync Custom (4099) Cancel Save 0:08 Mar Marina …" at bounding box center [185, 99] width 371 height 224
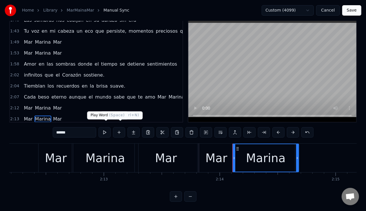
click at [108, 130] on button at bounding box center [104, 132] width 12 height 10
click at [183, 152] on div "Mar" at bounding box center [166, 158] width 63 height 29
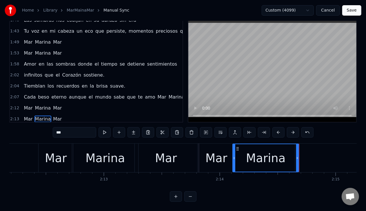
scroll to position [8, 0]
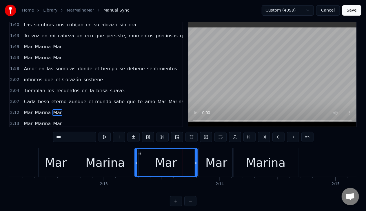
click at [215, 163] on div "Mar" at bounding box center [216, 162] width 22 height 17
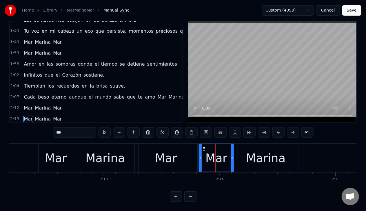
click at [104, 128] on button at bounding box center [104, 132] width 12 height 10
click at [266, 150] on div "Marina" at bounding box center [265, 158] width 39 height 17
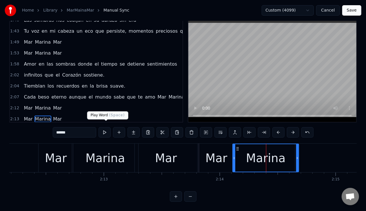
click at [108, 127] on button at bounding box center [104, 132] width 12 height 10
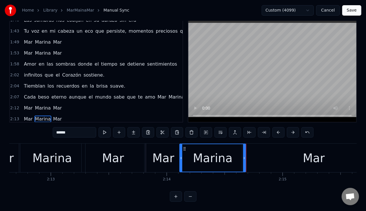
scroll to position [0, 15373]
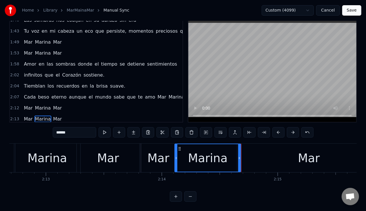
click at [272, 156] on div "Mar" at bounding box center [308, 158] width 143 height 29
type input "***"
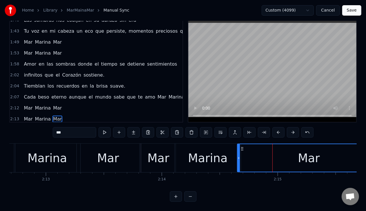
click at [106, 127] on button at bounding box center [104, 132] width 12 height 10
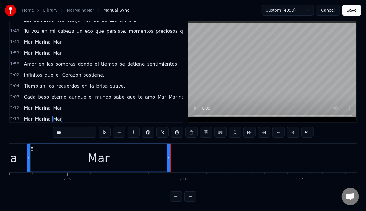
scroll to position [0, 15583]
click at [79, 149] on div "Mar" at bounding box center [99, 159] width 143 height 28
click at [105, 131] on button at bounding box center [104, 132] width 12 height 10
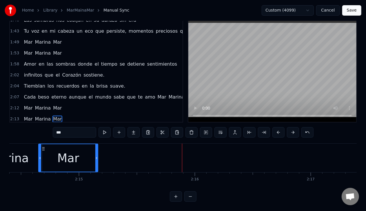
drag, startPoint x: 181, startPoint y: 155, endPoint x: 97, endPoint y: 156, distance: 83.7
click at [97, 156] on div at bounding box center [96, 159] width 2 height 28
click at [107, 131] on button at bounding box center [104, 132] width 12 height 10
click at [95, 156] on icon at bounding box center [95, 158] width 2 height 5
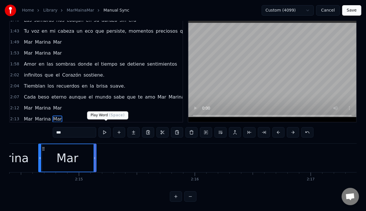
click at [103, 131] on button at bounding box center [104, 132] width 12 height 10
click at [122, 127] on button at bounding box center [119, 132] width 12 height 10
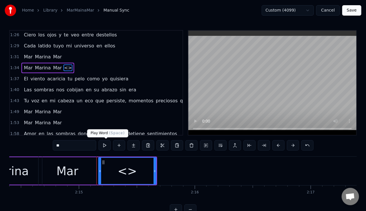
scroll to position [226, 0]
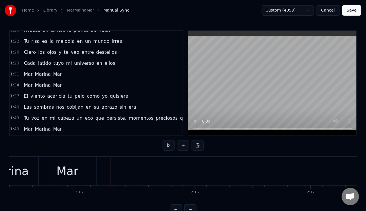
click at [90, 174] on div "Mar" at bounding box center [68, 171] width 58 height 29
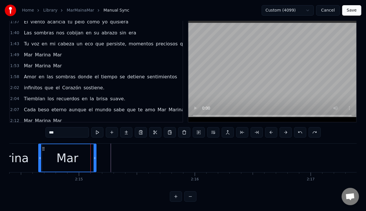
scroll to position [300, 0]
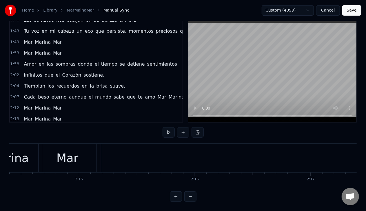
click at [184, 127] on button at bounding box center [183, 132] width 12 height 10
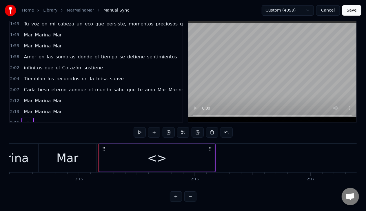
scroll to position [311, 0]
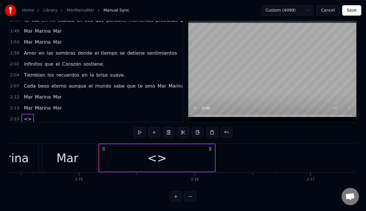
click at [24, 116] on span "<>" at bounding box center [27, 119] width 9 height 7
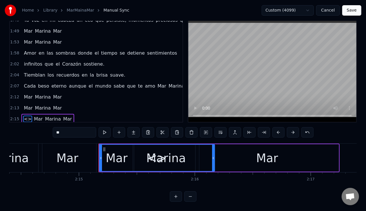
click at [23, 116] on span "<>" at bounding box center [27, 119] width 9 height 7
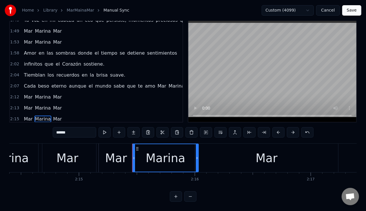
click at [111, 156] on div "Mar" at bounding box center [116, 158] width 22 height 17
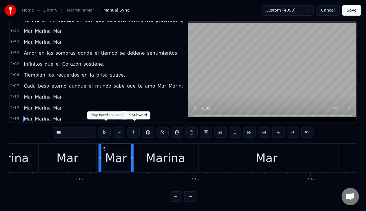
click at [103, 127] on button at bounding box center [104, 132] width 12 height 10
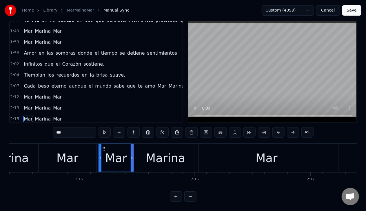
click at [156, 157] on div "Marina" at bounding box center [165, 158] width 39 height 17
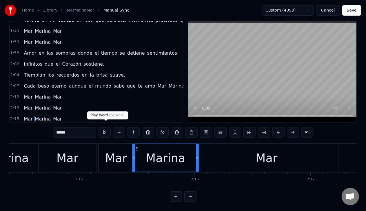
click at [104, 128] on button at bounding box center [104, 132] width 12 height 10
click at [202, 155] on div "Mar" at bounding box center [266, 158] width 143 height 29
type input "***"
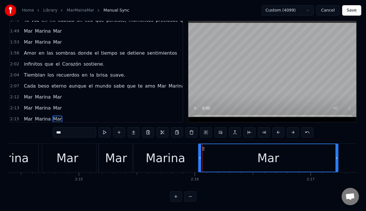
drag, startPoint x: 196, startPoint y: 152, endPoint x: 199, endPoint y: 154, distance: 3.9
click at [199, 156] on icon at bounding box center [200, 158] width 2 height 5
click at [103, 127] on button at bounding box center [104, 132] width 12 height 10
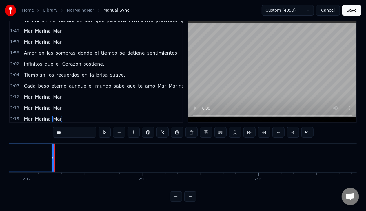
scroll to position [0, 15872]
drag, startPoint x: 36, startPoint y: 154, endPoint x: 23, endPoint y: 154, distance: 13.6
click at [23, 156] on icon at bounding box center [23, 158] width 2 height 5
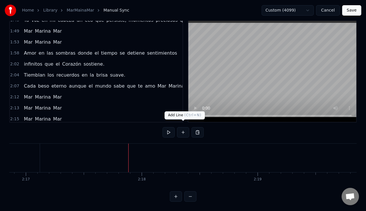
click at [181, 130] on button at bounding box center [183, 132] width 12 height 10
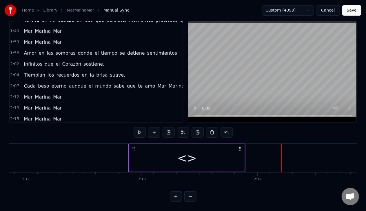
click at [130, 158] on div "<>" at bounding box center [186, 159] width 115 height 28
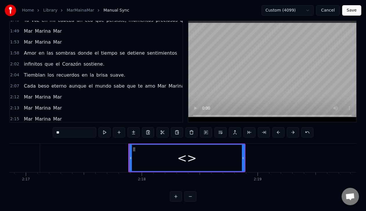
scroll to position [322, 0]
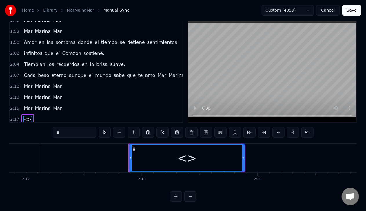
click at [24, 116] on span "<>" at bounding box center [27, 119] width 9 height 7
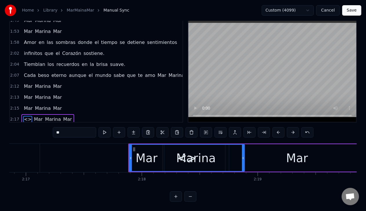
click at [25, 116] on span "<>" at bounding box center [27, 119] width 9 height 7
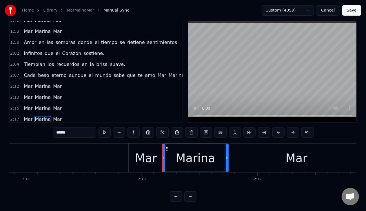
click at [138, 158] on div "Mar" at bounding box center [146, 158] width 22 height 17
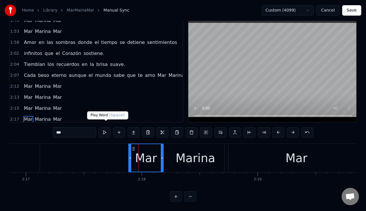
click at [102, 127] on button at bounding box center [104, 132] width 12 height 10
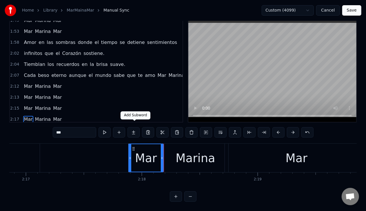
click at [183, 157] on div "Marina" at bounding box center [195, 158] width 39 height 17
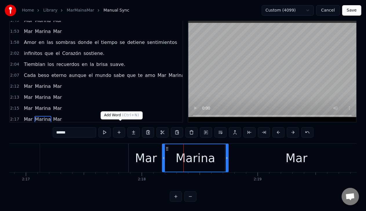
click at [104, 127] on button at bounding box center [104, 132] width 12 height 10
click at [254, 155] on div "Mar" at bounding box center [296, 158] width 143 height 29
type input "***"
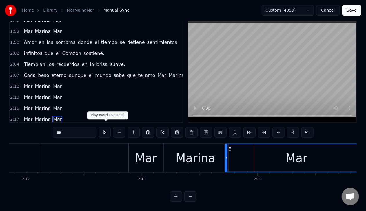
click at [105, 127] on button at bounding box center [104, 132] width 12 height 10
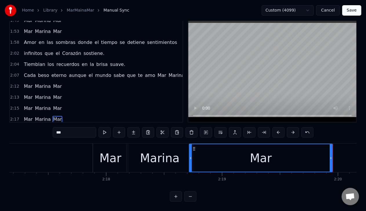
scroll to position [0, 16026]
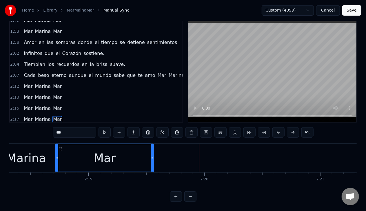
drag, startPoint x: 196, startPoint y: 156, endPoint x: 145, endPoint y: 152, distance: 52.0
click at [151, 152] on div at bounding box center [152, 159] width 2 height 28
click at [107, 127] on button at bounding box center [104, 132] width 12 height 10
click at [150, 153] on div "Mar" at bounding box center [104, 159] width 97 height 28
drag, startPoint x: 151, startPoint y: 155, endPoint x: 133, endPoint y: 154, distance: 18.3
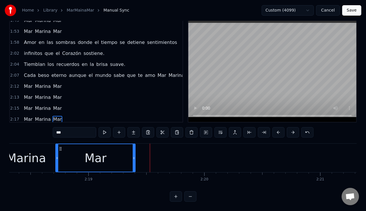
click at [133, 156] on icon at bounding box center [134, 158] width 2 height 5
drag, startPoint x: 56, startPoint y: 152, endPoint x: 61, endPoint y: 153, distance: 4.5
click at [61, 156] on icon at bounding box center [61, 158] width 2 height 5
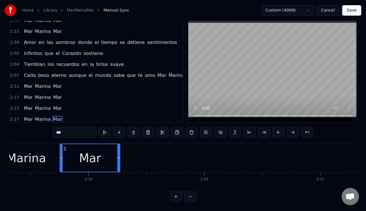
drag, startPoint x: 133, startPoint y: 154, endPoint x: 118, endPoint y: 155, distance: 15.4
click at [118, 156] on icon at bounding box center [118, 158] width 2 height 5
click at [104, 130] on button at bounding box center [104, 132] width 12 height 10
drag, startPoint x: 116, startPoint y: 152, endPoint x: 114, endPoint y: 152, distance: 2.9
click at [114, 156] on icon at bounding box center [113, 158] width 2 height 5
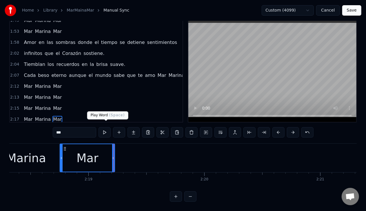
click at [105, 129] on button at bounding box center [104, 132] width 12 height 10
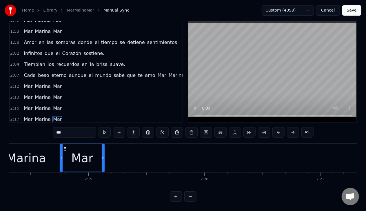
drag, startPoint x: 111, startPoint y: 153, endPoint x: 103, endPoint y: 152, distance: 8.1
click at [103, 156] on icon at bounding box center [103, 158] width 2 height 5
click at [106, 127] on button at bounding box center [104, 132] width 12 height 10
click at [105, 152] on div "Mar Marina Mar" at bounding box center [32, 158] width 147 height 29
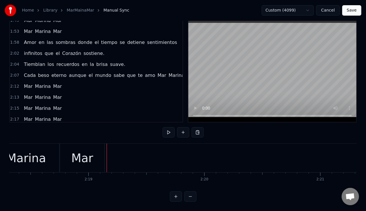
click at [105, 154] on div "Mar Marina Mar" at bounding box center [32, 158] width 147 height 29
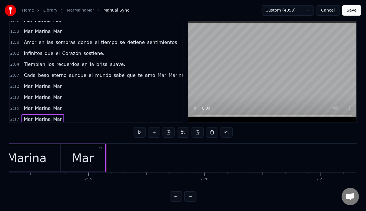
click at [107, 155] on div at bounding box center [107, 158] width 0 height 29
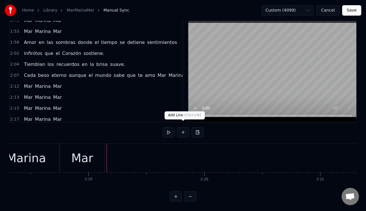
click at [186, 129] on button at bounding box center [183, 132] width 12 height 10
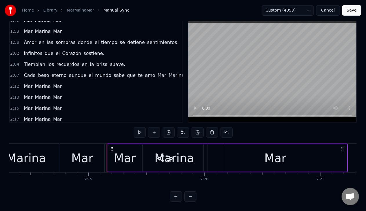
scroll to position [333, 0]
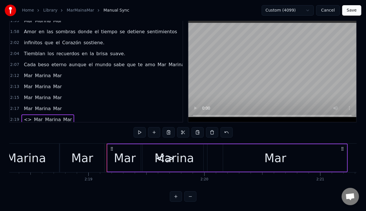
click at [26, 116] on span "<>" at bounding box center [27, 119] width 9 height 7
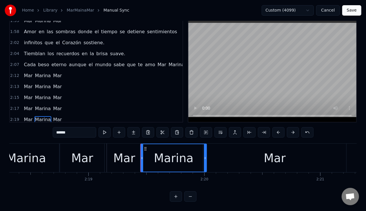
click at [119, 144] on div "Mar" at bounding box center [124, 158] width 34 height 29
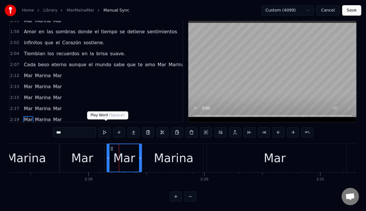
click at [105, 127] on button at bounding box center [104, 132] width 12 height 10
click at [174, 151] on div "Marina" at bounding box center [173, 158] width 39 height 17
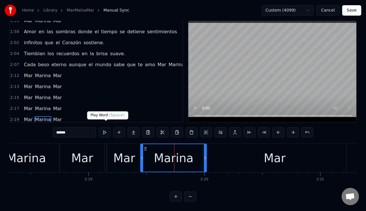
click at [103, 129] on button at bounding box center [104, 132] width 12 height 10
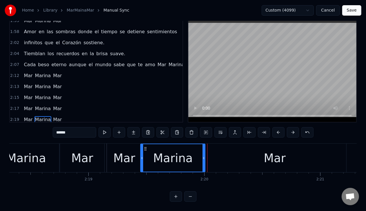
drag, startPoint x: 205, startPoint y: 153, endPoint x: 204, endPoint y: 156, distance: 3.2
click at [204, 156] on div at bounding box center [203, 159] width 2 height 28
click at [222, 156] on div "Mar" at bounding box center [274, 158] width 143 height 29
type input "***"
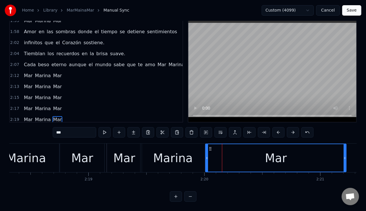
click at [207, 156] on icon at bounding box center [207, 158] width 2 height 5
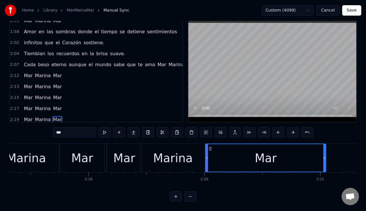
drag, startPoint x: 344, startPoint y: 152, endPoint x: 324, endPoint y: 151, distance: 20.3
click at [324, 156] on icon at bounding box center [324, 158] width 2 height 5
click at [109, 127] on button at bounding box center [104, 132] width 12 height 10
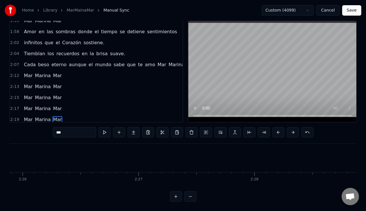
scroll to position [0, 16856]
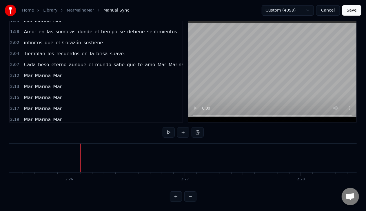
click at [181, 130] on button at bounding box center [183, 132] width 12 height 10
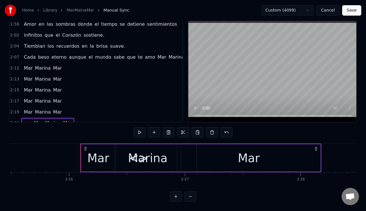
scroll to position [344, 0]
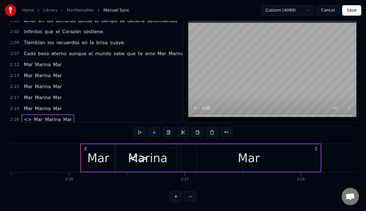
click at [28, 115] on div "<> Mar Marina Mar" at bounding box center [47, 120] width 53 height 10
click at [27, 116] on span "<>" at bounding box center [27, 119] width 9 height 7
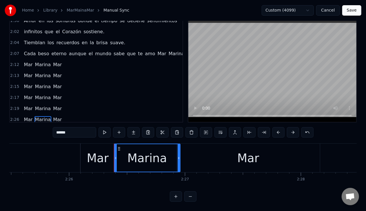
click at [87, 155] on div "Mar" at bounding box center [98, 158] width 34 height 29
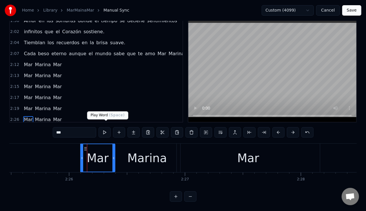
click at [104, 128] on button at bounding box center [104, 132] width 12 height 10
click at [128, 154] on div "Marina" at bounding box center [147, 158] width 66 height 29
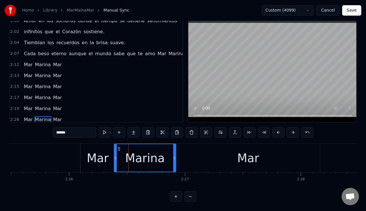
drag, startPoint x: 179, startPoint y: 154, endPoint x: 174, endPoint y: 154, distance: 4.3
click at [174, 156] on icon at bounding box center [174, 158] width 2 height 5
click at [182, 155] on div "Mar" at bounding box center [248, 158] width 143 height 29
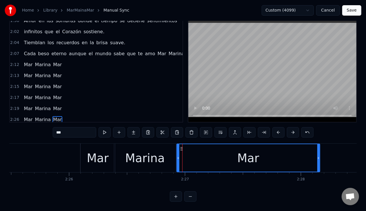
click at [178, 156] on icon at bounding box center [178, 158] width 2 height 5
click at [129, 154] on div "Marina" at bounding box center [144, 158] width 39 height 17
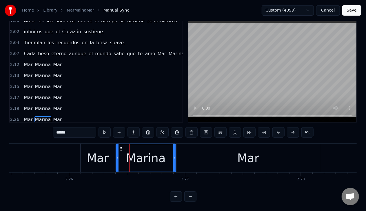
click at [116, 156] on icon at bounding box center [117, 158] width 2 height 5
click at [108, 127] on button at bounding box center [104, 132] width 12 height 10
click at [189, 155] on div "Mar" at bounding box center [248, 158] width 143 height 29
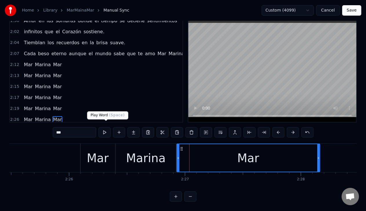
click at [103, 129] on button at bounding box center [104, 132] width 12 height 10
click at [208, 145] on div "Mar" at bounding box center [248, 159] width 143 height 28
click at [105, 127] on button at bounding box center [104, 132] width 12 height 10
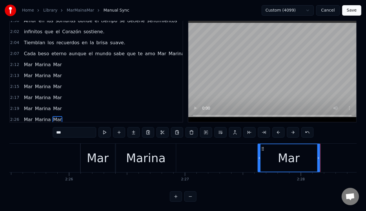
drag, startPoint x: 178, startPoint y: 152, endPoint x: 259, endPoint y: 153, distance: 81.1
click at [259, 156] on icon at bounding box center [259, 158] width 2 height 5
click at [162, 150] on div "Marina" at bounding box center [145, 158] width 39 height 17
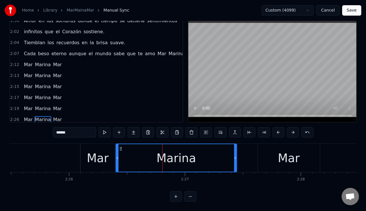
drag, startPoint x: 174, startPoint y: 152, endPoint x: 235, endPoint y: 158, distance: 61.1
click at [235, 158] on div at bounding box center [235, 159] width 2 height 28
click at [103, 127] on button at bounding box center [104, 132] width 12 height 10
drag, startPoint x: 235, startPoint y: 153, endPoint x: 243, endPoint y: 154, distance: 7.3
click at [243, 156] on icon at bounding box center [242, 158] width 2 height 5
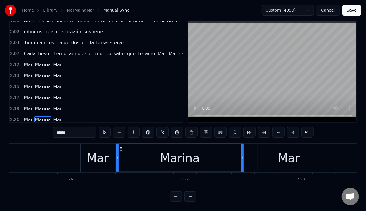
click at [262, 152] on div "Mar" at bounding box center [289, 158] width 62 height 29
type input "***"
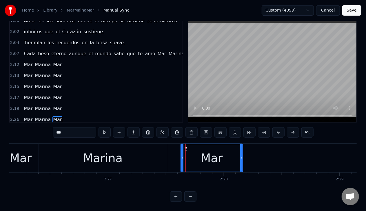
scroll to position [0, 16937]
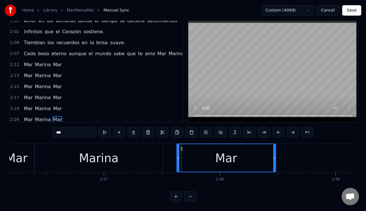
drag, startPoint x: 236, startPoint y: 154, endPoint x: 274, endPoint y: 153, distance: 37.4
click at [274, 156] on icon at bounding box center [274, 158] width 2 height 5
click at [107, 128] on button at bounding box center [104, 132] width 12 height 10
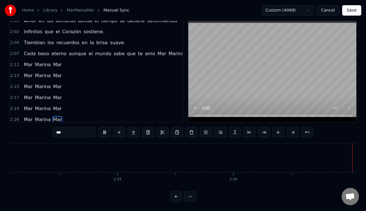
scroll to position [0, 17619]
click at [353, 12] on button "Save" at bounding box center [351, 10] width 19 height 10
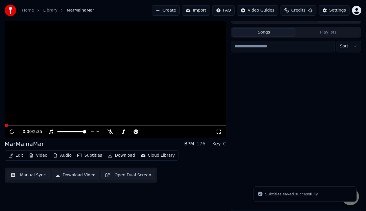
scroll to position [7, 0]
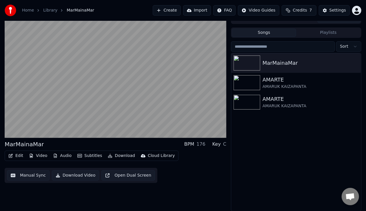
click at [31, 179] on button "Manual Sync" at bounding box center [28, 176] width 43 height 10
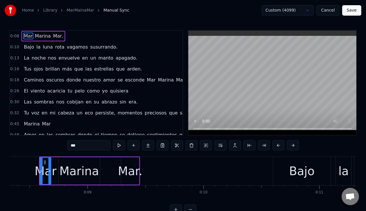
scroll to position [0, 965]
click at [130, 171] on div "Mar." at bounding box center [129, 171] width 25 height 17
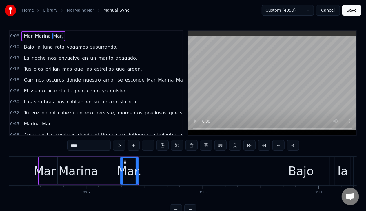
click at [76, 172] on div "Marina" at bounding box center [78, 171] width 39 height 17
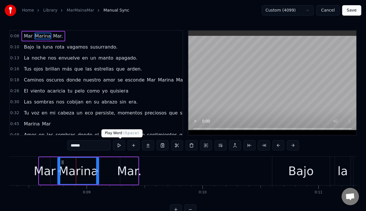
click at [121, 149] on button at bounding box center [119, 145] width 12 height 10
click at [134, 174] on div "Mar." at bounding box center [129, 171] width 25 height 17
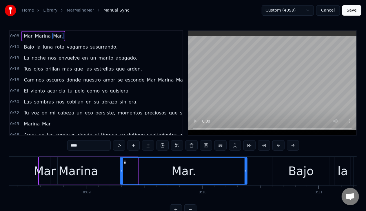
drag, startPoint x: 137, startPoint y: 171, endPoint x: 246, endPoint y: 174, distance: 108.9
click at [246, 174] on div at bounding box center [245, 171] width 2 height 26
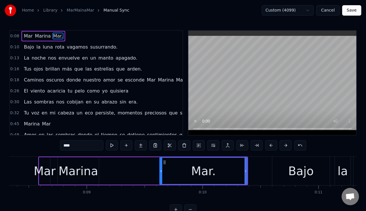
drag, startPoint x: 121, startPoint y: 170, endPoint x: 160, endPoint y: 173, distance: 39.5
click at [160, 173] on icon at bounding box center [161, 171] width 2 height 5
click at [83, 170] on div "Marina" at bounding box center [78, 171] width 39 height 17
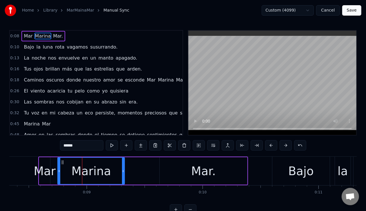
drag, startPoint x: 96, startPoint y: 170, endPoint x: 122, endPoint y: 171, distance: 25.8
click at [122, 171] on icon at bounding box center [123, 171] width 2 height 5
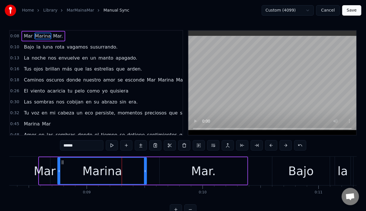
drag, startPoint x: 122, startPoint y: 170, endPoint x: 142, endPoint y: 169, distance: 20.0
click at [144, 169] on icon at bounding box center [145, 171] width 2 height 5
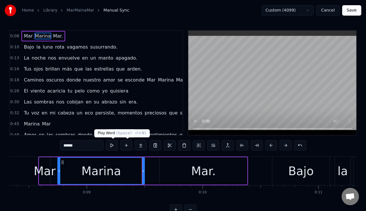
click at [112, 147] on button at bounding box center [112, 145] width 12 height 10
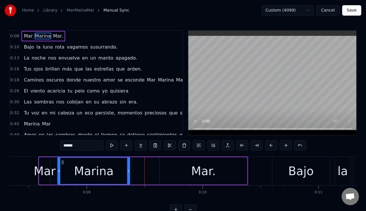
drag, startPoint x: 142, startPoint y: 171, endPoint x: 127, endPoint y: 172, distance: 14.5
click at [127, 172] on icon at bounding box center [128, 171] width 2 height 5
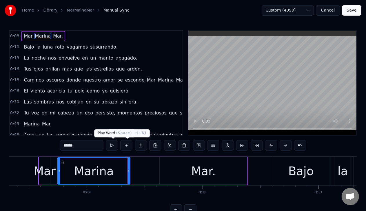
click at [117, 144] on button at bounding box center [112, 145] width 12 height 10
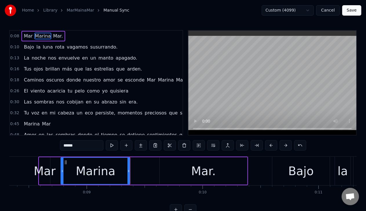
drag, startPoint x: 59, startPoint y: 171, endPoint x: 63, endPoint y: 171, distance: 3.2
click at [63, 171] on icon at bounding box center [62, 171] width 2 height 5
click at [43, 170] on div "Mar" at bounding box center [45, 171] width 22 height 17
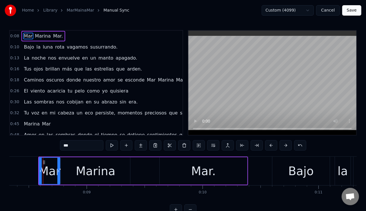
drag, startPoint x: 49, startPoint y: 170, endPoint x: 59, endPoint y: 172, distance: 10.0
click at [59, 172] on icon at bounding box center [58, 171] width 2 height 5
click at [111, 147] on button at bounding box center [112, 145] width 12 height 10
click at [100, 165] on div "Marina" at bounding box center [95, 171] width 39 height 17
type input "******"
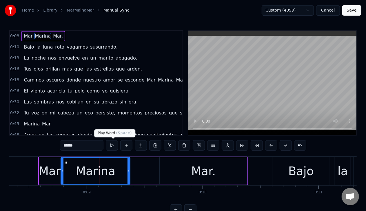
click at [115, 144] on button at bounding box center [112, 145] width 12 height 10
click at [151, 170] on div "Mar Marina Mar." at bounding box center [143, 171] width 210 height 29
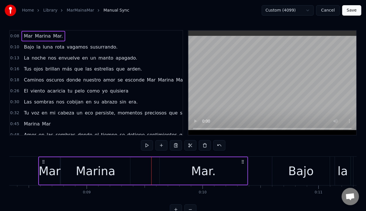
click at [164, 169] on div "Mar." at bounding box center [203, 172] width 87 height 28
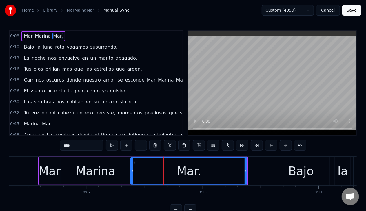
drag, startPoint x: 153, startPoint y: 171, endPoint x: 132, endPoint y: 171, distance: 21.7
click at [132, 171] on icon at bounding box center [132, 171] width 2 height 5
click at [111, 146] on button at bounding box center [112, 145] width 12 height 10
click at [75, 147] on input "****" at bounding box center [81, 145] width 43 height 10
click at [285, 175] on div "Bajo" at bounding box center [300, 171] width 57 height 29
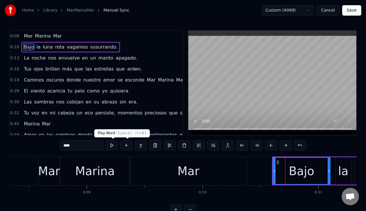
click at [108, 144] on button at bounding box center [112, 145] width 12 height 10
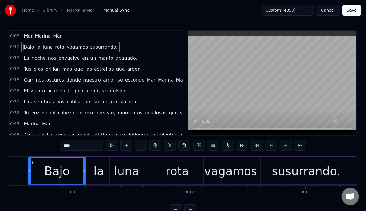
scroll to position [0, 1257]
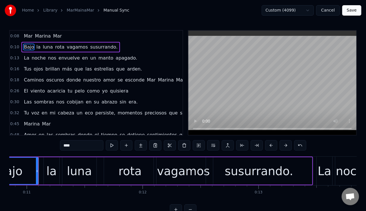
click at [46, 180] on div "la" at bounding box center [52, 172] width 16 height 28
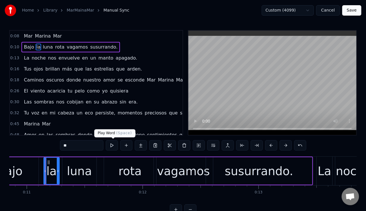
click at [110, 146] on button at bounding box center [112, 145] width 12 height 10
click at [72, 171] on div "luna" at bounding box center [79, 171] width 25 height 17
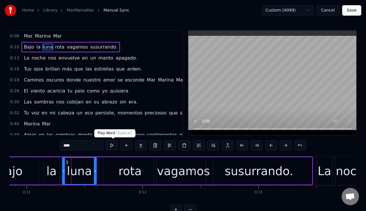
click at [114, 147] on button at bounding box center [112, 145] width 12 height 10
click at [123, 170] on div "rota" at bounding box center [129, 171] width 23 height 17
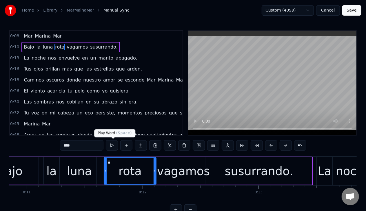
click at [111, 142] on button at bounding box center [112, 145] width 12 height 10
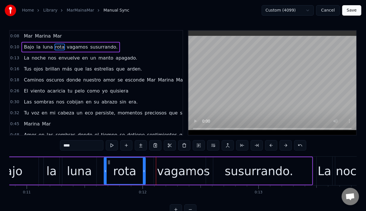
drag, startPoint x: 154, startPoint y: 170, endPoint x: 143, endPoint y: 172, distance: 10.8
click at [143, 172] on icon at bounding box center [144, 171] width 2 height 5
click at [158, 171] on div "vagamos" at bounding box center [183, 172] width 59 height 28
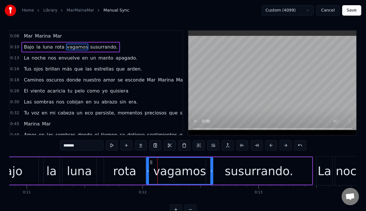
drag, startPoint x: 155, startPoint y: 171, endPoint x: 148, endPoint y: 171, distance: 7.5
click at [148, 171] on icon at bounding box center [148, 171] width 2 height 5
click at [111, 147] on button at bounding box center [112, 145] width 12 height 10
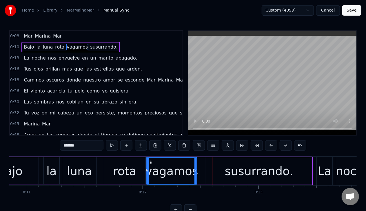
drag, startPoint x: 211, startPoint y: 170, endPoint x: 196, endPoint y: 170, distance: 14.5
click at [195, 170] on icon at bounding box center [195, 171] width 2 height 5
click at [218, 169] on div "susurrando." at bounding box center [259, 172] width 106 height 28
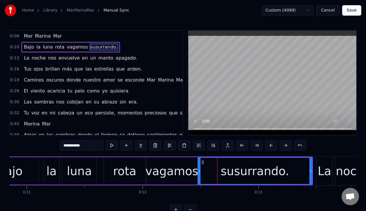
drag, startPoint x: 205, startPoint y: 173, endPoint x: 198, endPoint y: 174, distance: 7.4
click at [198, 174] on div at bounding box center [199, 171] width 2 height 26
click at [177, 176] on div "vagamos" at bounding box center [171, 171] width 53 height 17
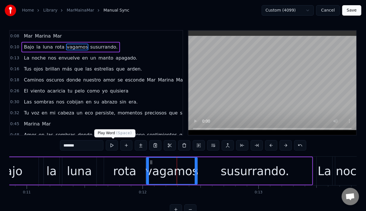
click at [116, 148] on button at bounding box center [112, 145] width 12 height 10
click at [138, 168] on div "rota" at bounding box center [124, 172] width 41 height 28
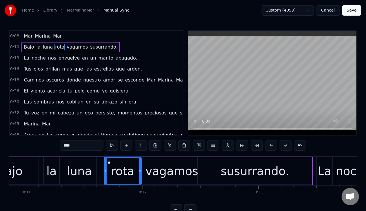
drag, startPoint x: 144, startPoint y: 171, endPoint x: 140, endPoint y: 171, distance: 4.1
click at [140, 171] on icon at bounding box center [140, 171] width 2 height 5
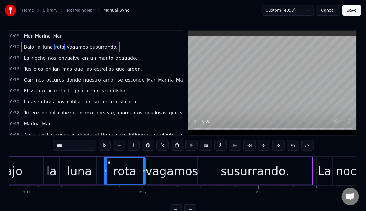
click at [182, 176] on div "vagamos" at bounding box center [171, 171] width 53 height 17
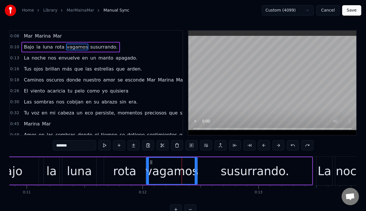
click at [194, 172] on div "vagamos" at bounding box center [171, 171] width 53 height 17
drag, startPoint x: 195, startPoint y: 171, endPoint x: 189, endPoint y: 171, distance: 6.4
click at [190, 171] on icon at bounding box center [190, 171] width 2 height 5
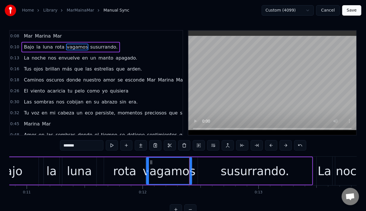
click at [200, 169] on div "susurrando." at bounding box center [255, 172] width 114 height 28
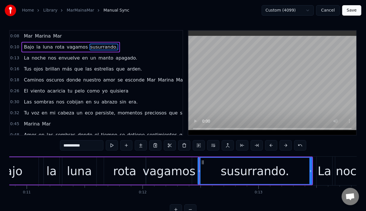
click at [198, 170] on icon at bounding box center [199, 171] width 2 height 5
drag, startPoint x: 198, startPoint y: 171, endPoint x: 193, endPoint y: 171, distance: 5.5
click at [193, 171] on icon at bounding box center [194, 171] width 2 height 5
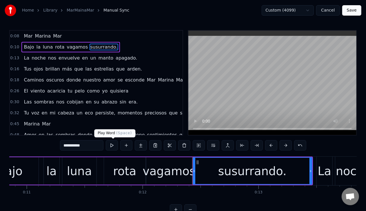
click at [113, 148] on button at bounding box center [112, 145] width 12 height 10
click at [96, 147] on input "**********" at bounding box center [81, 145] width 43 height 10
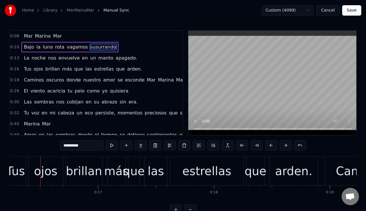
scroll to position [0, 1883]
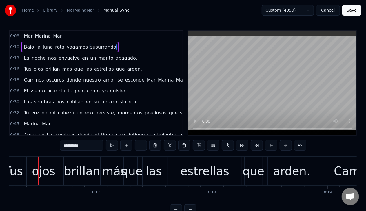
click at [115, 60] on span "apagado." at bounding box center [126, 58] width 23 height 7
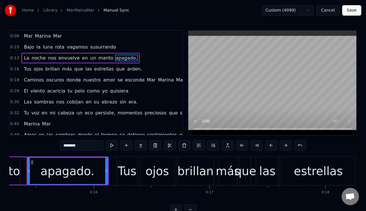
scroll to position [0, 1758]
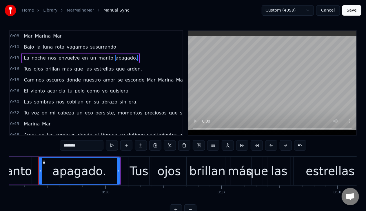
click at [90, 146] on input "********" at bounding box center [81, 145] width 43 height 10
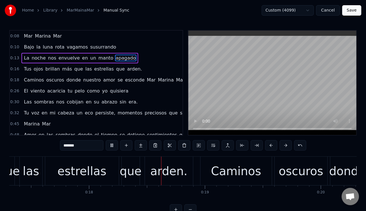
scroll to position [0, 2059]
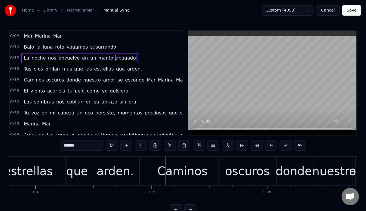
click at [127, 72] on span "arden." at bounding box center [135, 69] width 16 height 7
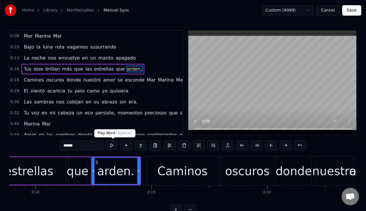
click at [84, 143] on input "******" at bounding box center [81, 145] width 43 height 10
type input "*****"
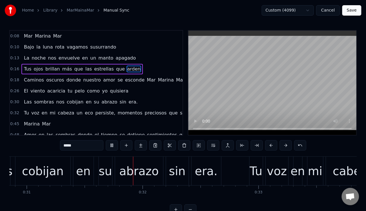
scroll to position [0, 3589]
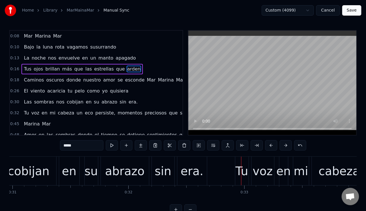
click at [125, 102] on div "Las sombras nos cobijan en su abrazo sin era." at bounding box center [80, 102] width 118 height 10
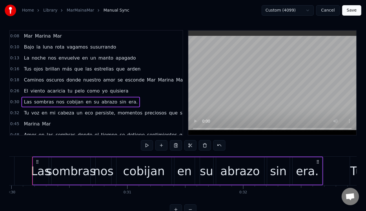
scroll to position [0, 3468]
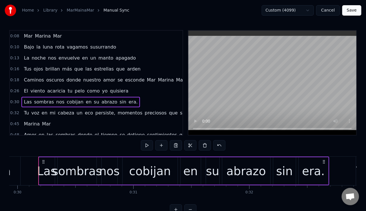
click at [128, 102] on span "era." at bounding box center [133, 102] width 10 height 7
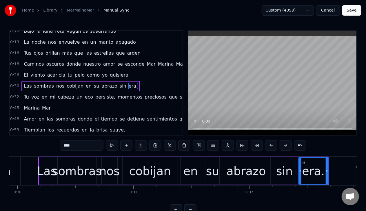
scroll to position [20, 0]
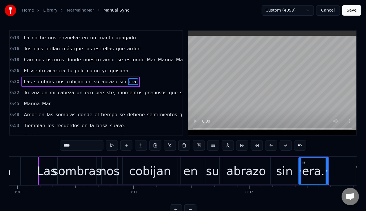
click at [85, 143] on input "****" at bounding box center [81, 145] width 43 height 10
type input "***"
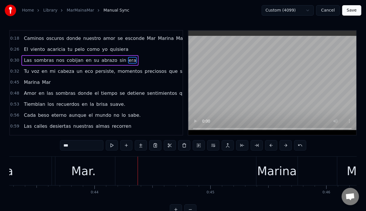
scroll to position [49, 0]
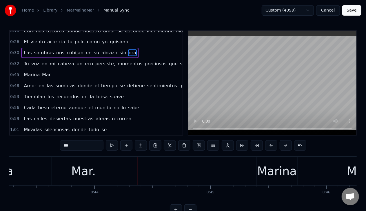
click at [117, 66] on div "Tu voz en mi cabeza un eco persiste, momentos preciosos que si ti no existen. M…" at bounding box center [150, 64] width 258 height 10
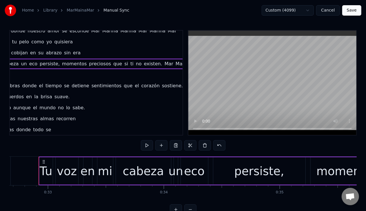
scroll to position [49, 75]
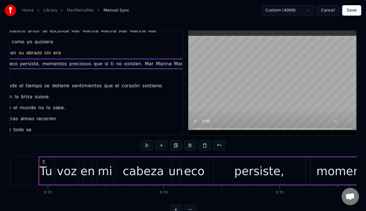
click at [191, 63] on span "Mar." at bounding box center [196, 64] width 11 height 7
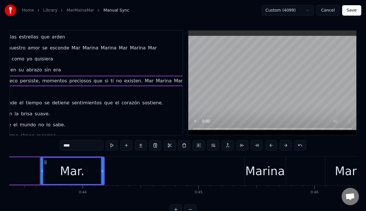
scroll to position [0, 5026]
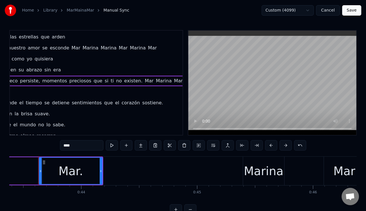
click at [81, 147] on input "****" at bounding box center [81, 145] width 43 height 10
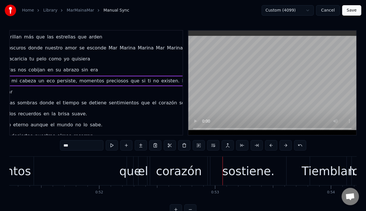
scroll to position [32, 38]
click at [124, 174] on div "que" at bounding box center [130, 171] width 22 height 17
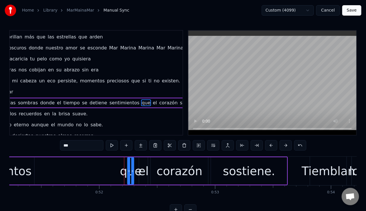
scroll to position [53, 38]
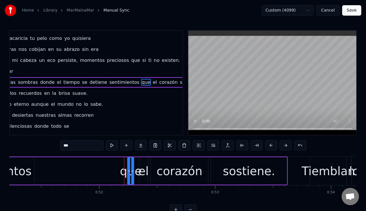
click at [120, 83] on span "sentimientos" at bounding box center [124, 82] width 31 height 7
type input "**********"
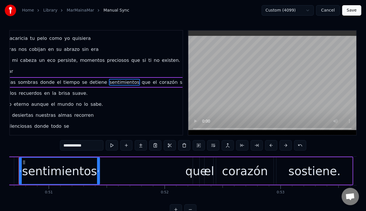
scroll to position [0, 5850]
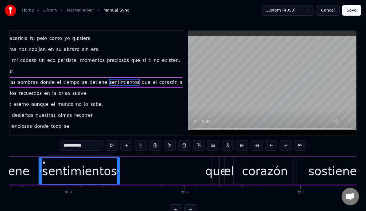
click at [121, 172] on div "Amor en las sombras donde el tiempo se detiene sentimientos que el corazón sost…" at bounding box center [50, 171] width 645 height 29
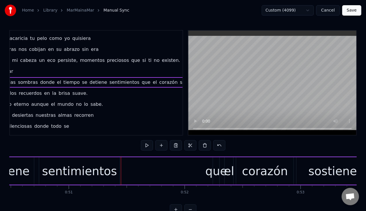
click at [101, 174] on div "sentimientos" at bounding box center [79, 171] width 75 height 17
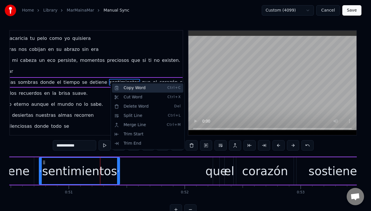
click at [117, 89] on div "Copy Word Ctrl+C" at bounding box center [147, 87] width 71 height 9
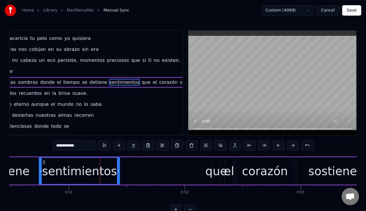
click at [118, 172] on icon at bounding box center [118, 171] width 2 height 5
click at [121, 175] on div "Amor en las sombras donde el tiempo se detiene sentimientos que el corazón sost…" at bounding box center [50, 171] width 645 height 29
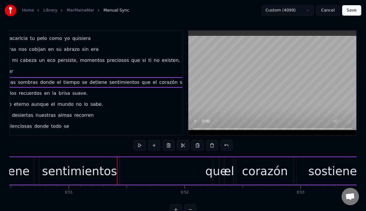
click at [122, 175] on div "Amor en las sombras donde el tiempo se detiene sentimientos que el corazón sost…" at bounding box center [50, 171] width 645 height 29
click at [120, 176] on div "Amor en las sombras donde el tiempo se detiene sentimientos que el corazón sost…" at bounding box center [50, 171] width 645 height 29
click at [125, 176] on div "Amor en las sombras donde el tiempo se detiene sentimientos que el corazón sost…" at bounding box center [50, 171] width 645 height 29
click at [130, 169] on div "Amor en las sombras donde el tiempo se detiene sentimientos que el corazón sost…" at bounding box center [50, 171] width 645 height 29
click at [121, 170] on div "Amor en las sombras donde el tiempo se detiene sentimientos que el corazón sost…" at bounding box center [50, 171] width 645 height 29
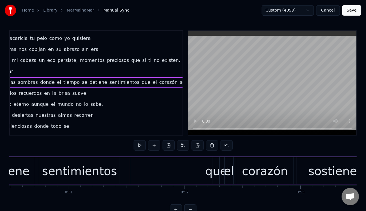
click at [122, 171] on div "Amor en las sombras donde el tiempo se detiene sentimientos que el corazón sost…" at bounding box center [50, 171] width 645 height 29
click at [122, 174] on div "Amor en las sombras donde el tiempo se detiene sentimientos que el corazón sost…" at bounding box center [50, 171] width 645 height 29
click at [149, 172] on div "sentimientos" at bounding box center [163, 171] width 75 height 17
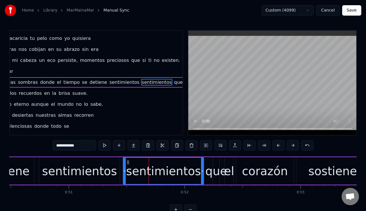
click at [149, 172] on div "sentimientos" at bounding box center [163, 171] width 75 height 17
drag, startPoint x: 83, startPoint y: 148, endPoint x: 51, endPoint y: 142, distance: 32.4
click at [51, 142] on div "0:08 Mar Marina Mar 0:10 Bajo [PERSON_NAME] rota vagamos susurrando 0:13 La noc…" at bounding box center [182, 122] width 347 height 185
type input "*"
click at [151, 171] on div "infinitos" at bounding box center [163, 171] width 46 height 17
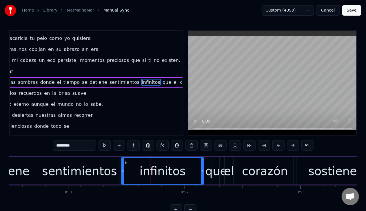
click at [123, 171] on icon at bounding box center [123, 171] width 2 height 5
click at [209, 176] on div "que" at bounding box center [216, 171] width 22 height 17
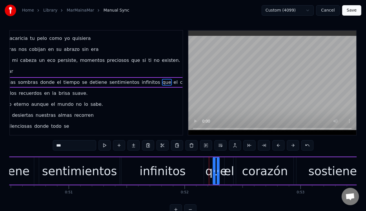
click at [165, 171] on div "infinitos" at bounding box center [163, 171] width 46 height 17
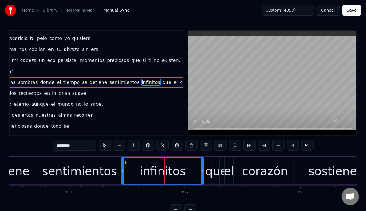
click at [209, 173] on div "que" at bounding box center [216, 171] width 22 height 17
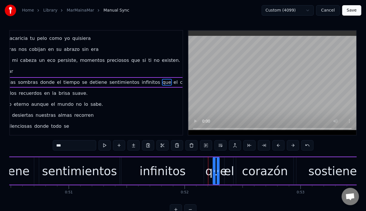
click at [185, 172] on div "infinitos" at bounding box center [162, 172] width 82 height 28
type input "*********"
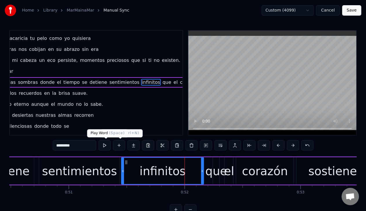
click at [106, 144] on button at bounding box center [104, 145] width 12 height 10
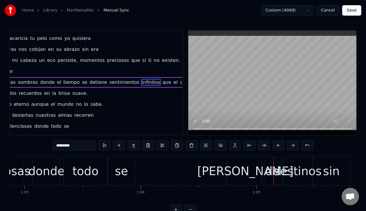
scroll to position [0, 7278]
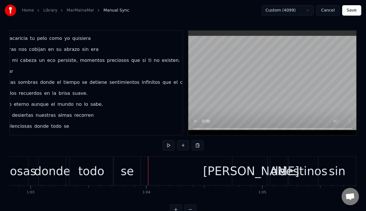
click at [125, 177] on div "se" at bounding box center [127, 171] width 13 height 17
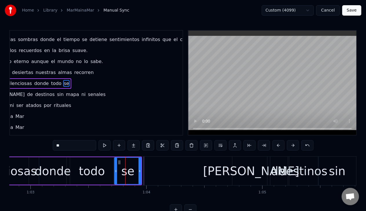
scroll to position [96, 38]
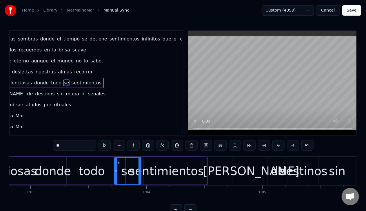
click at [149, 172] on div "sentimientos" at bounding box center [166, 171] width 75 height 17
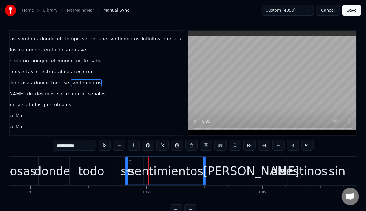
drag, startPoint x: 83, startPoint y: 146, endPoint x: 52, endPoint y: 143, distance: 31.4
click at [52, 141] on div "0:08 Mar Marina Mar 0:10 Bajo [PERSON_NAME] rota vagamos susurrando 0:13 La noc…" at bounding box center [182, 122] width 347 height 185
click at [166, 173] on div "absorben" at bounding box center [166, 171] width 54 height 17
click at [121, 173] on div "se" at bounding box center [127, 171] width 27 height 29
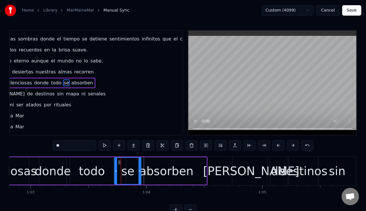
click at [160, 171] on div "absorben" at bounding box center [166, 171] width 54 height 17
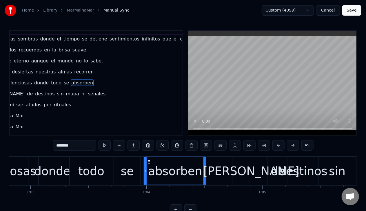
drag, startPoint x: 126, startPoint y: 171, endPoint x: 145, endPoint y: 171, distance: 18.5
click at [145, 171] on icon at bounding box center [145, 171] width 2 height 5
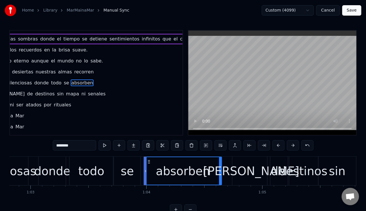
drag, startPoint x: 204, startPoint y: 171, endPoint x: 220, endPoint y: 173, distance: 15.7
click at [220, 173] on icon at bounding box center [220, 171] width 2 height 5
click at [108, 144] on button at bounding box center [104, 145] width 12 height 10
click at [133, 172] on div "se" at bounding box center [127, 171] width 27 height 29
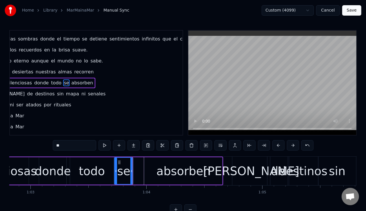
drag, startPoint x: 140, startPoint y: 170, endPoint x: 132, endPoint y: 171, distance: 8.2
click at [132, 171] on icon at bounding box center [131, 171] width 2 height 5
click at [147, 169] on div "absorben" at bounding box center [184, 172] width 78 height 28
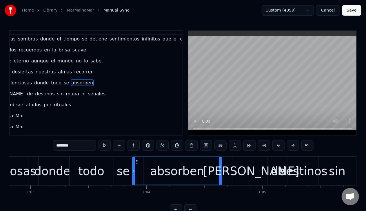
drag, startPoint x: 145, startPoint y: 171, endPoint x: 133, endPoint y: 174, distance: 12.7
click at [134, 173] on icon at bounding box center [134, 171] width 2 height 5
click at [105, 146] on button at bounding box center [104, 145] width 12 height 10
click at [123, 174] on div "se" at bounding box center [123, 171] width 13 height 17
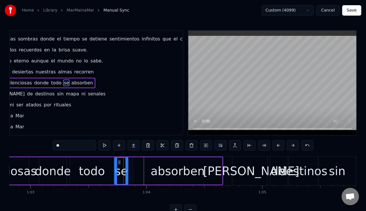
drag, startPoint x: 131, startPoint y: 171, endPoint x: 127, endPoint y: 171, distance: 4.3
click at [127, 171] on icon at bounding box center [126, 171] width 2 height 5
click at [146, 172] on div "absorben" at bounding box center [177, 172] width 89 height 28
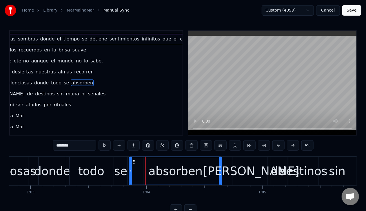
drag, startPoint x: 134, startPoint y: 172, endPoint x: 131, endPoint y: 172, distance: 3.2
click at [131, 172] on icon at bounding box center [130, 171] width 2 height 5
click at [140, 173] on div "absorben" at bounding box center [175, 172] width 92 height 28
click at [120, 173] on div "se" at bounding box center [120, 171] width 13 height 17
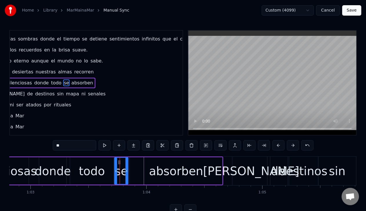
click at [102, 172] on div "todo" at bounding box center [92, 171] width 26 height 17
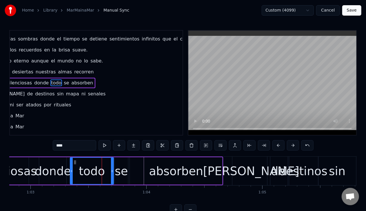
click at [148, 171] on div "absorben" at bounding box center [176, 172] width 92 height 28
type input "********"
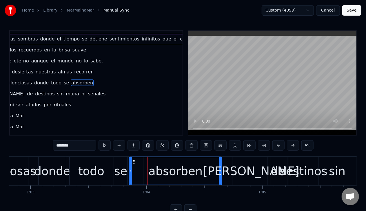
click at [143, 173] on div "absorben" at bounding box center [175, 172] width 92 height 28
click at [134, 174] on div "absorben" at bounding box center [175, 172] width 92 height 28
click at [107, 145] on button at bounding box center [104, 145] width 12 height 10
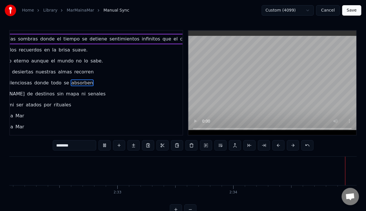
scroll to position [0, 17619]
